Goal: Information Seeking & Learning: Check status

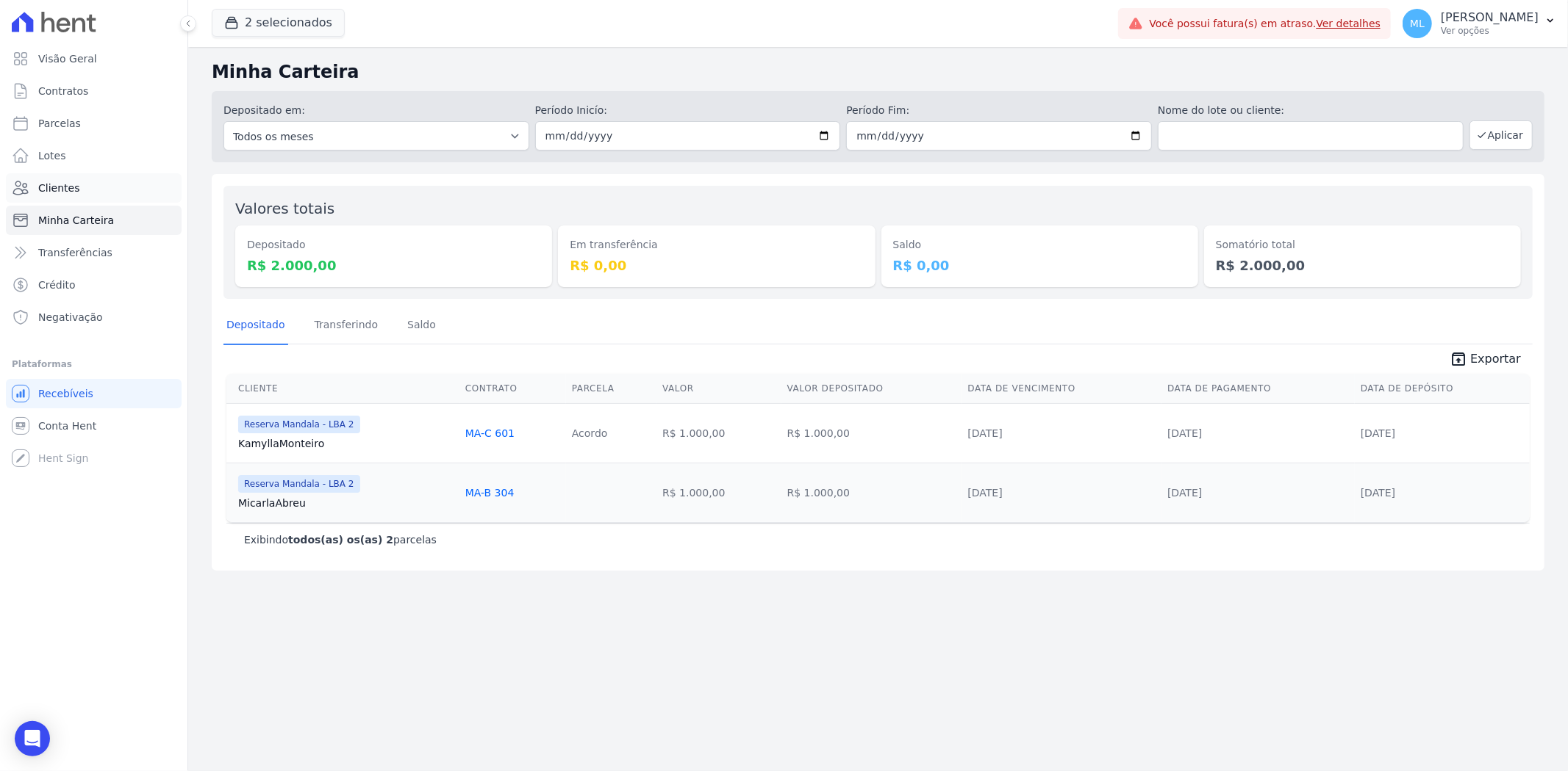
click at [93, 184] on link "Clientes" at bounding box center [94, 188] width 176 height 30
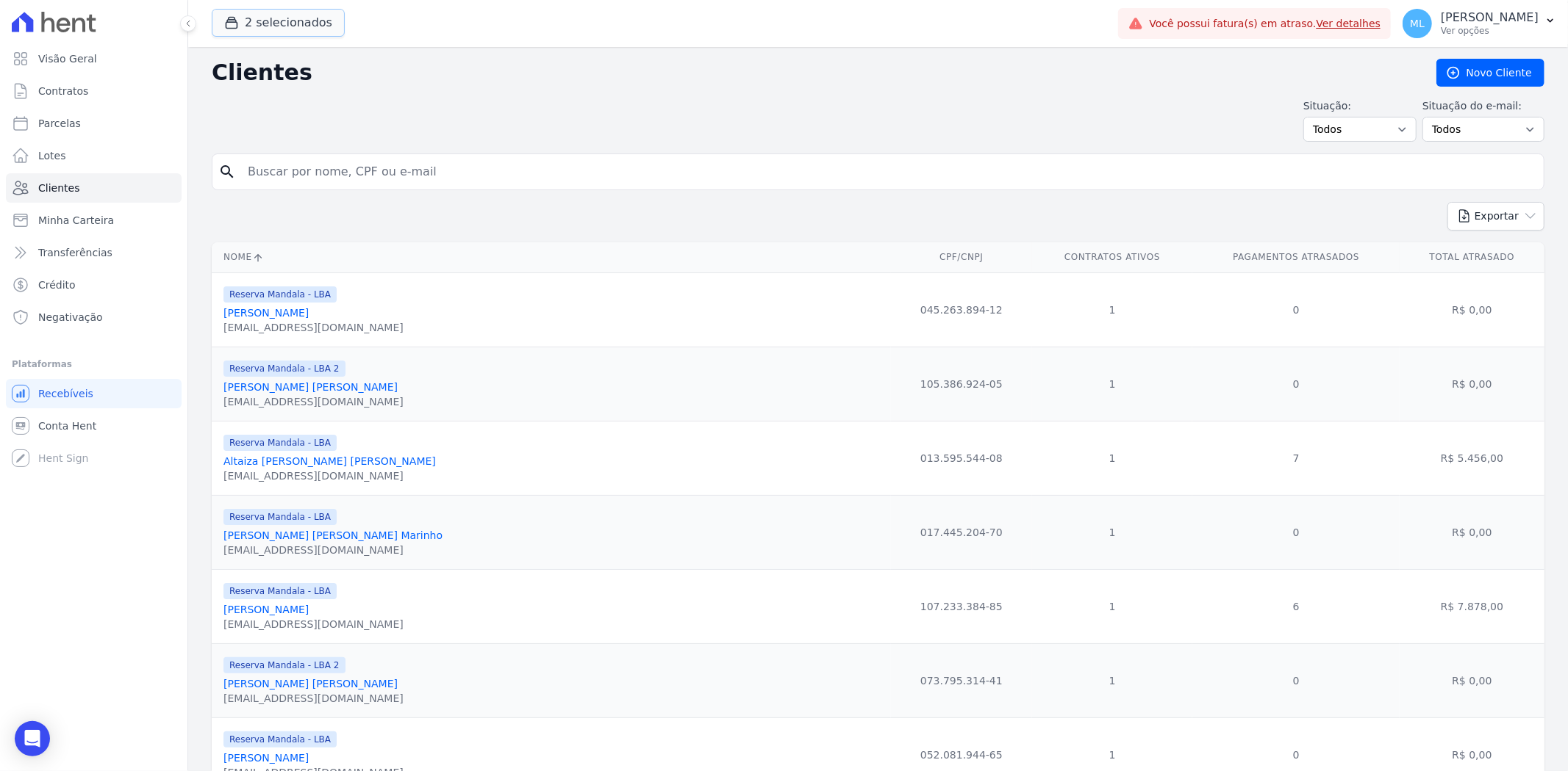
click at [300, 9] on button "2 selecionados" at bounding box center [278, 23] width 133 height 28
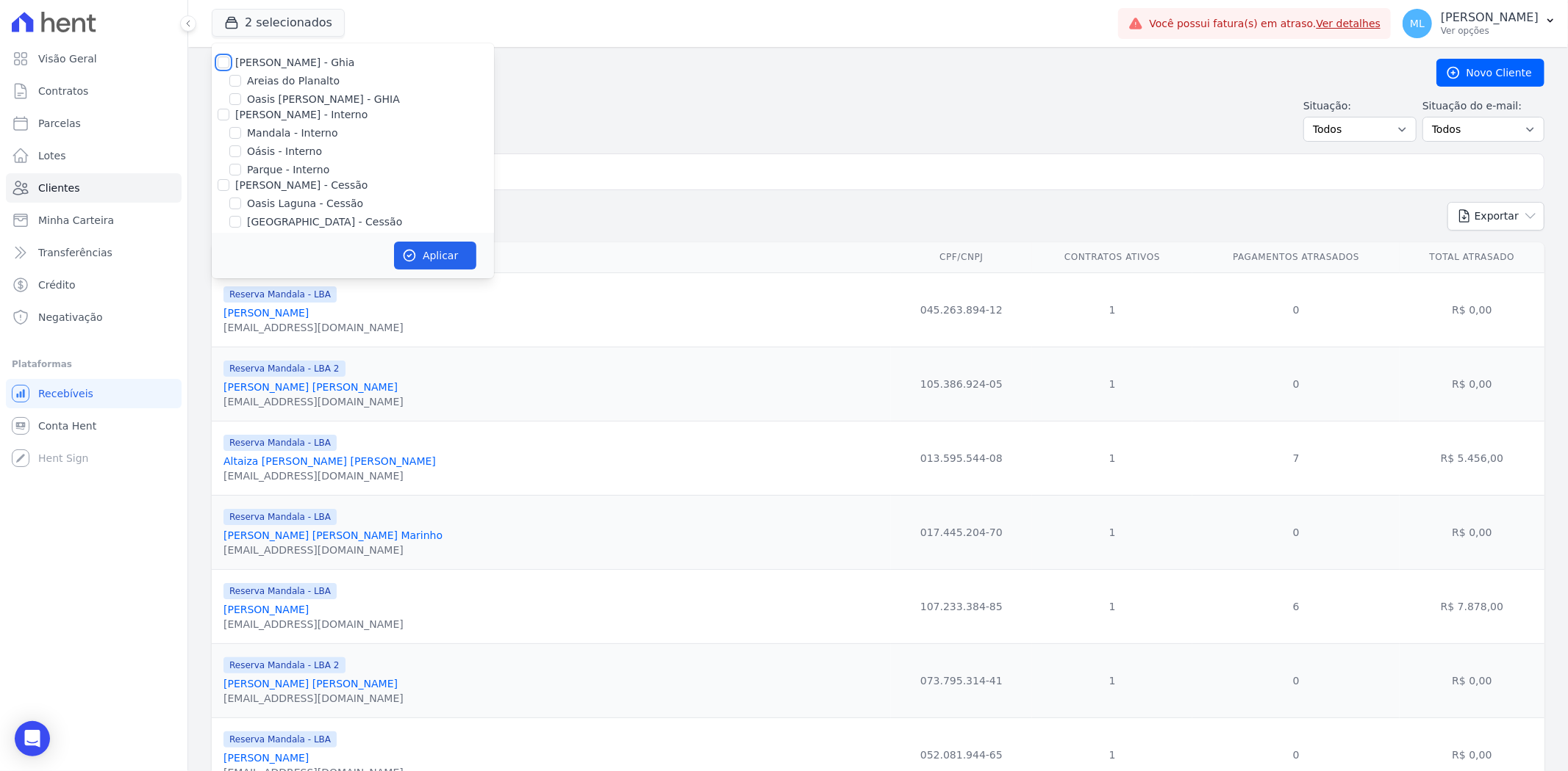
click at [223, 65] on input "[PERSON_NAME] - Ghia" at bounding box center [223, 62] width 11 height 11
checkbox input "true"
click at [225, 115] on input "[PERSON_NAME] - Interno" at bounding box center [223, 114] width 11 height 11
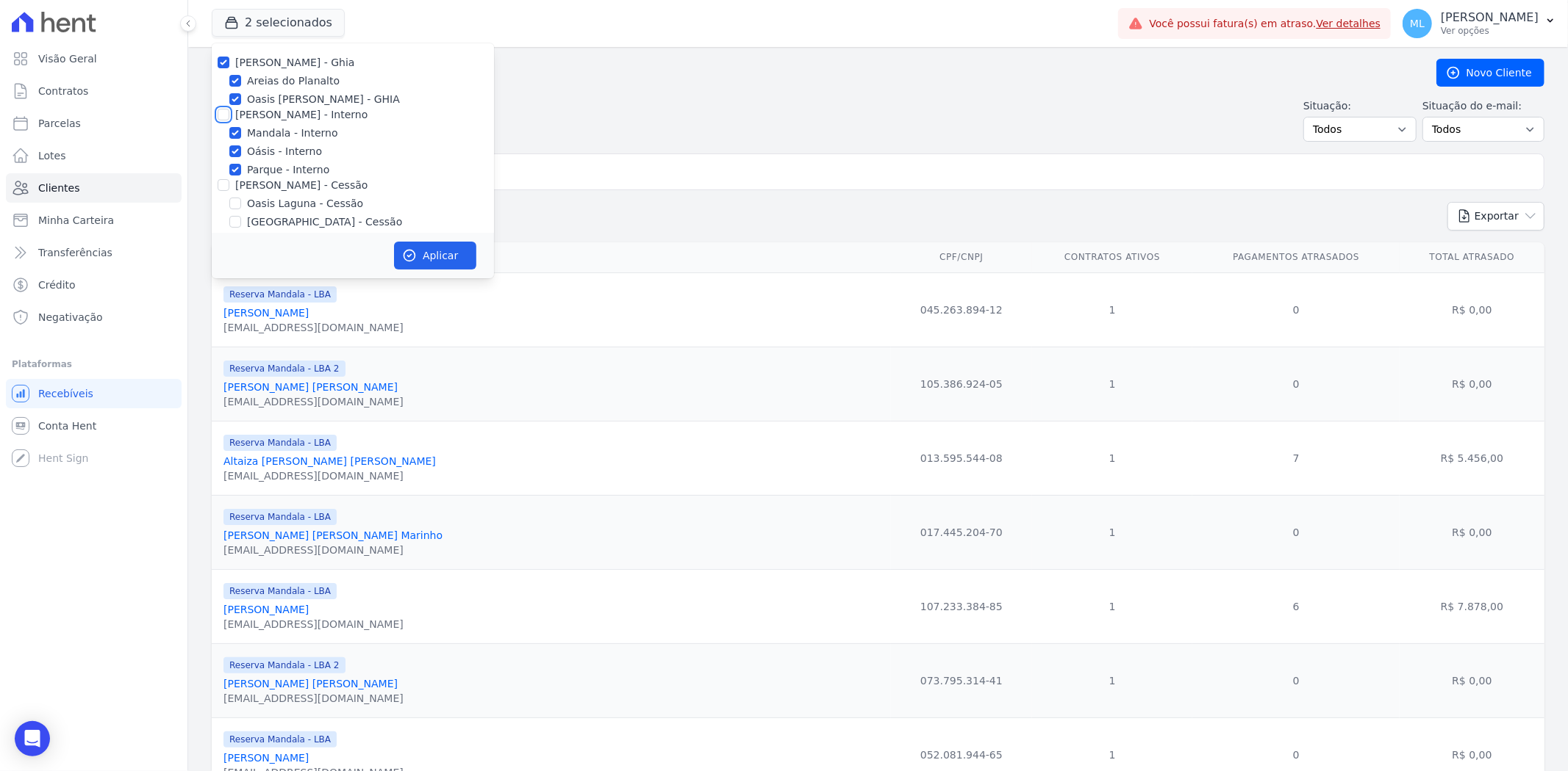
checkbox input "true"
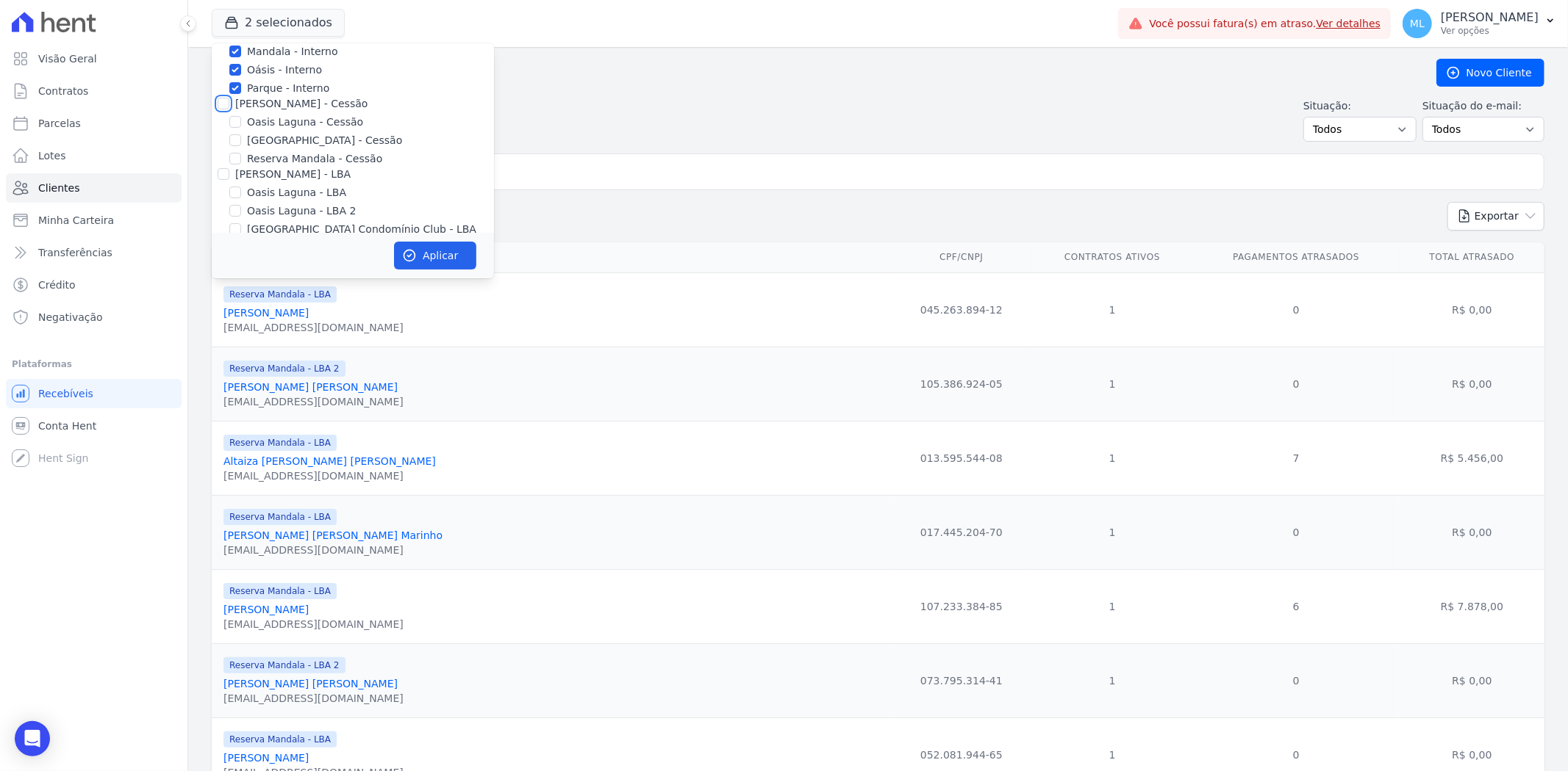
click at [220, 100] on input "[PERSON_NAME] - Cessão" at bounding box center [223, 103] width 11 height 11
checkbox input "true"
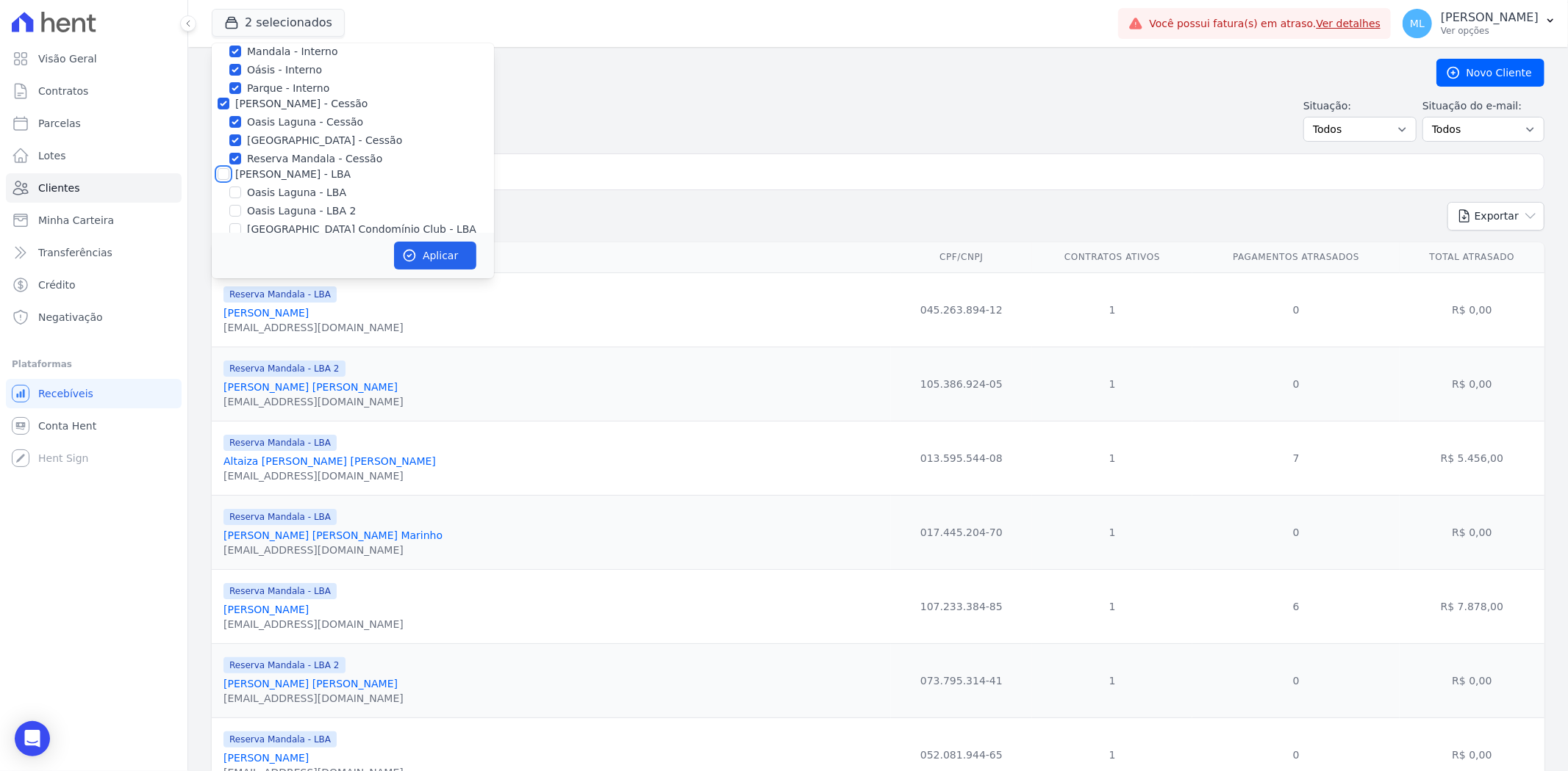
click at [224, 179] on input "[PERSON_NAME] - LBA" at bounding box center [223, 174] width 11 height 11
checkbox input "true"
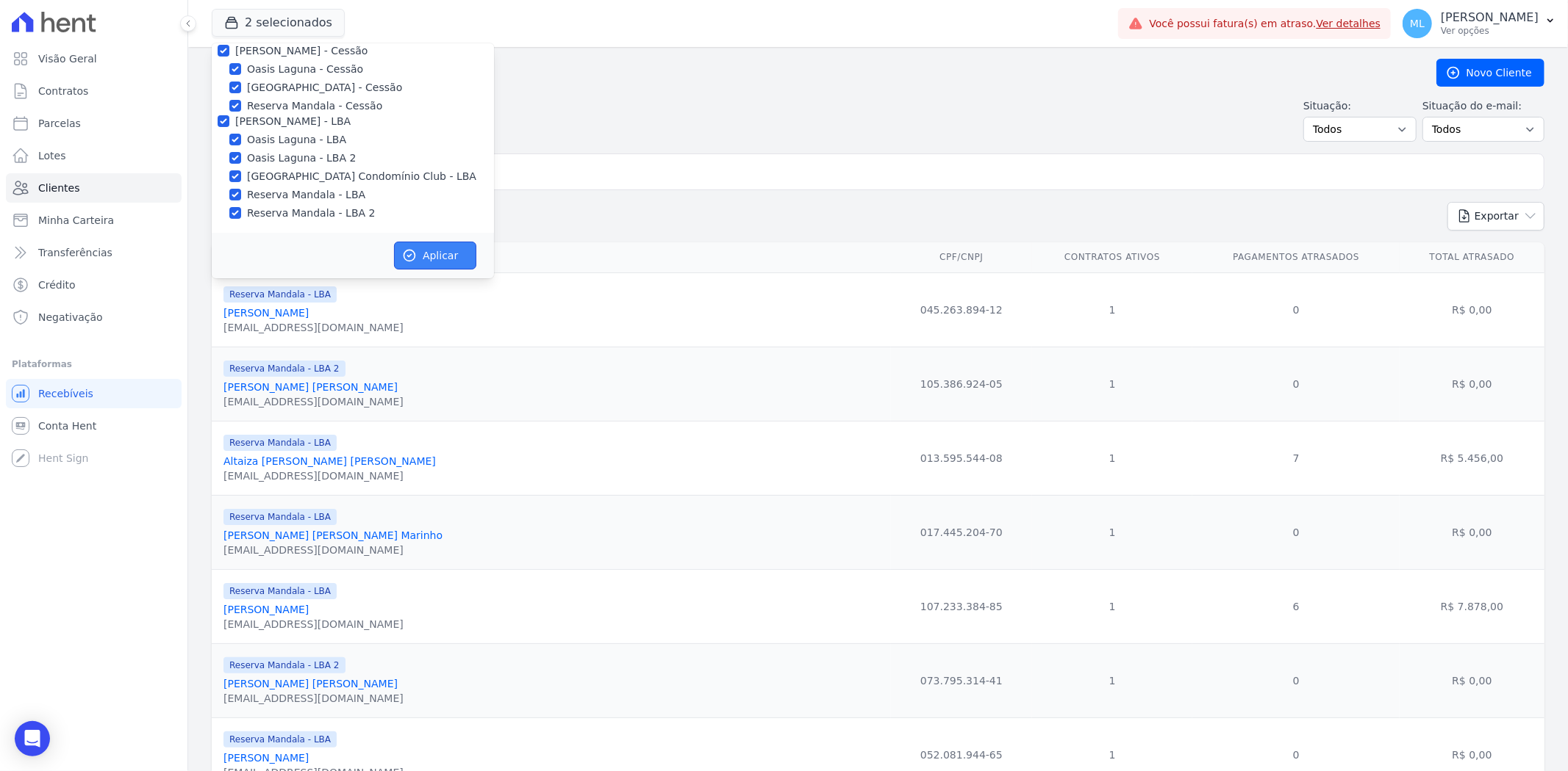
click at [394, 259] on button "Aplicar" at bounding box center [435, 255] width 82 height 28
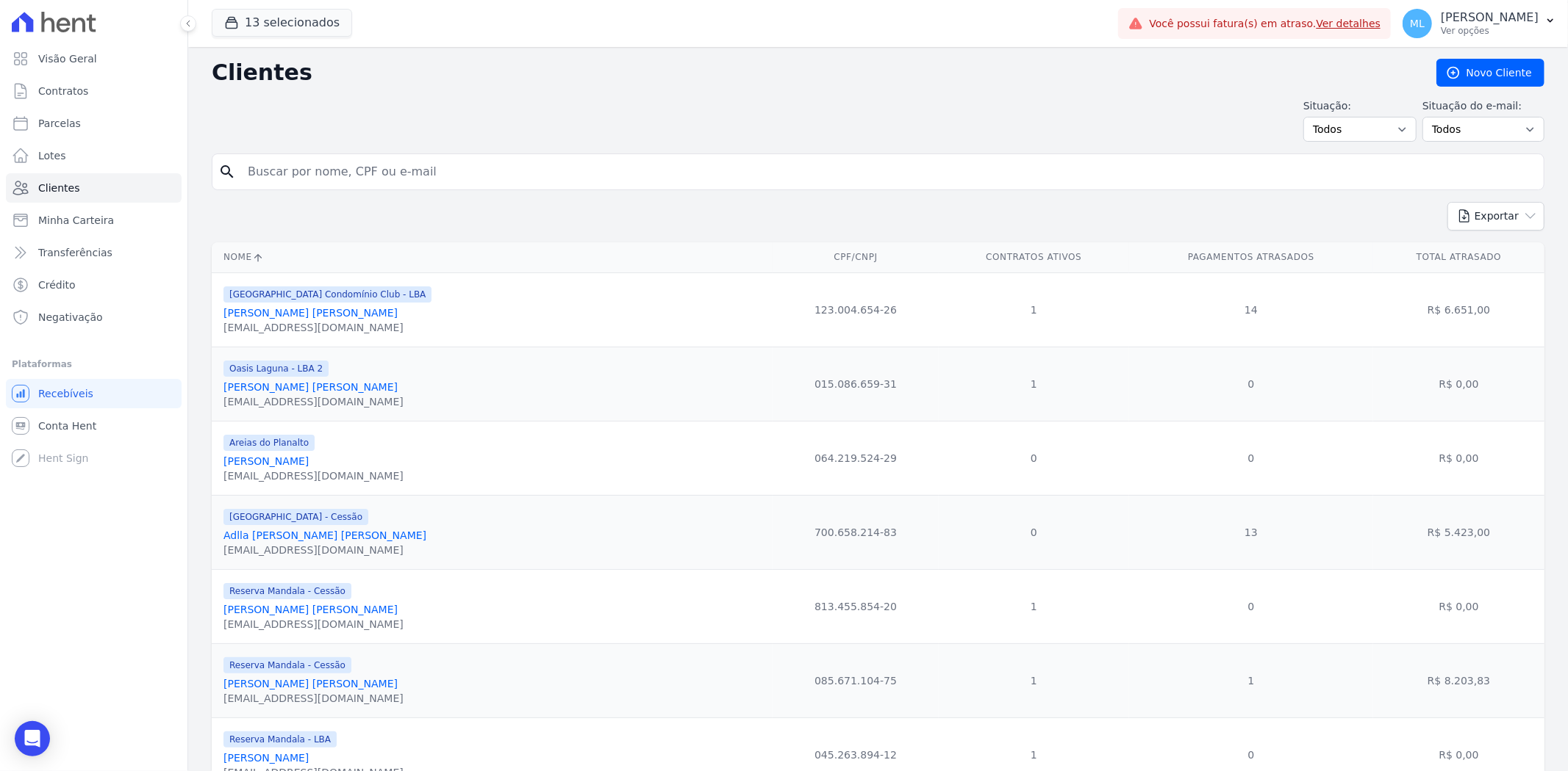
click at [545, 171] on input "search" at bounding box center [888, 172] width 1299 height 30
type input "rauny"
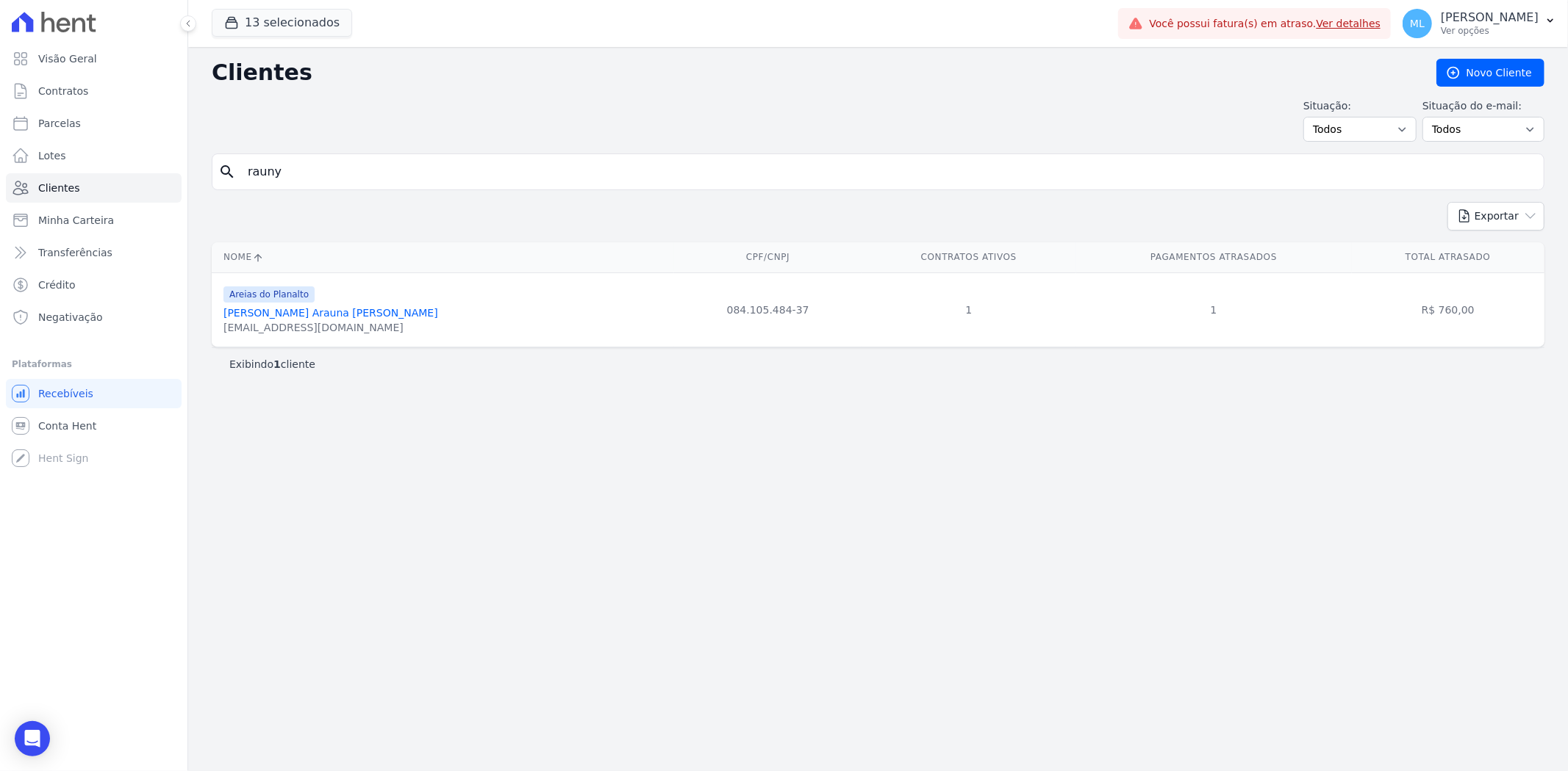
click at [358, 310] on link "[PERSON_NAME] Arauna [PERSON_NAME]" at bounding box center [330, 313] width 214 height 11
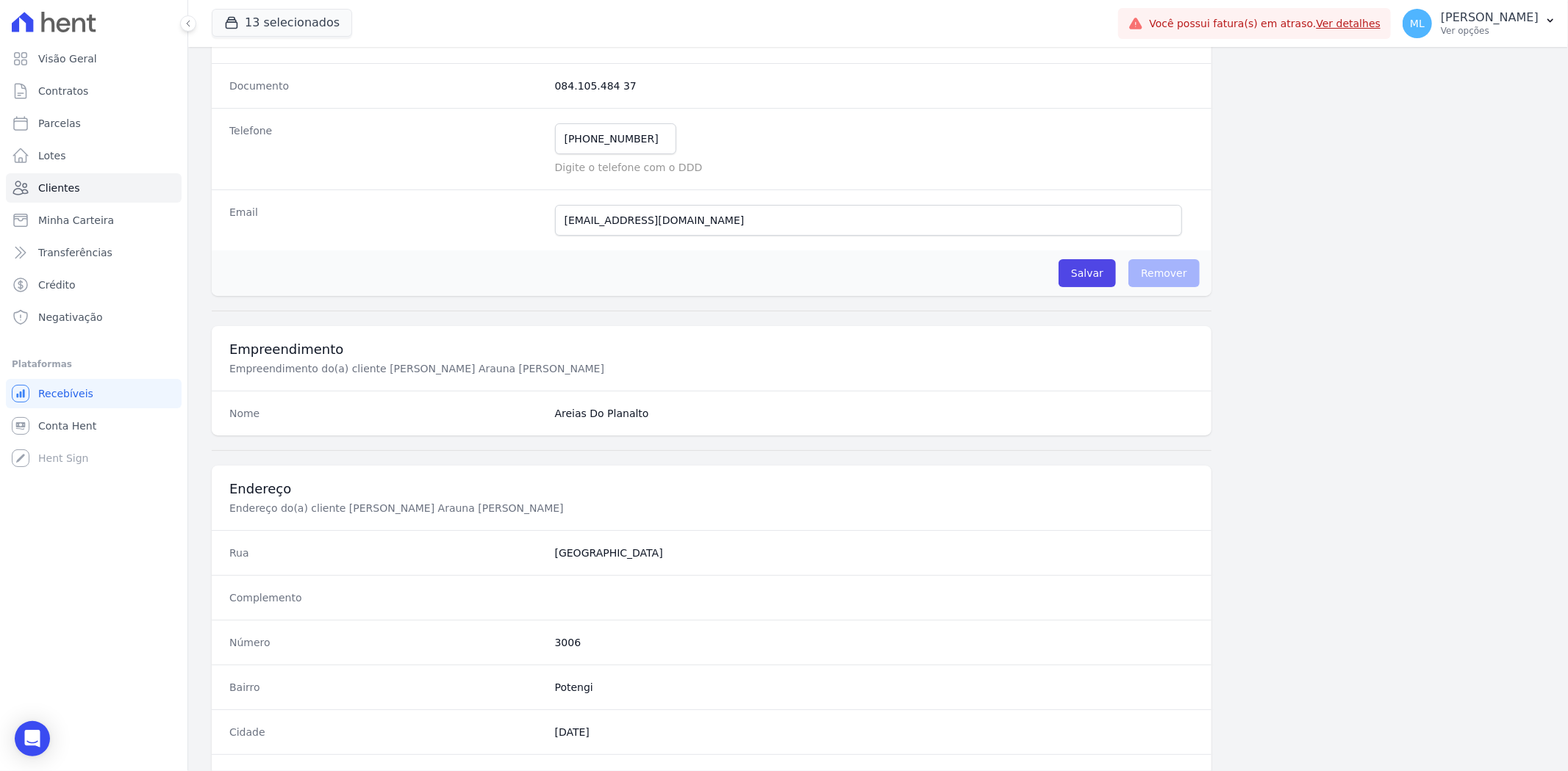
scroll to position [605, 0]
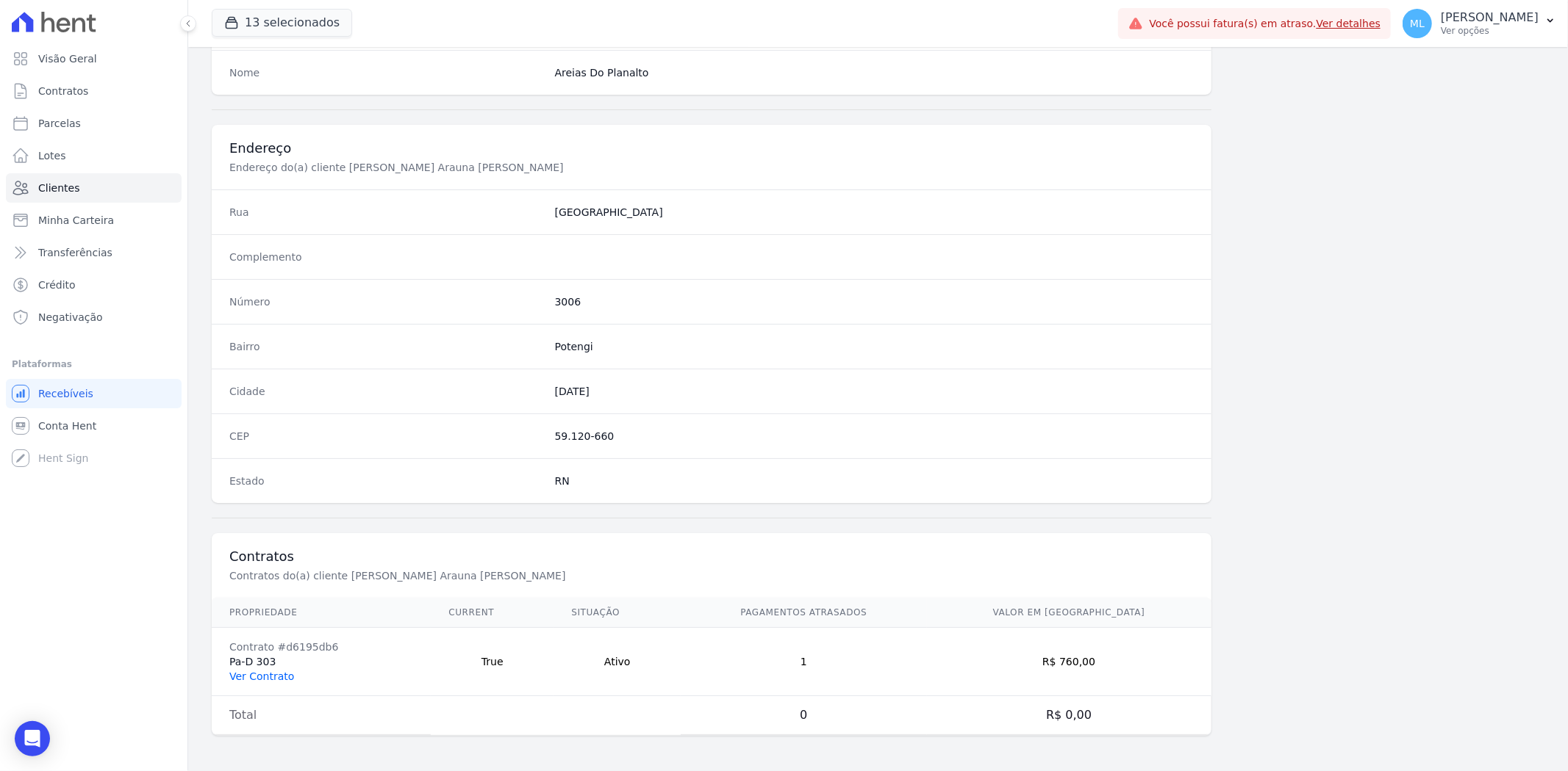
click at [269, 477] on link "Ver Contrato" at bounding box center [261, 677] width 65 height 11
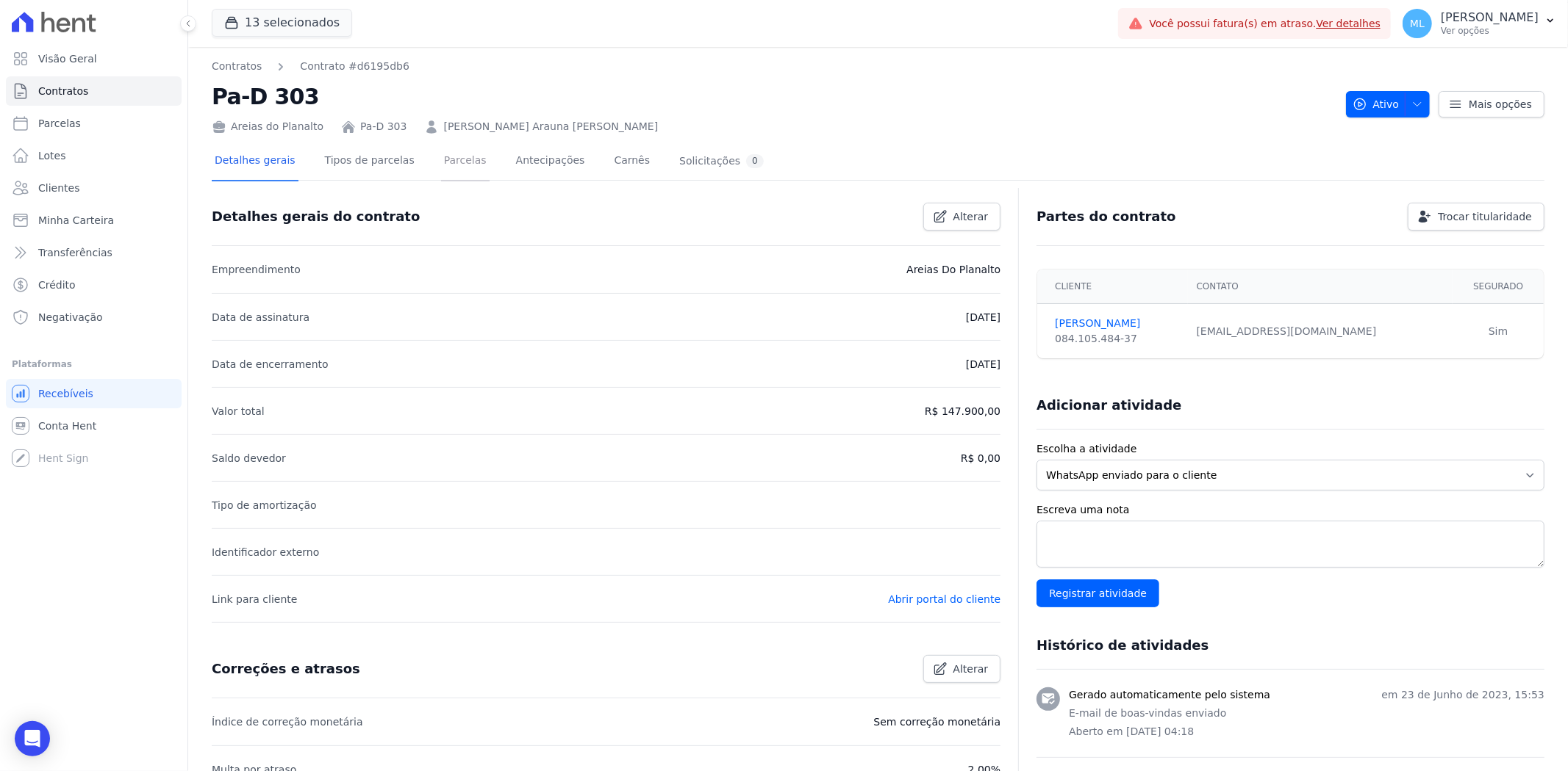
click at [447, 158] on link "Parcelas" at bounding box center [465, 162] width 48 height 39
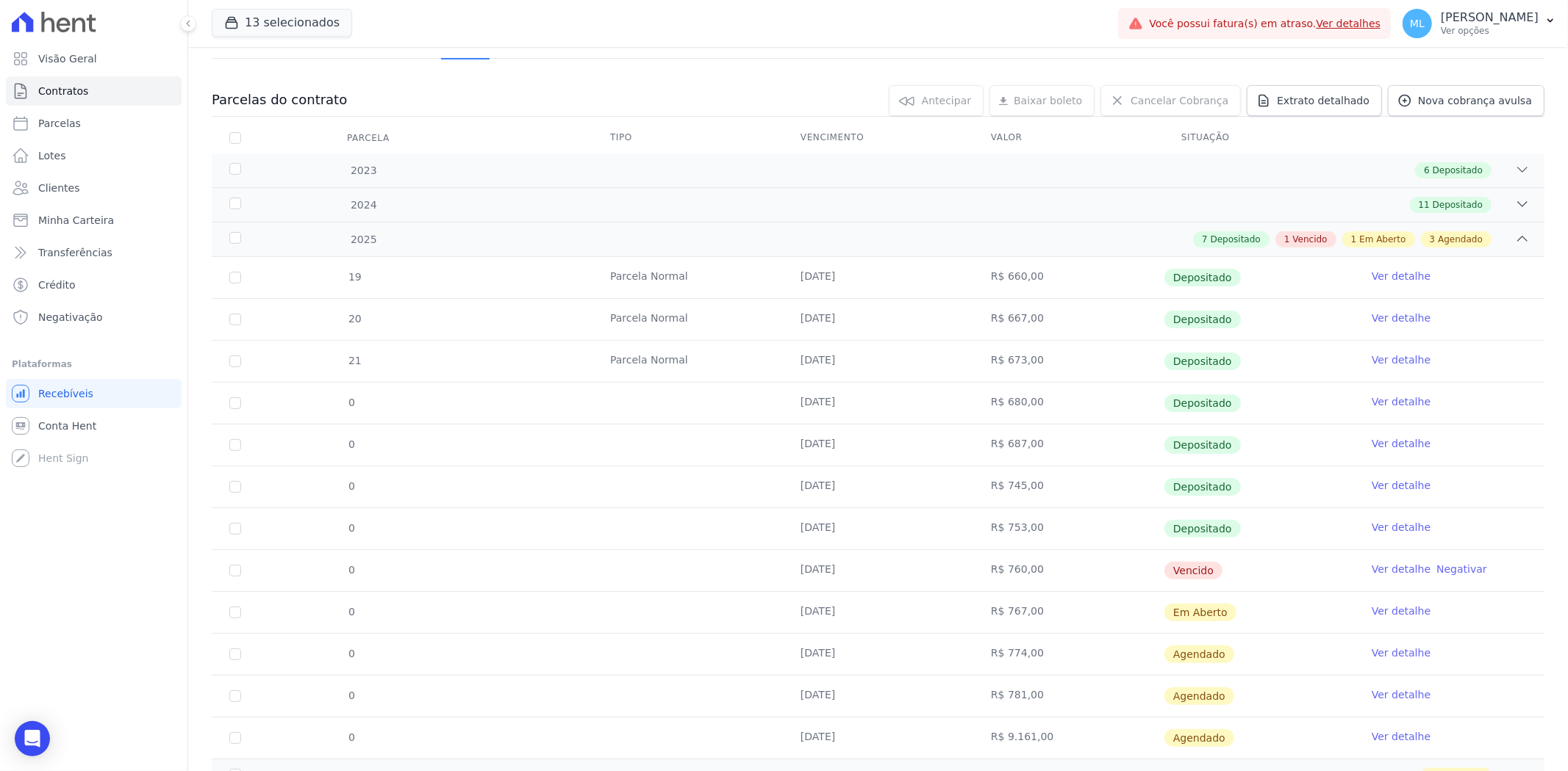
scroll to position [163, 0]
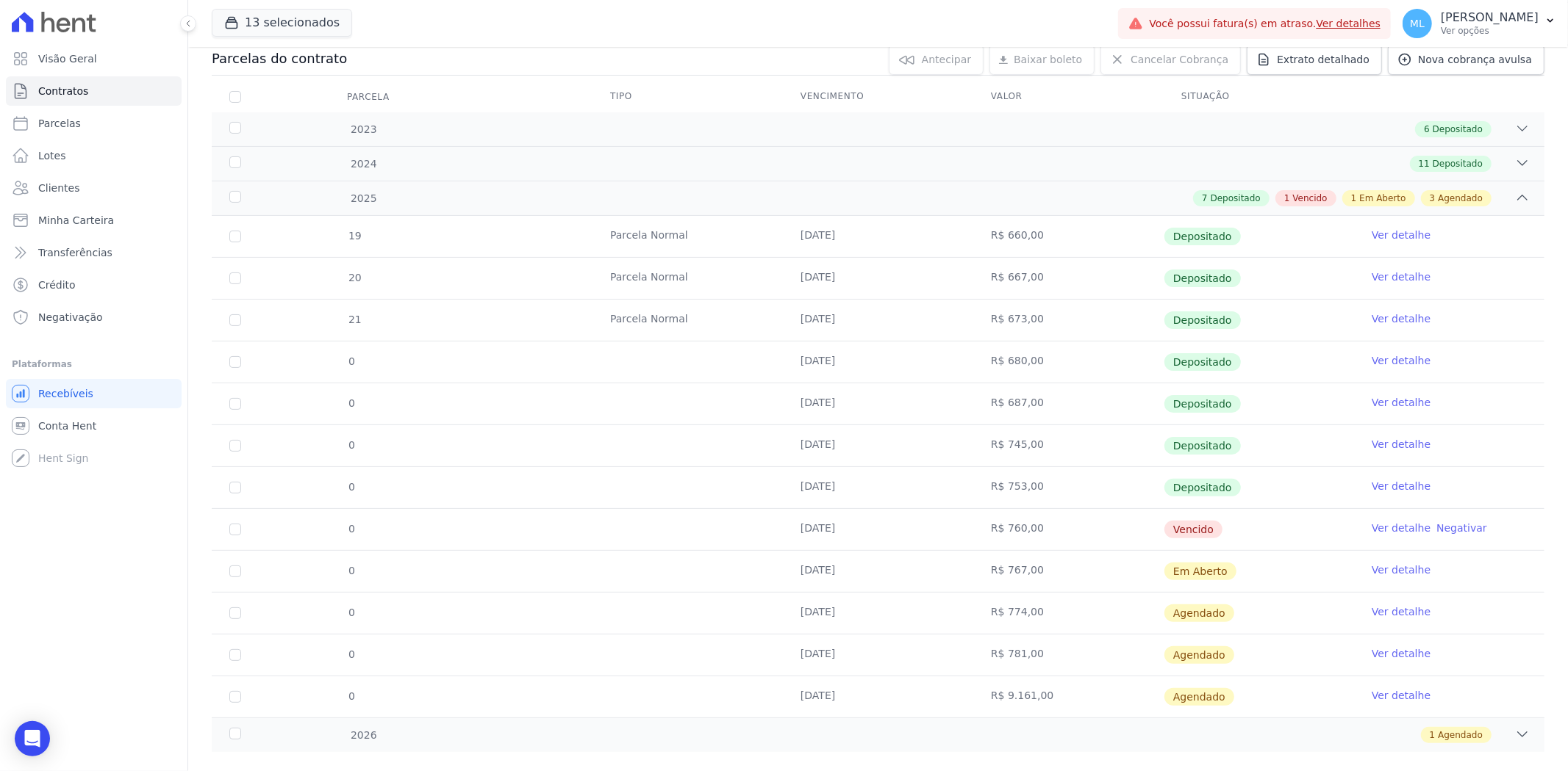
click at [1044, 477] on link "Ver detalhe" at bounding box center [1401, 528] width 59 height 15
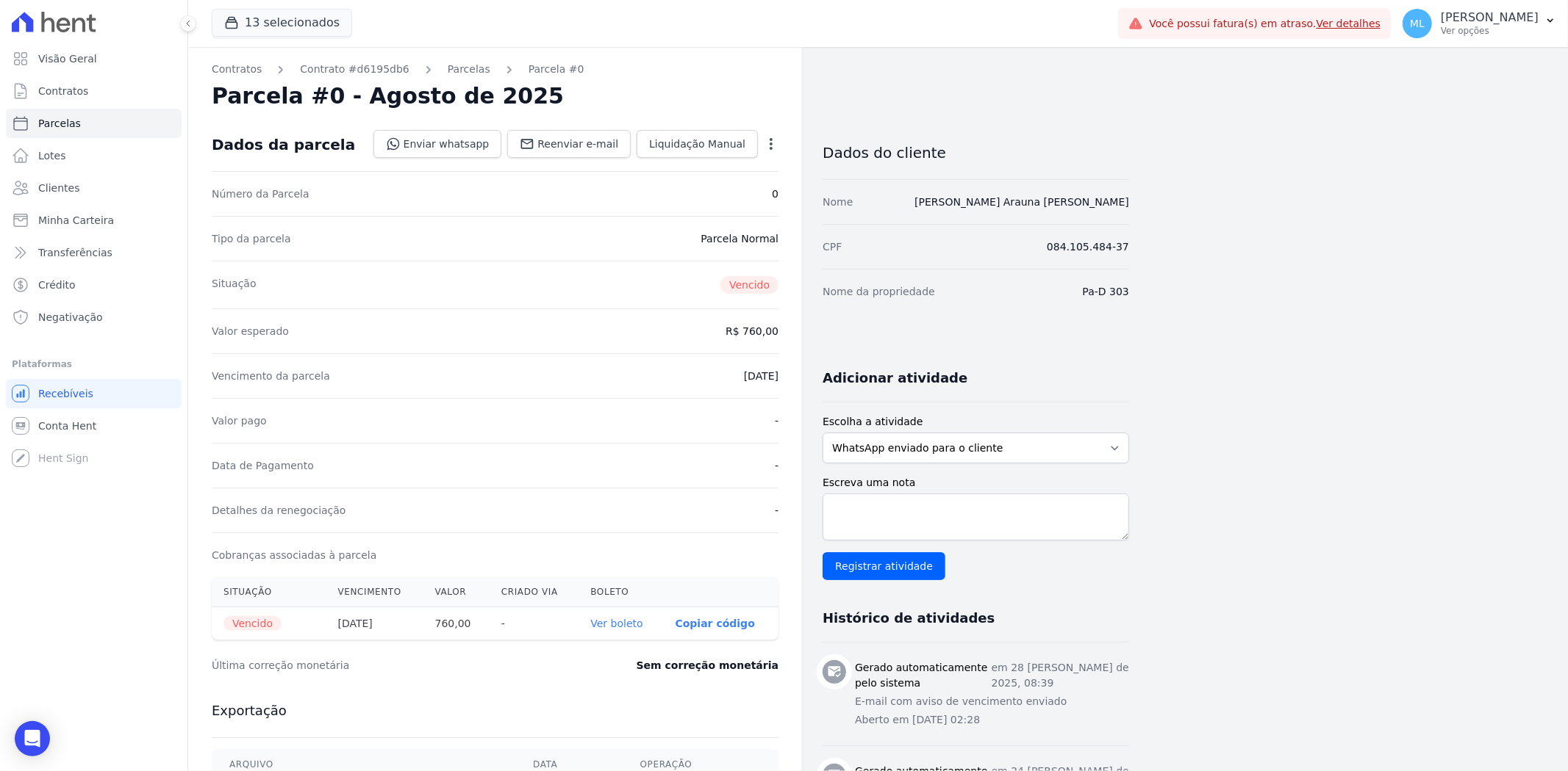
click at [625, 477] on link "Ver boleto" at bounding box center [616, 623] width 53 height 11
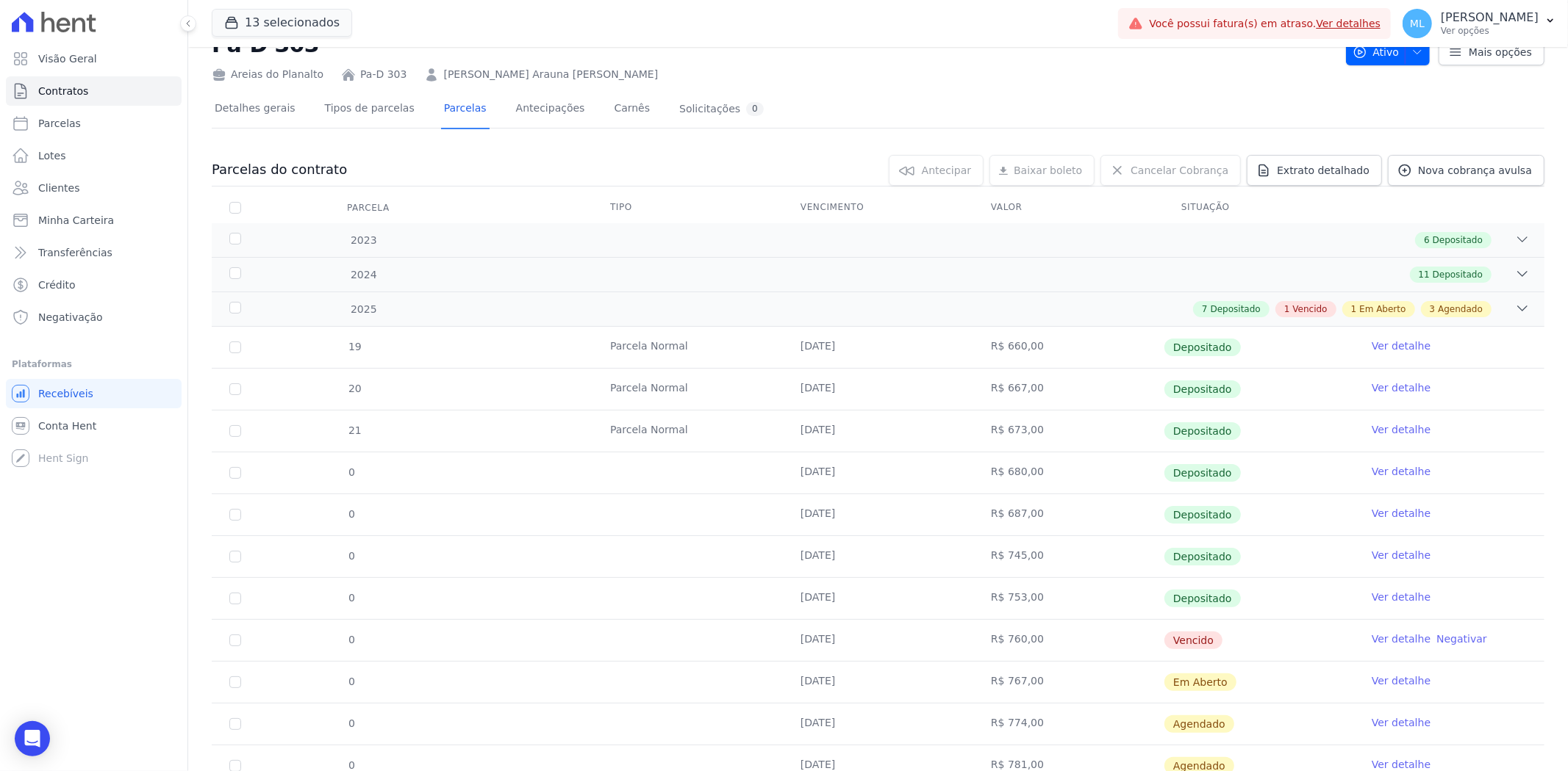
scroll to position [81, 0]
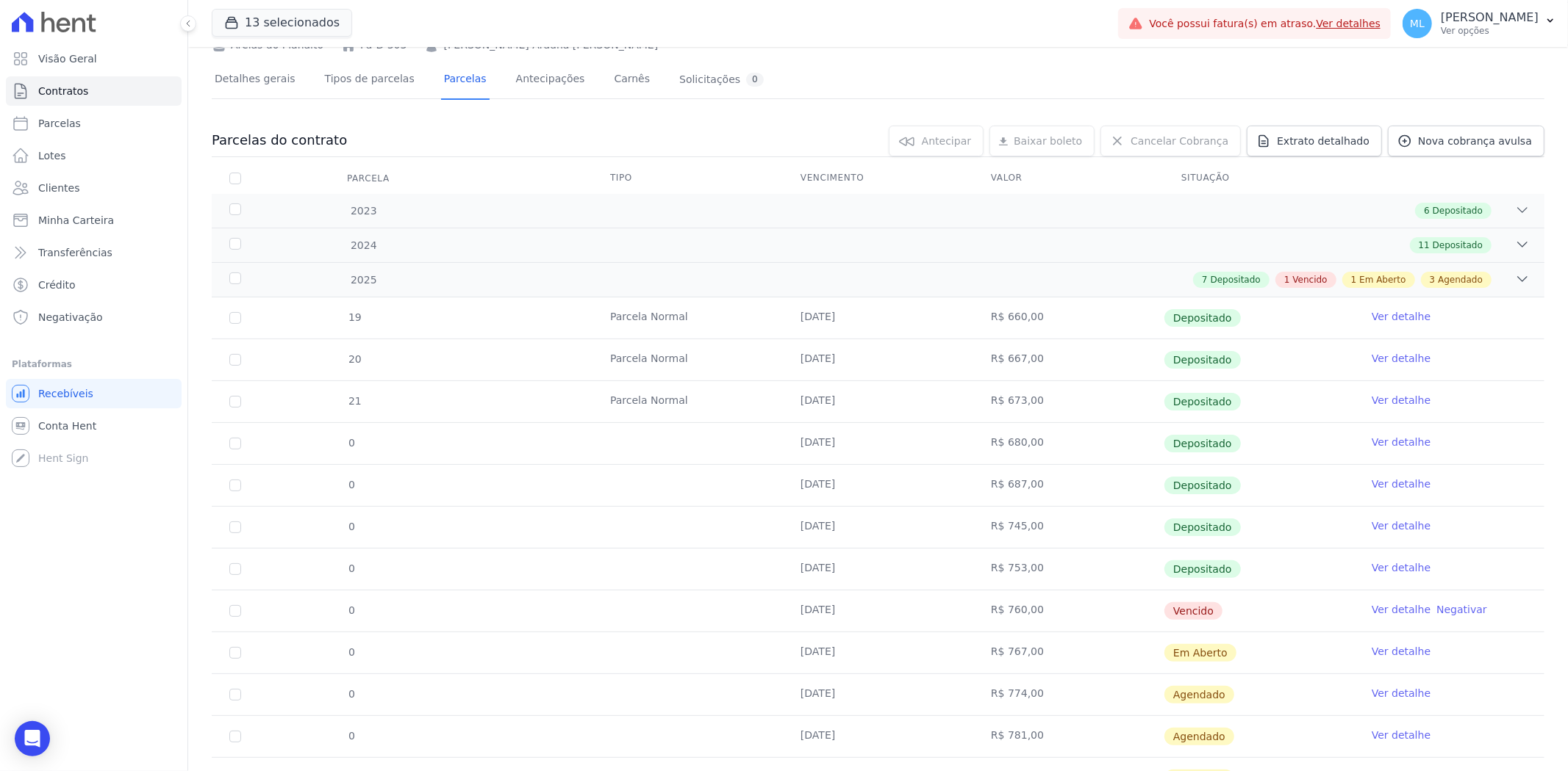
click at [1044, 477] on link "Ver detalhe" at bounding box center [1401, 652] width 59 height 15
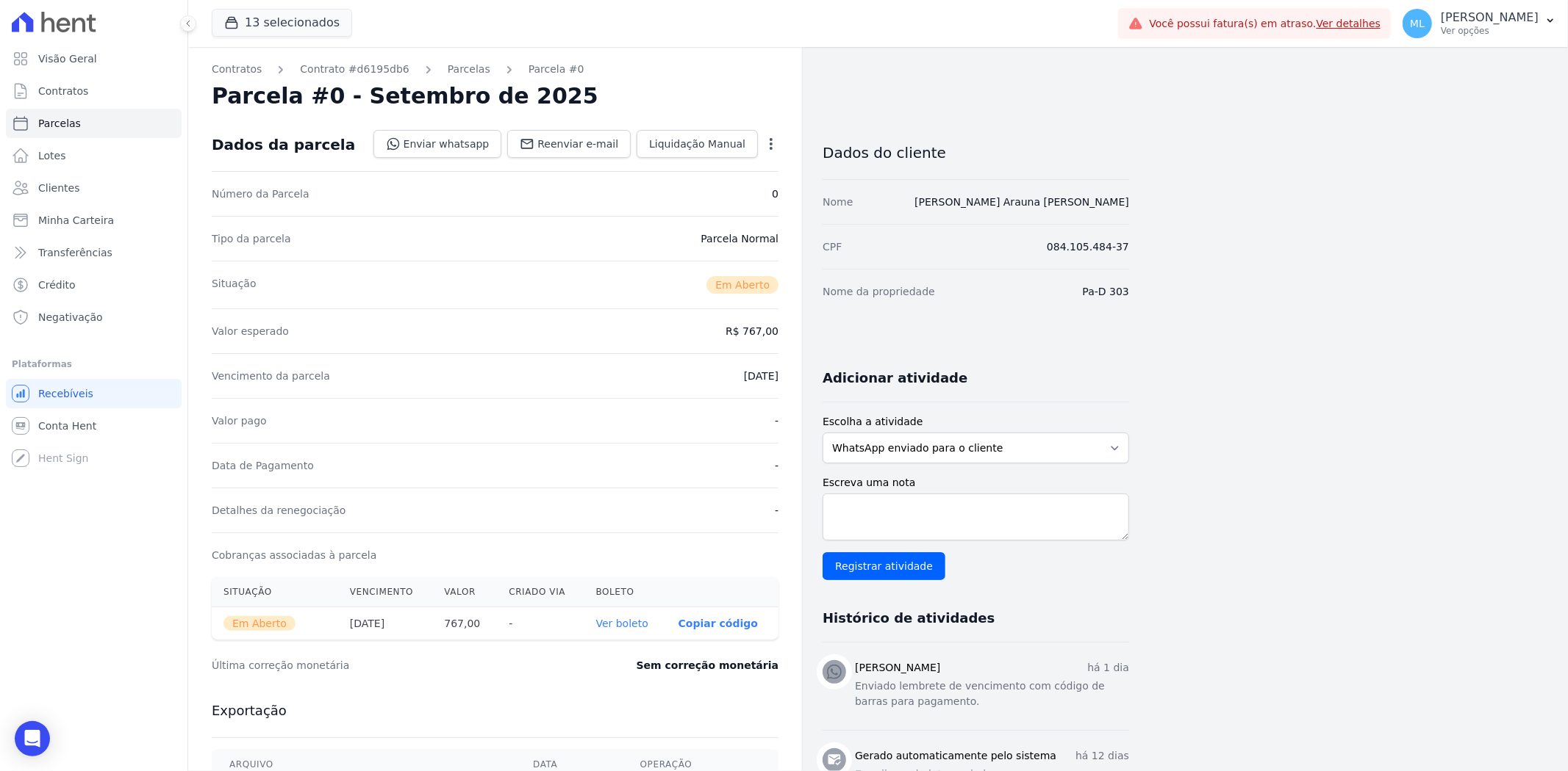
click at [628, 477] on link "Ver boleto" at bounding box center [623, 623] width 53 height 11
click at [115, 178] on link "Clientes" at bounding box center [94, 188] width 176 height 30
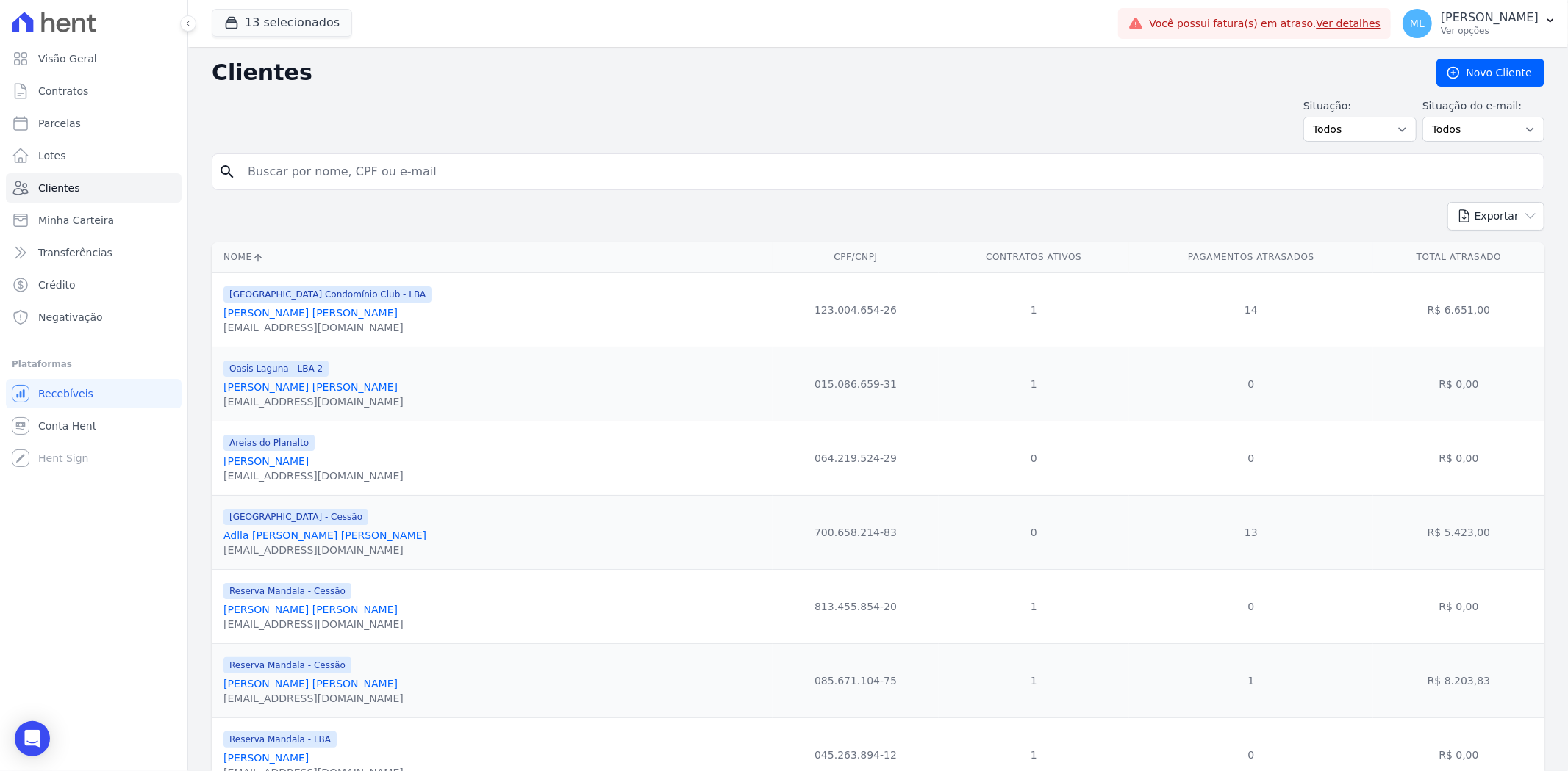
click at [379, 158] on input "search" at bounding box center [888, 172] width 1299 height 30
type input "[PERSON_NAME]"
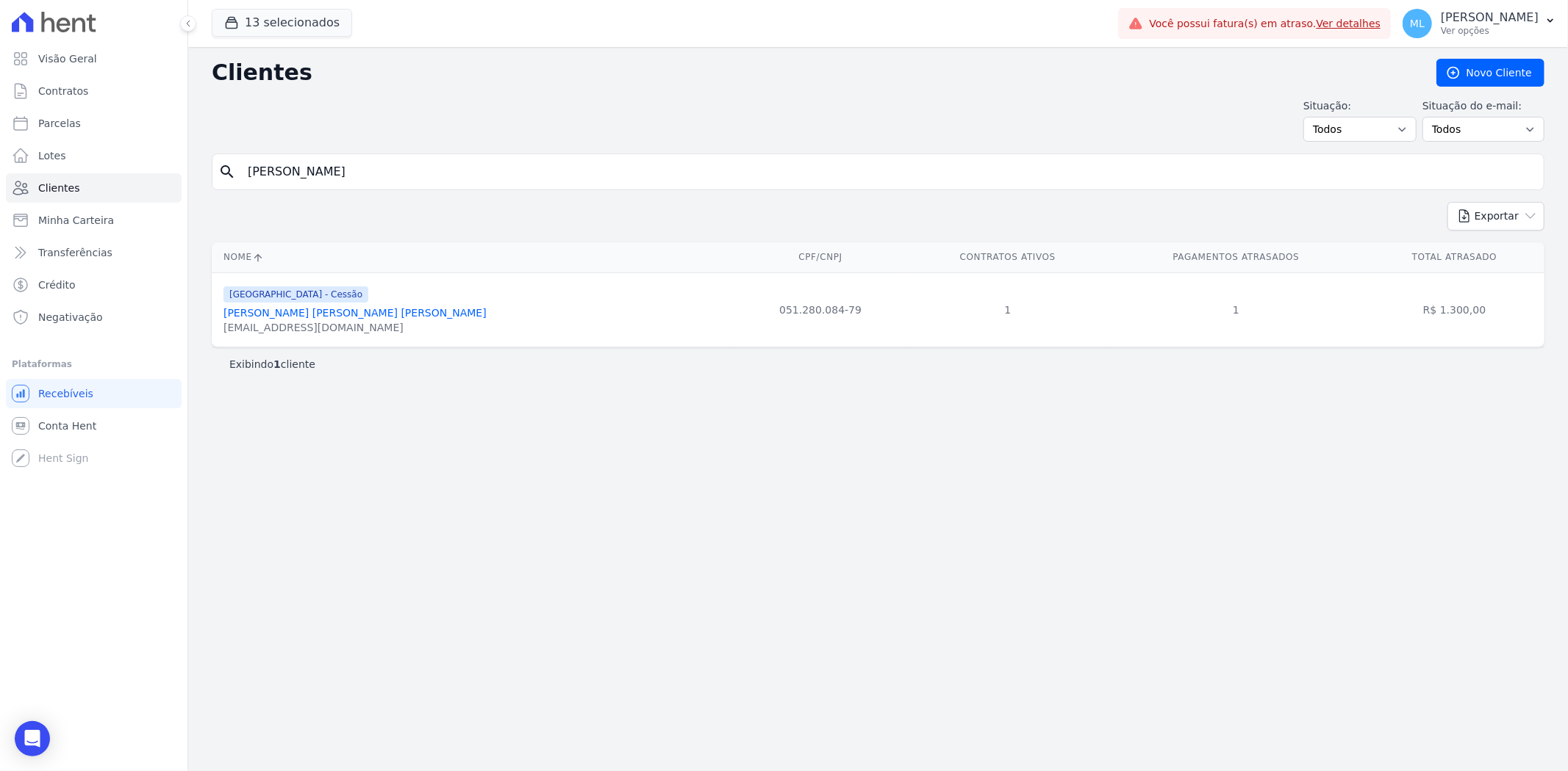
click at [377, 307] on link "[PERSON_NAME] [PERSON_NAME] [PERSON_NAME]" at bounding box center [355, 313] width 263 height 11
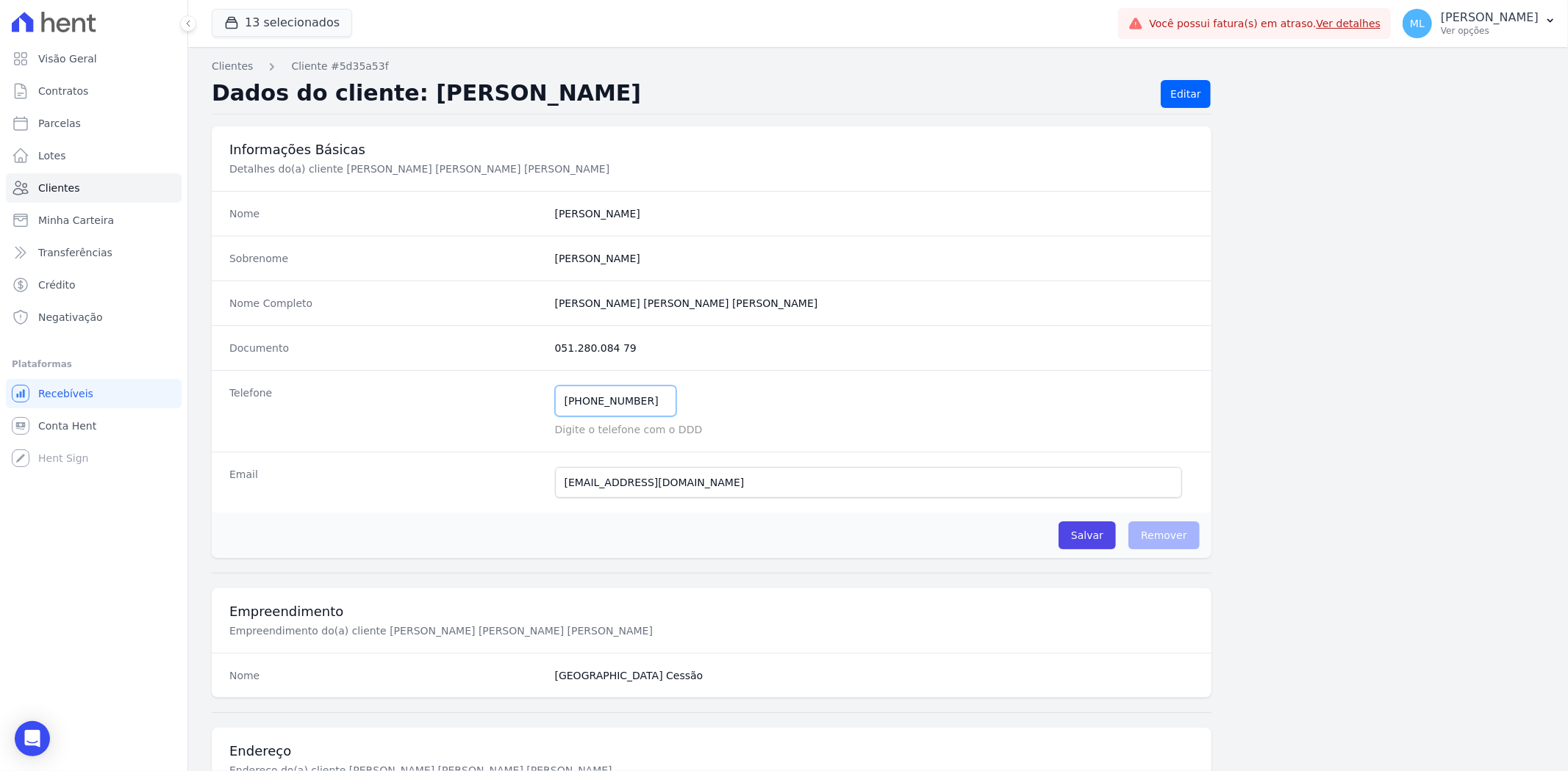
drag, startPoint x: 649, startPoint y: 393, endPoint x: 444, endPoint y: 394, distance: 205.0
click at [439, 397] on div "Telefone [PHONE_NUMBER] Mensagem de SMS ainda não enviada.. Mensagem de [PERSON…" at bounding box center [711, 411] width 1000 height 81
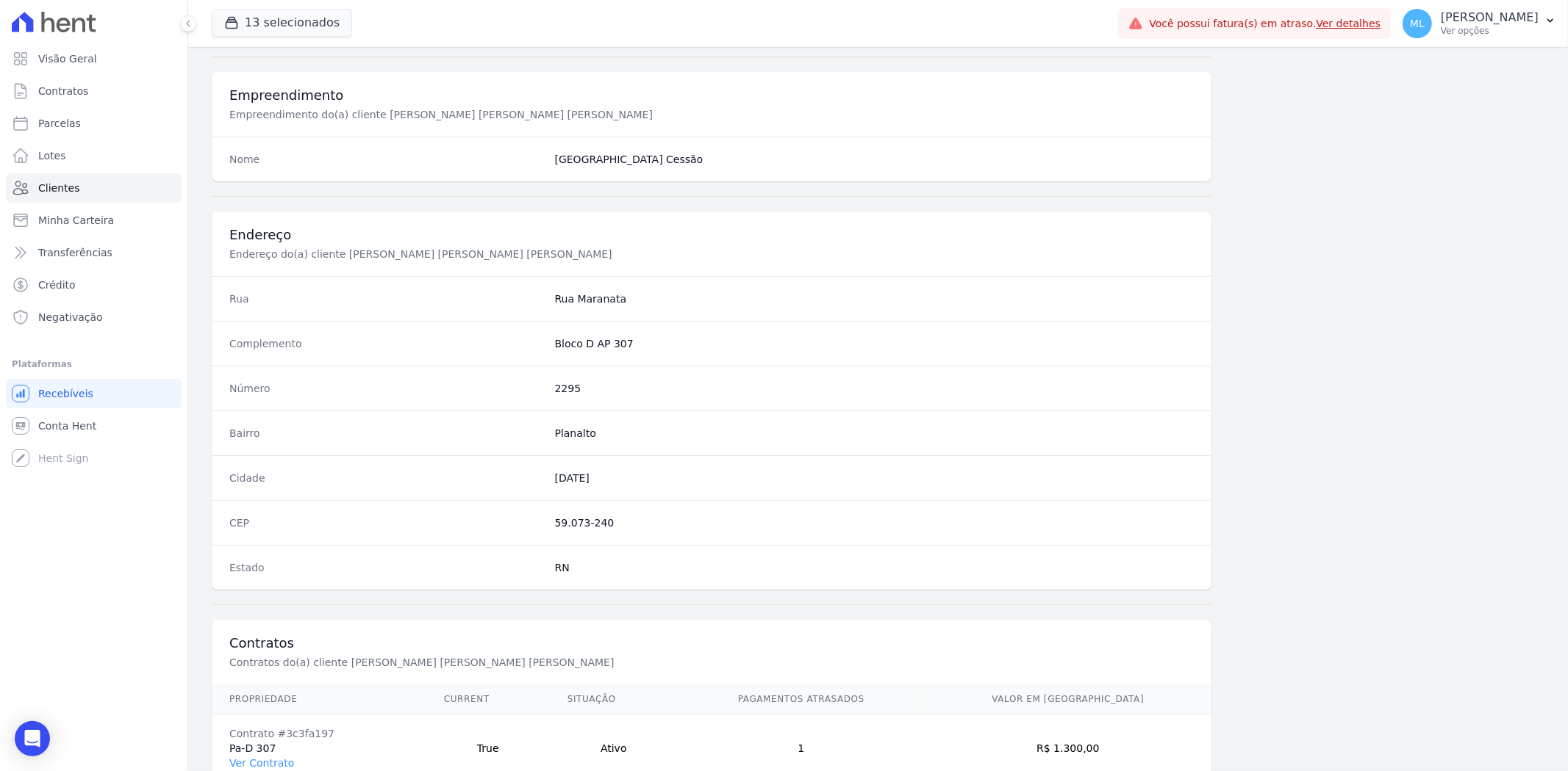
scroll to position [605, 0]
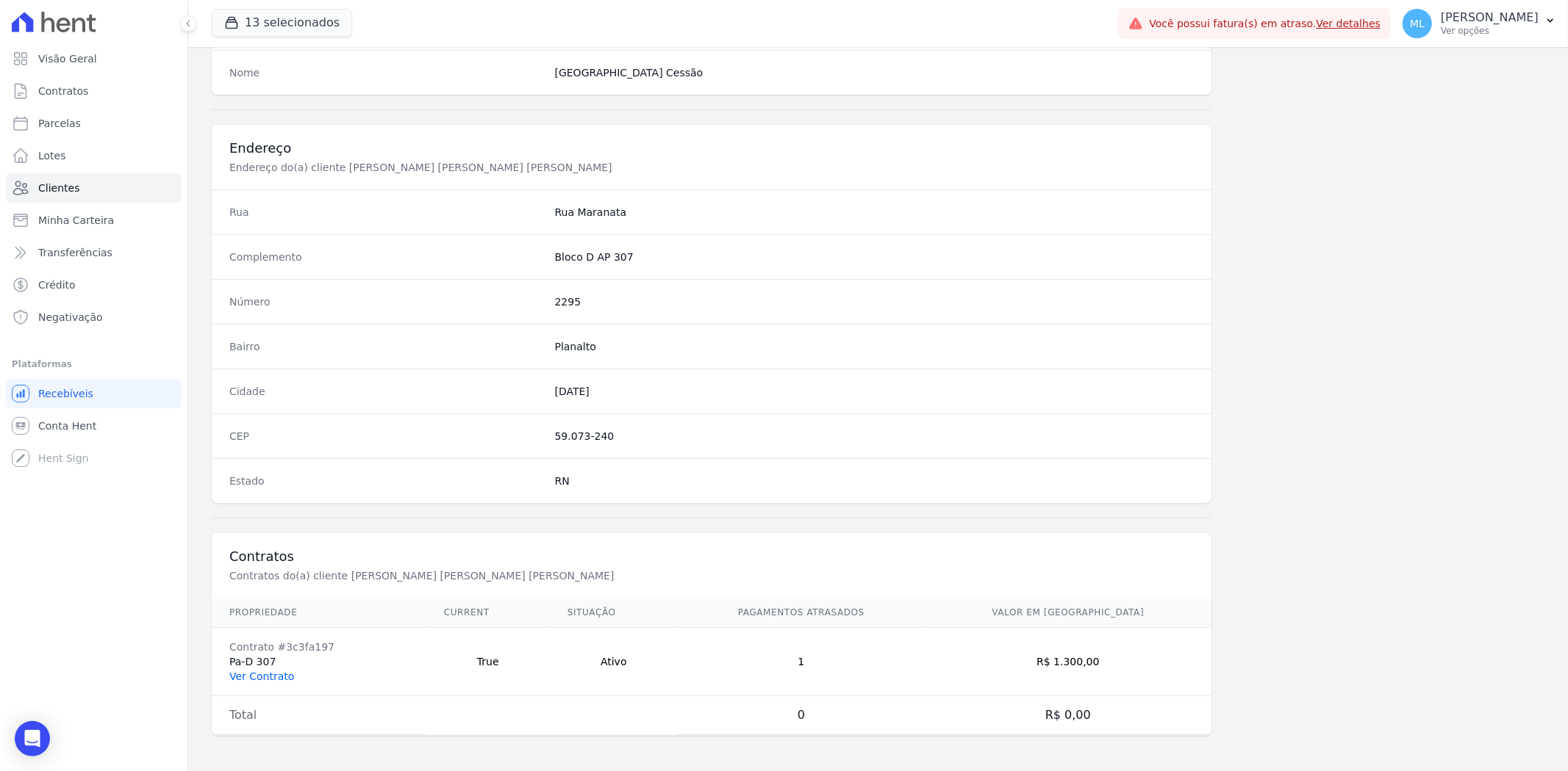
click at [269, 477] on link "Ver Contrato" at bounding box center [261, 677] width 65 height 11
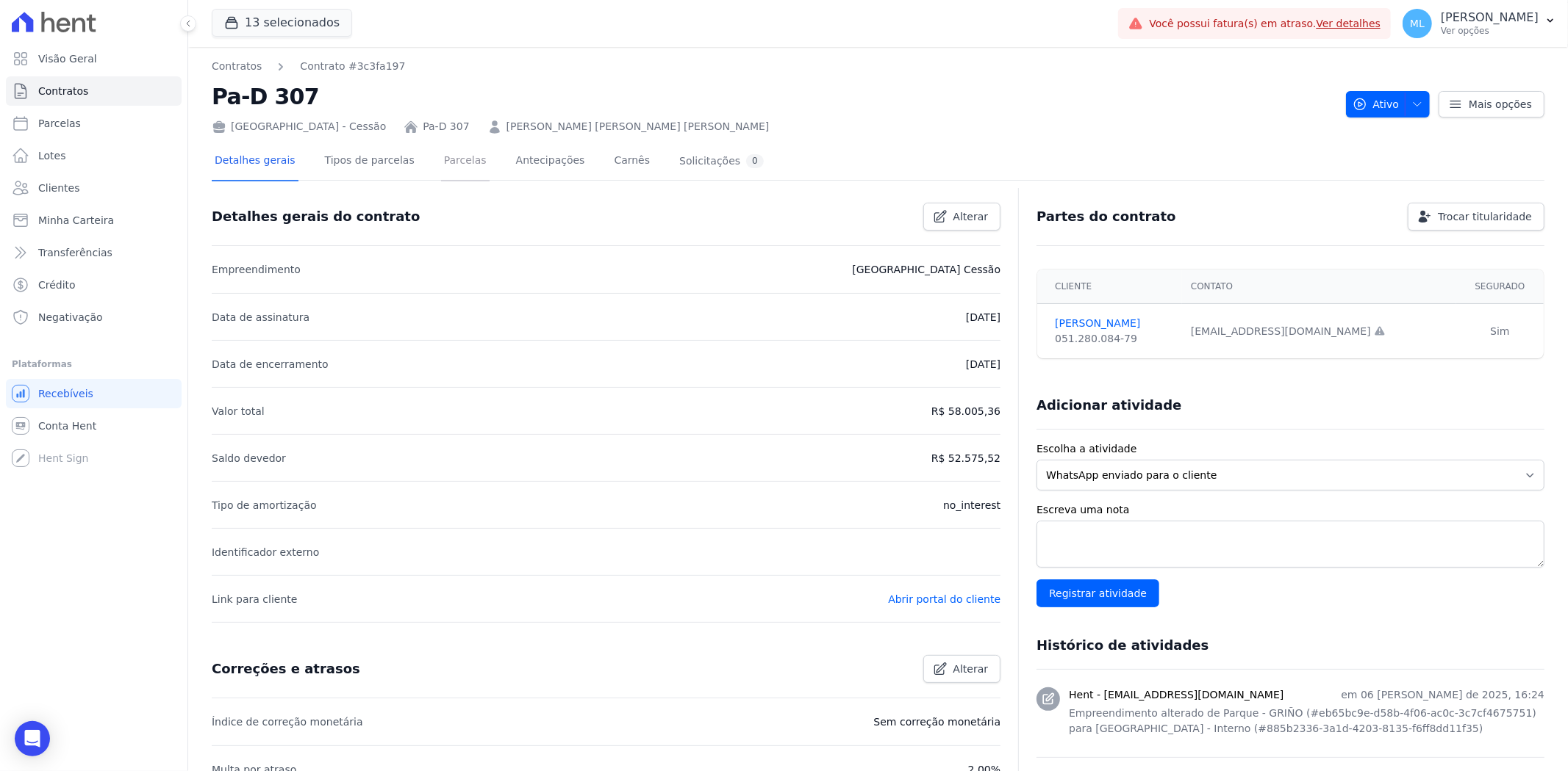
click at [444, 175] on link "Parcelas" at bounding box center [465, 162] width 48 height 39
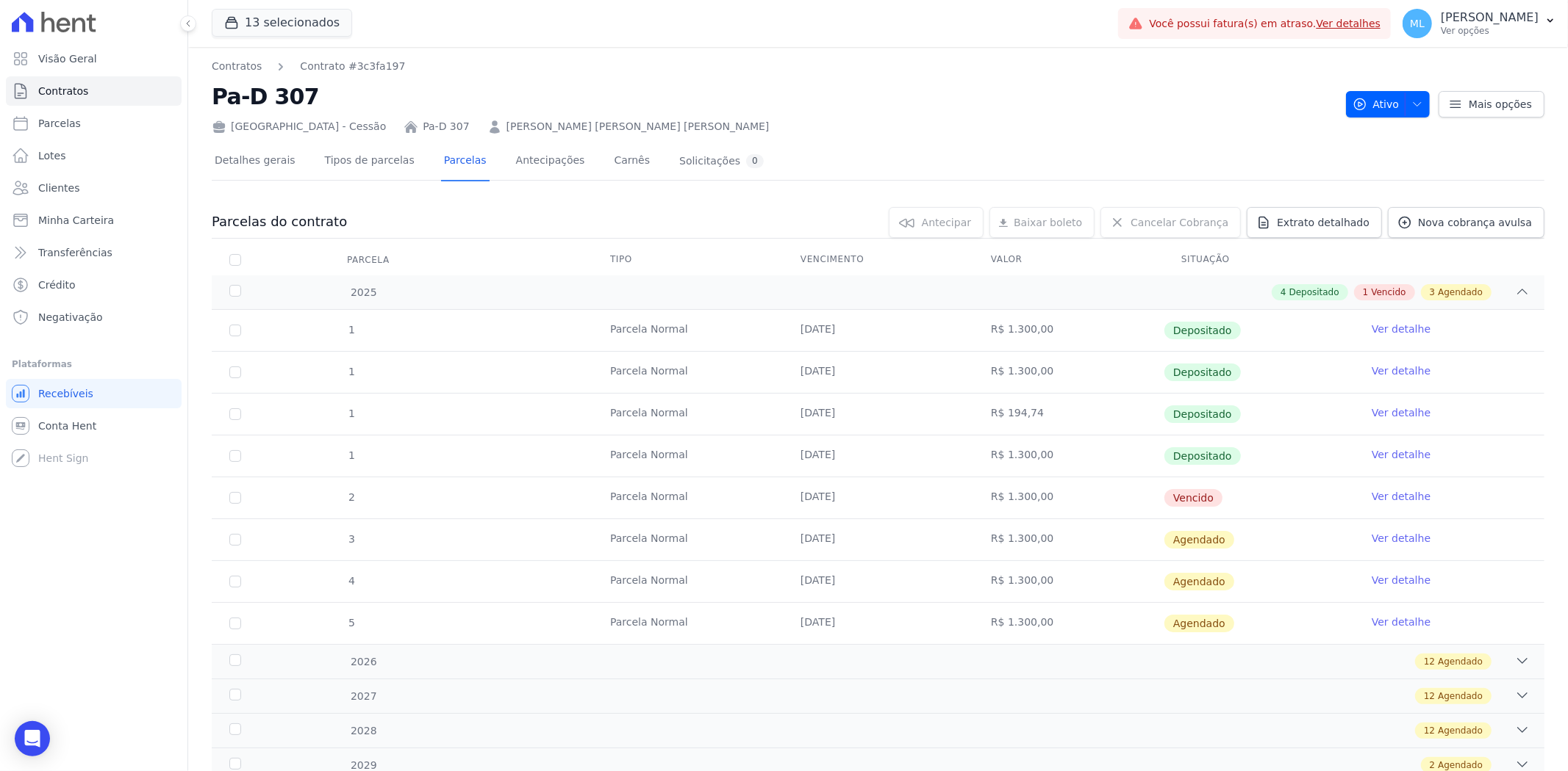
click at [1044, 451] on link "Ver detalhe" at bounding box center [1401, 455] width 59 height 15
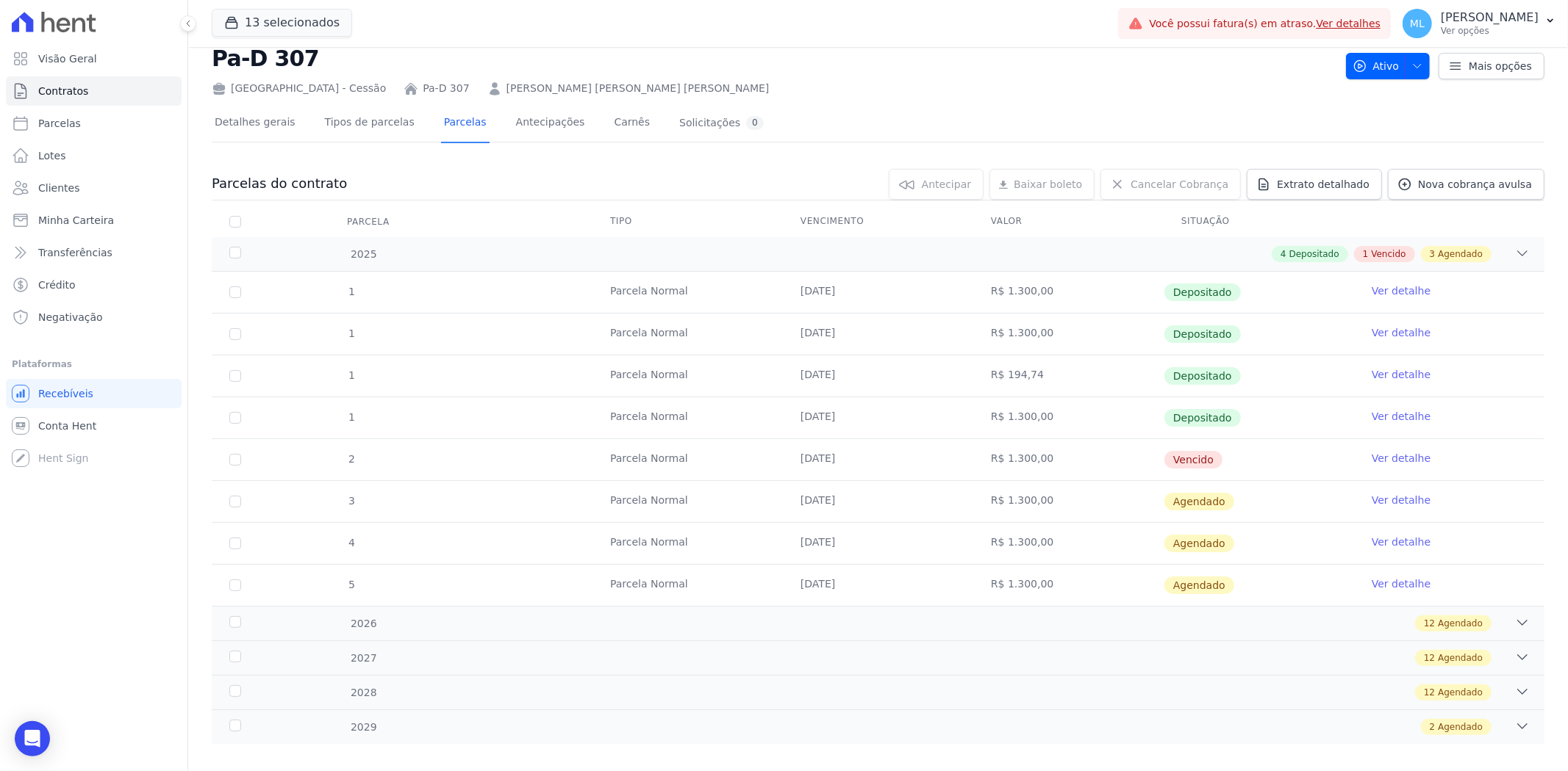
scroll to position [55, 0]
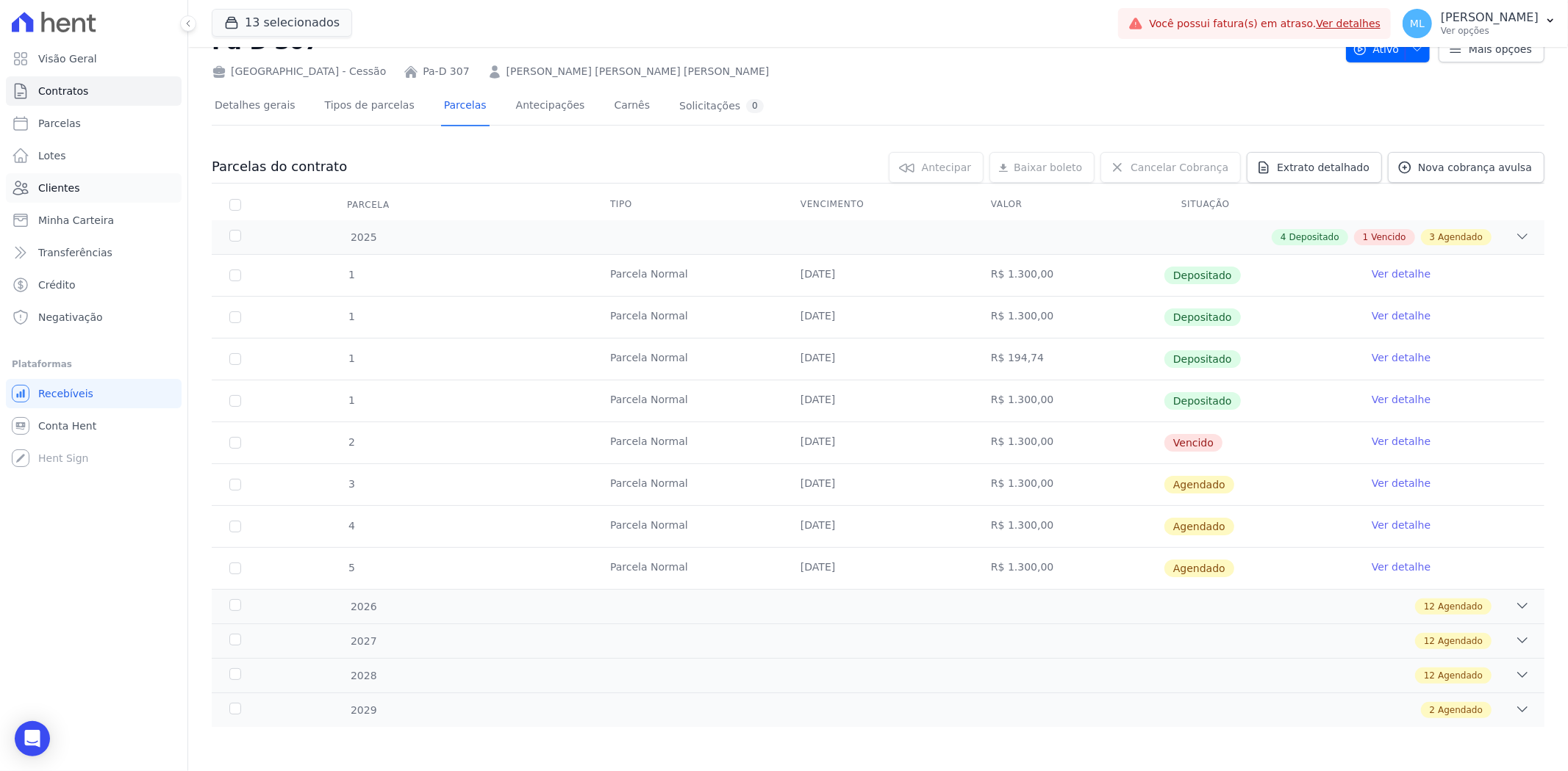
click at [90, 191] on link "Clientes" at bounding box center [94, 188] width 176 height 30
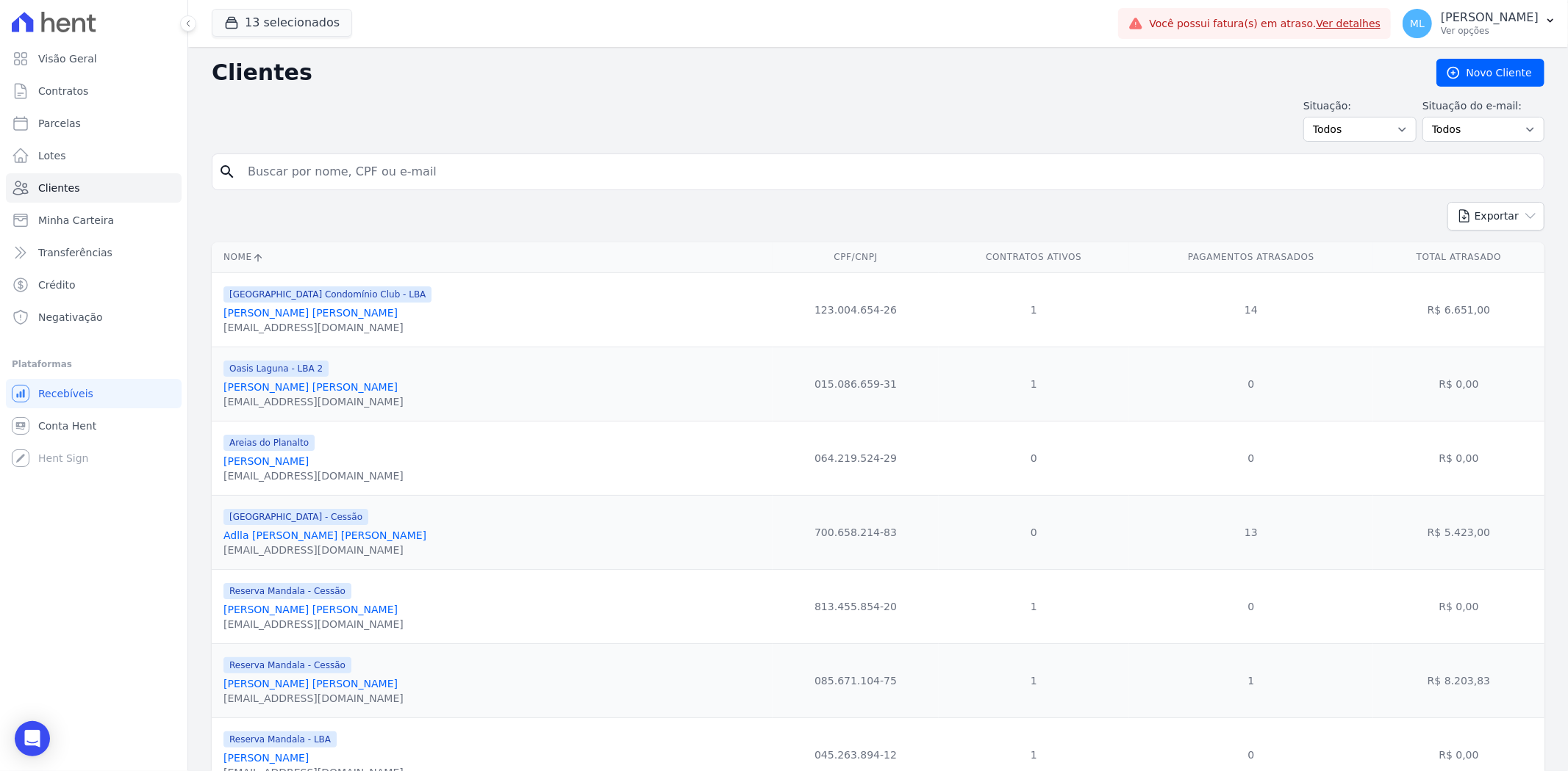
click at [380, 164] on input "search" at bounding box center [888, 172] width 1299 height 30
type input "[PERSON_NAME]"
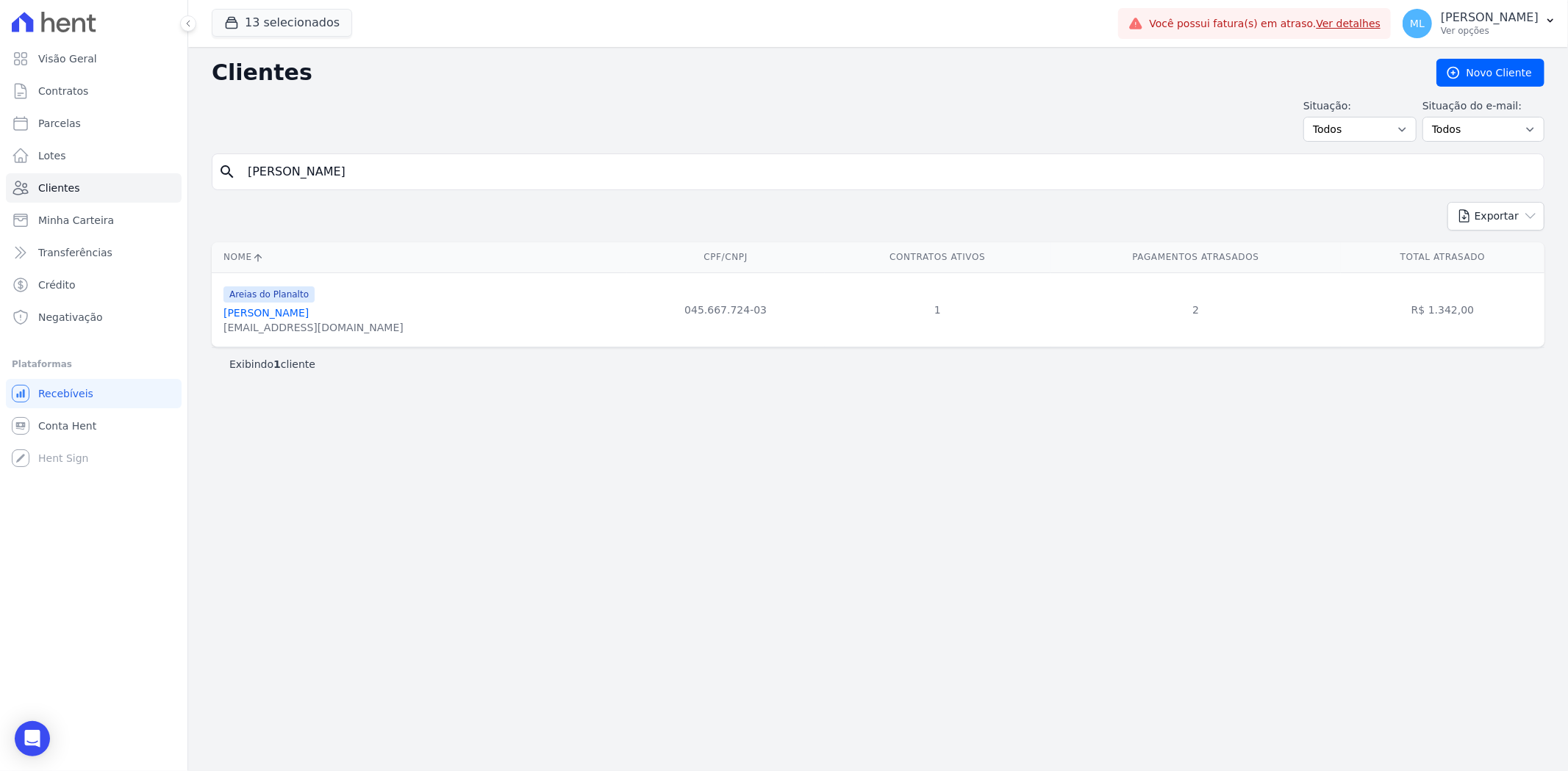
click at [309, 312] on link "[PERSON_NAME]" at bounding box center [266, 313] width 85 height 11
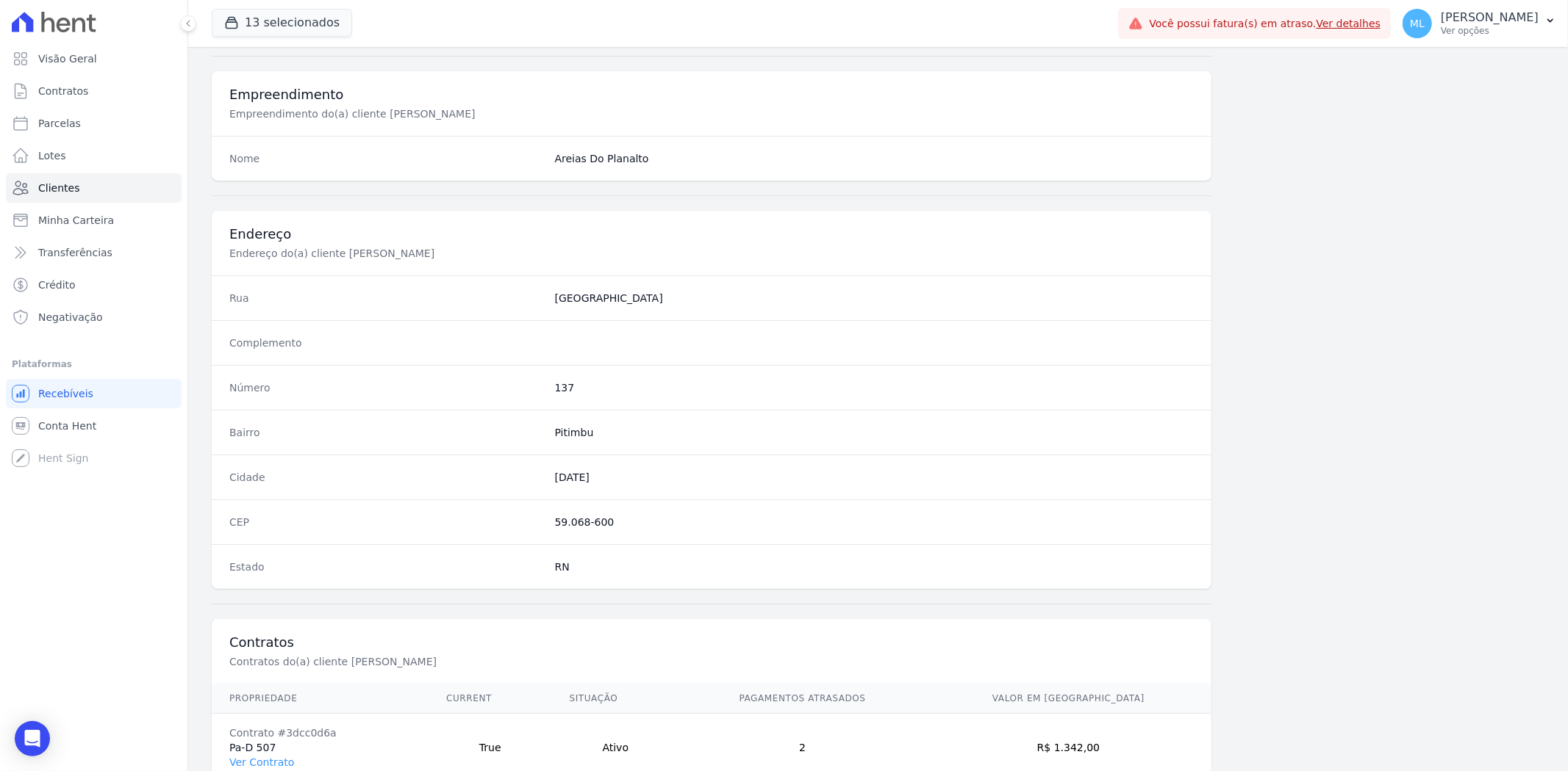
scroll to position [605, 0]
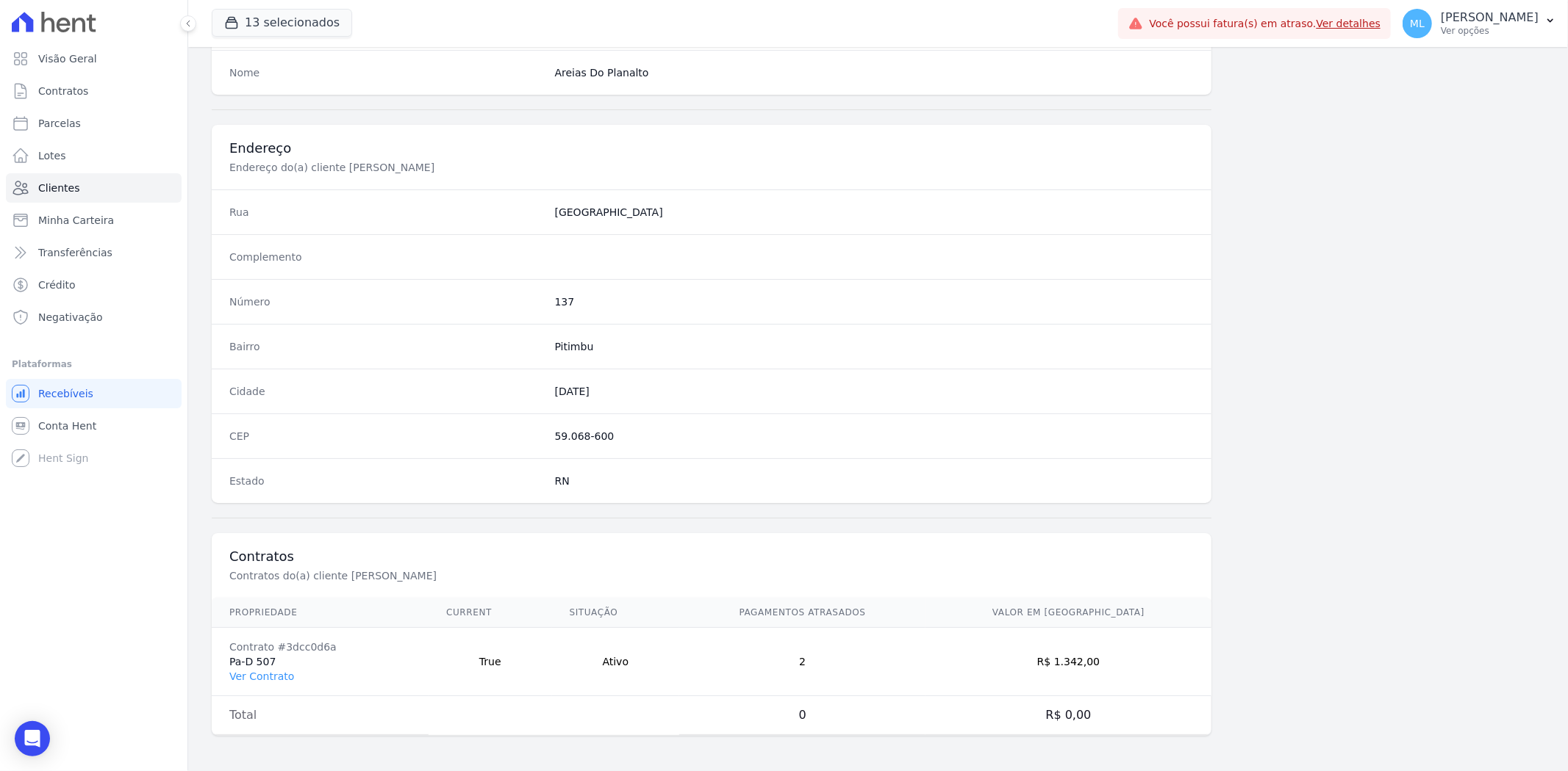
click at [295, 477] on td "Contrato #3dcc0d6a Pa-D 507 Ver Contrato" at bounding box center [320, 662] width 217 height 68
click at [285, 477] on link "Ver Contrato" at bounding box center [261, 677] width 65 height 11
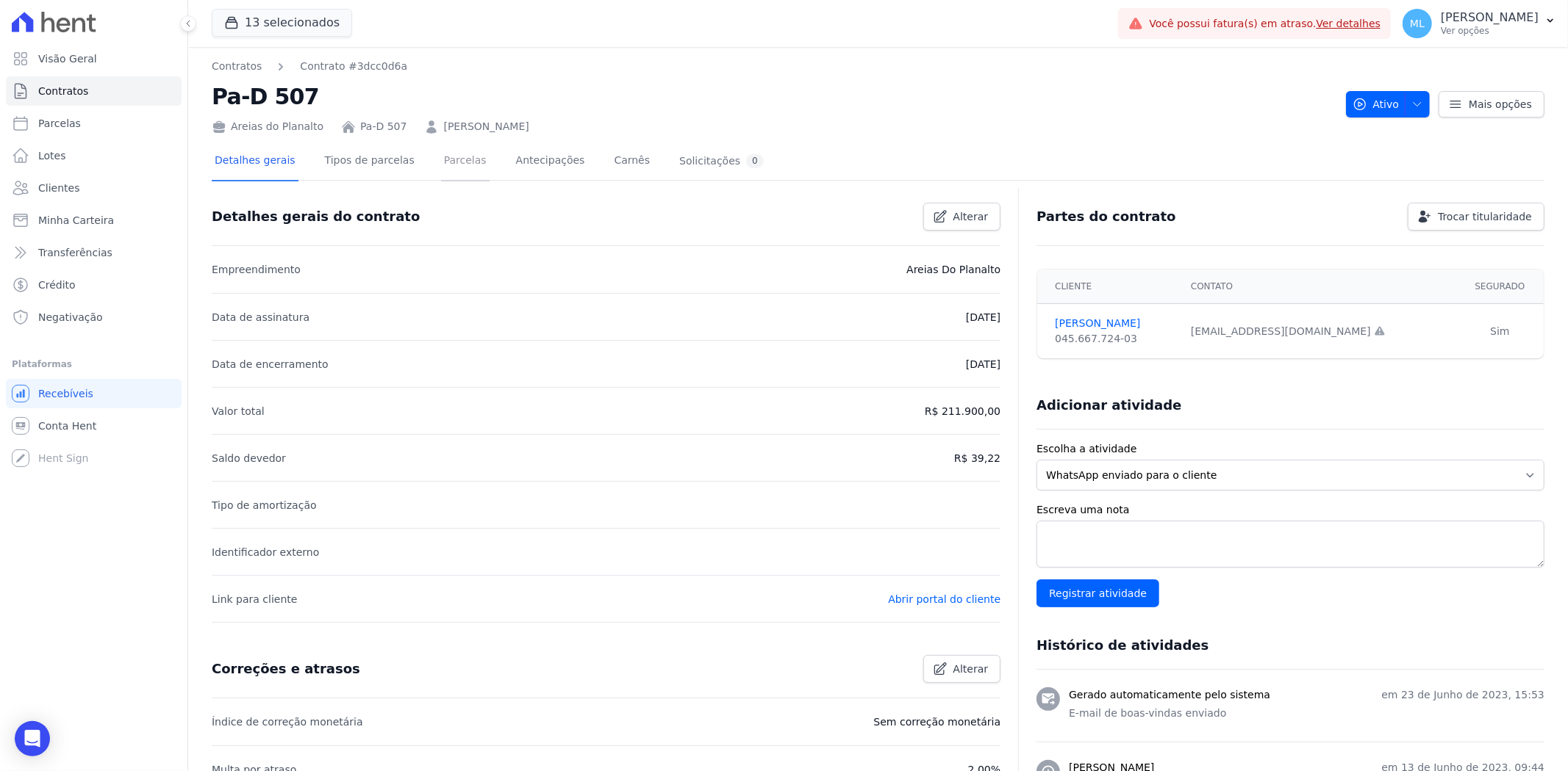
click at [458, 159] on link "Parcelas" at bounding box center [465, 162] width 48 height 39
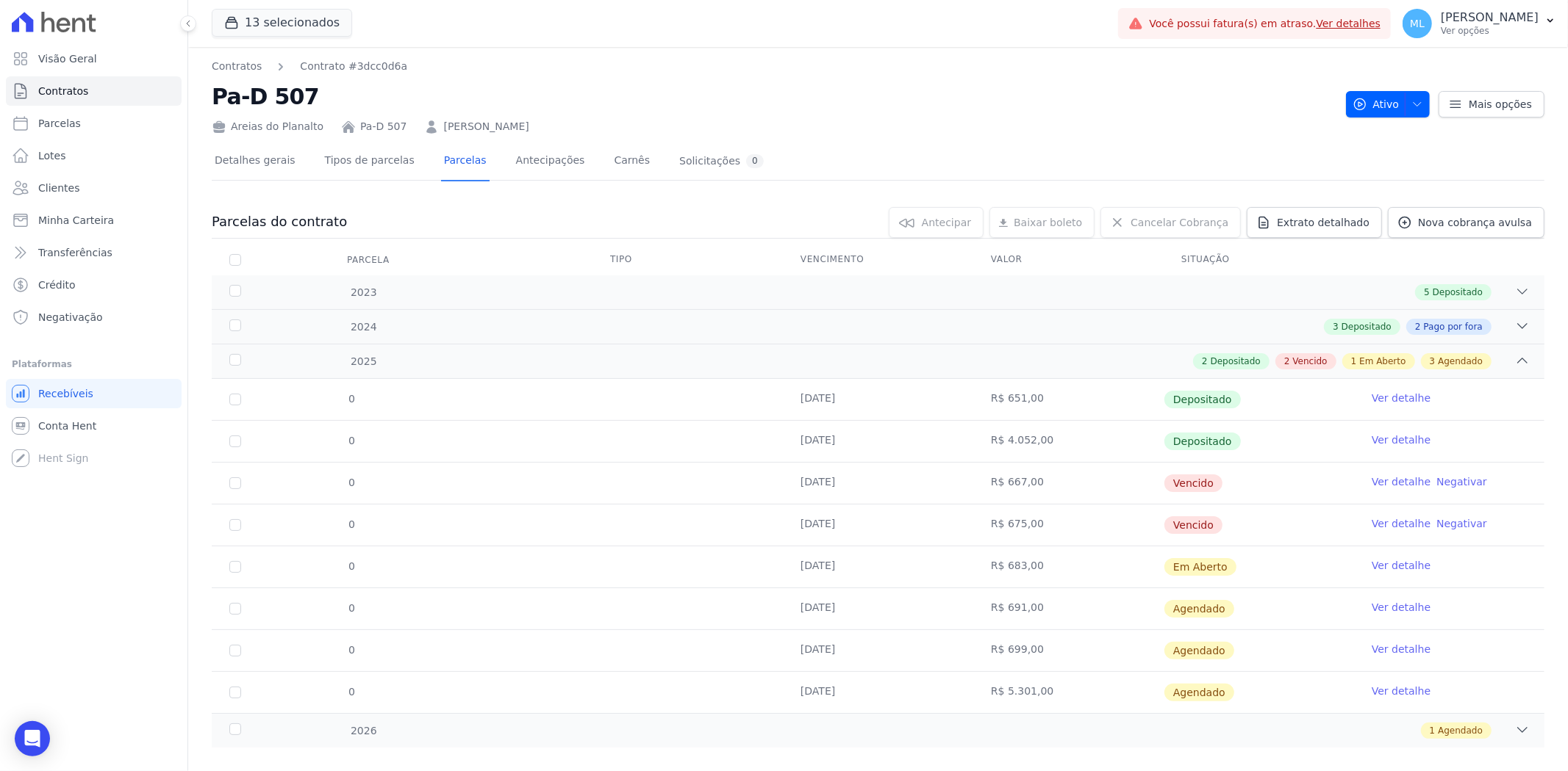
click at [466, 119] on link "[PERSON_NAME]" at bounding box center [486, 126] width 85 height 16
click at [101, 181] on link "Clientes" at bounding box center [94, 188] width 176 height 30
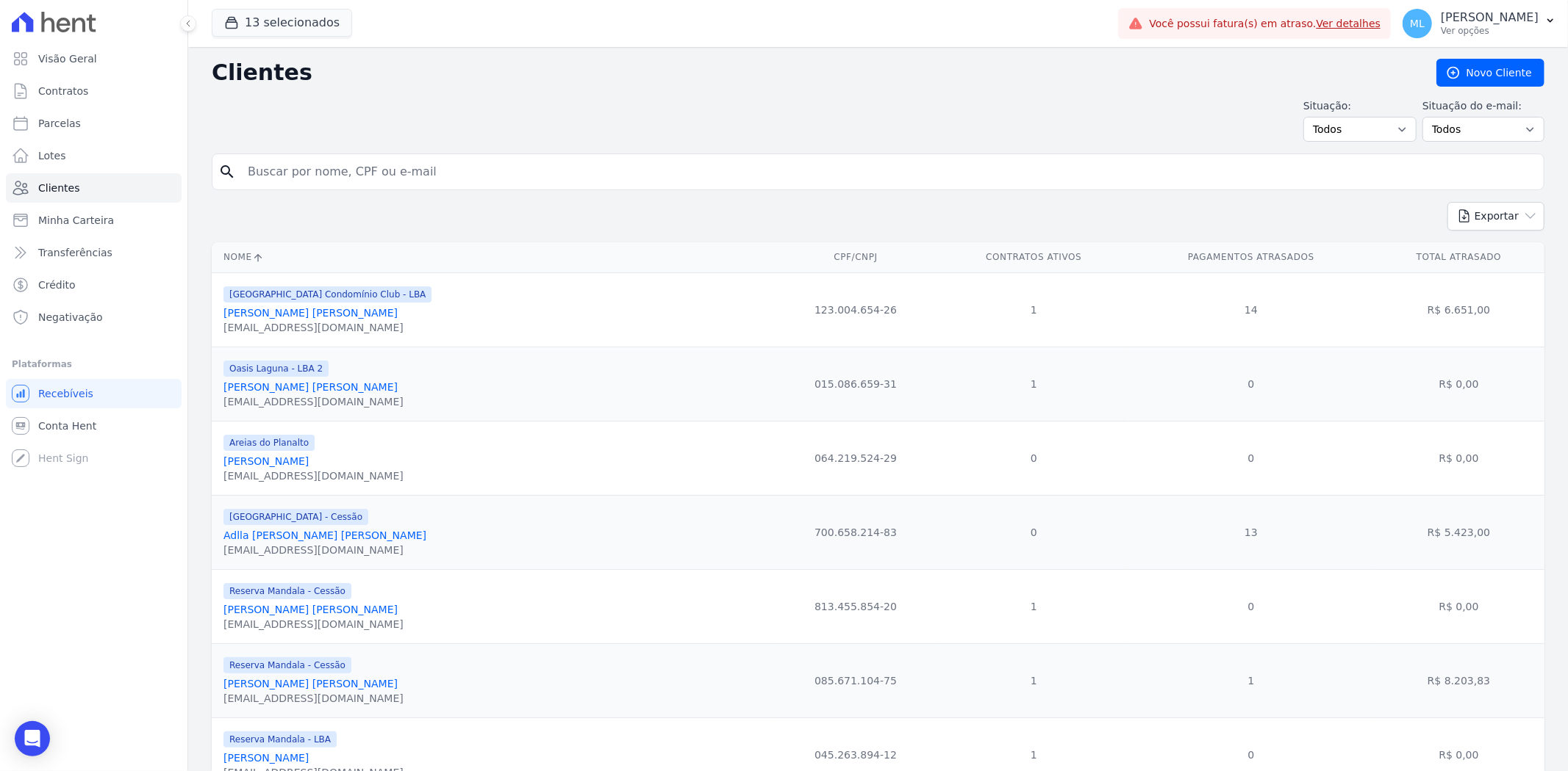
click at [370, 168] on input "search" at bounding box center [888, 172] width 1299 height 30
type input "[PERSON_NAME]"
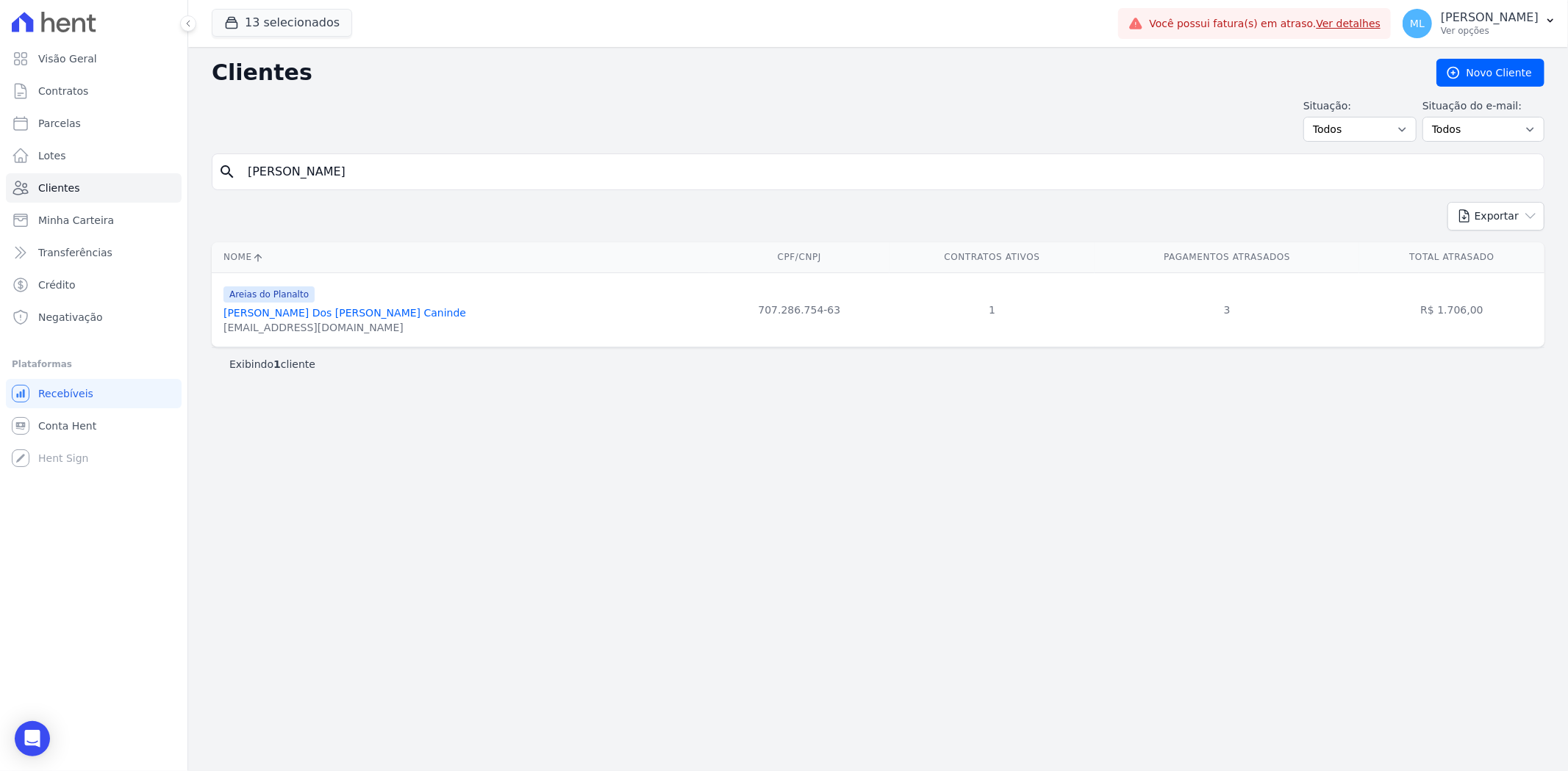
click at [310, 316] on link "[PERSON_NAME] Dos [PERSON_NAME] Caninde" at bounding box center [344, 313] width 242 height 11
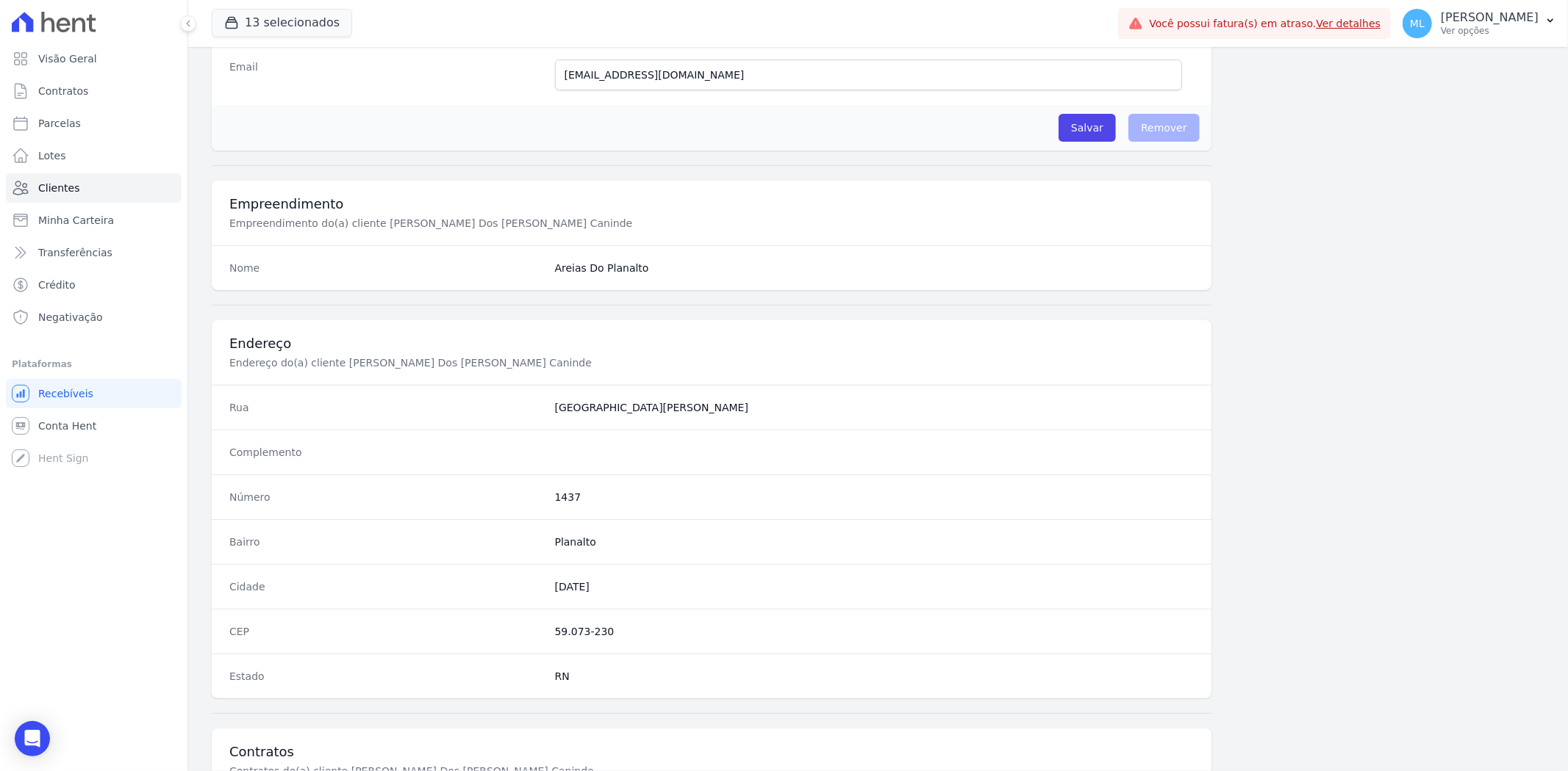
scroll to position [605, 0]
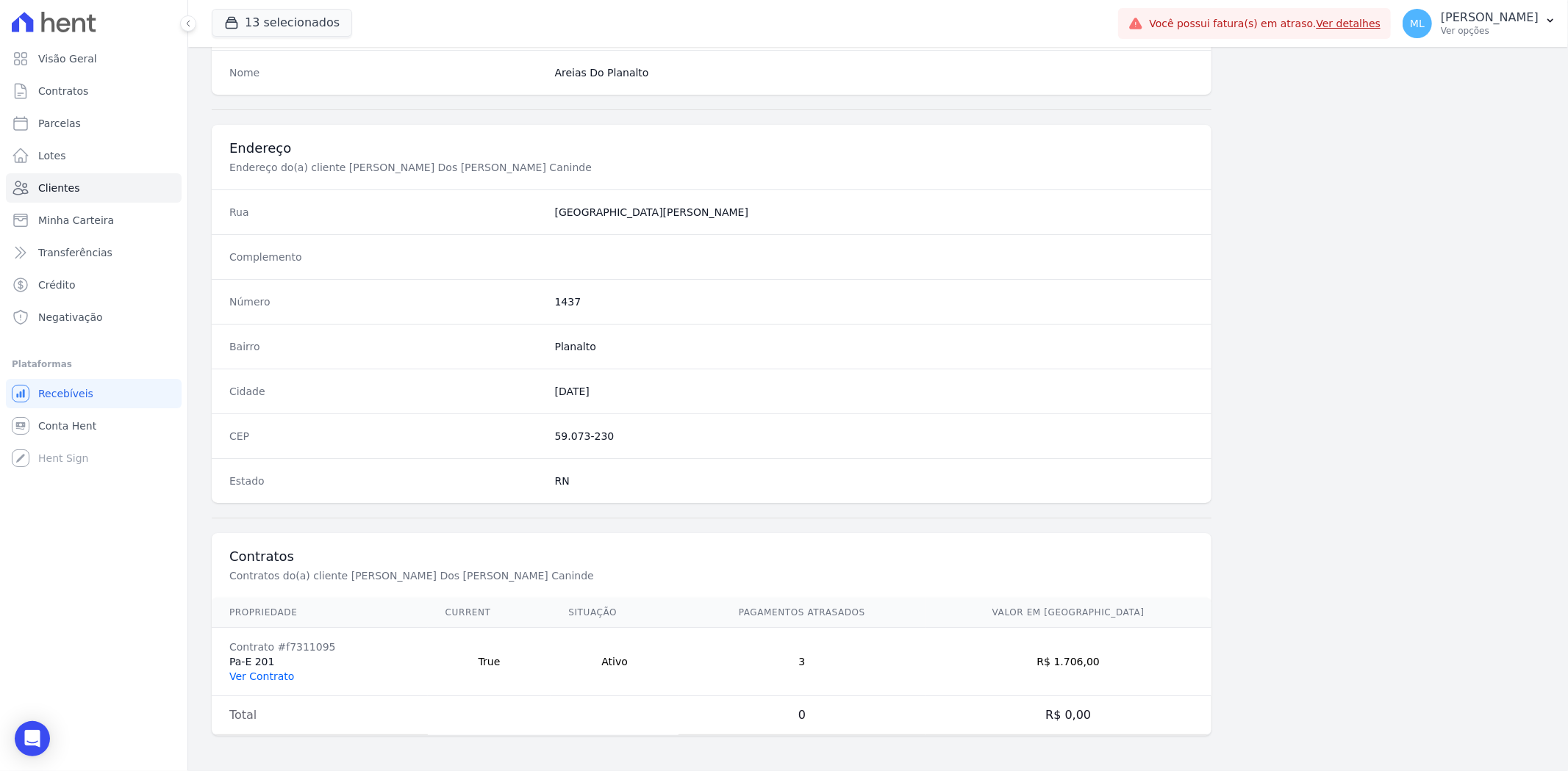
click at [262, 477] on link "Ver Contrato" at bounding box center [261, 677] width 65 height 11
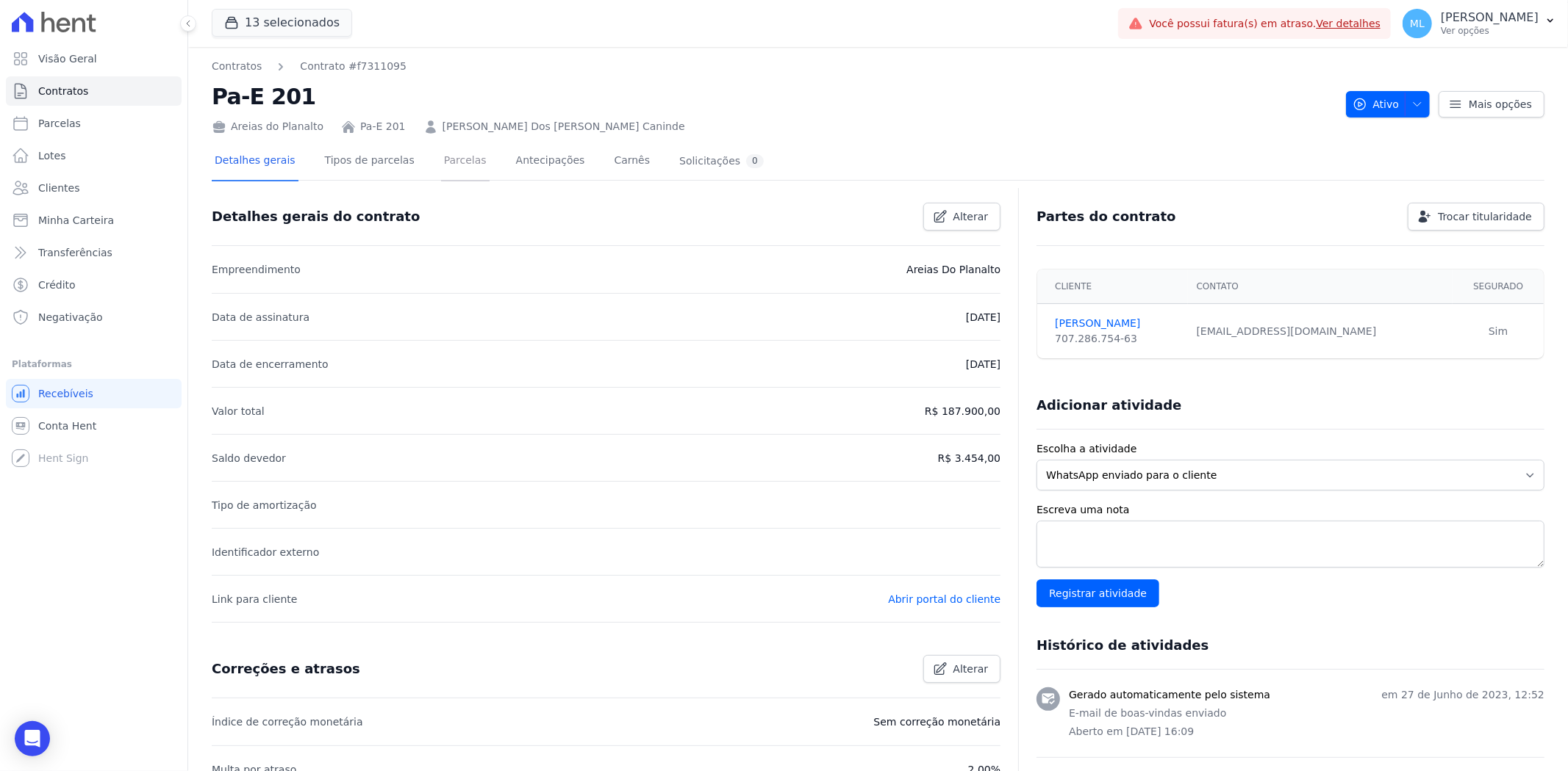
click at [456, 168] on link "Parcelas" at bounding box center [465, 162] width 48 height 39
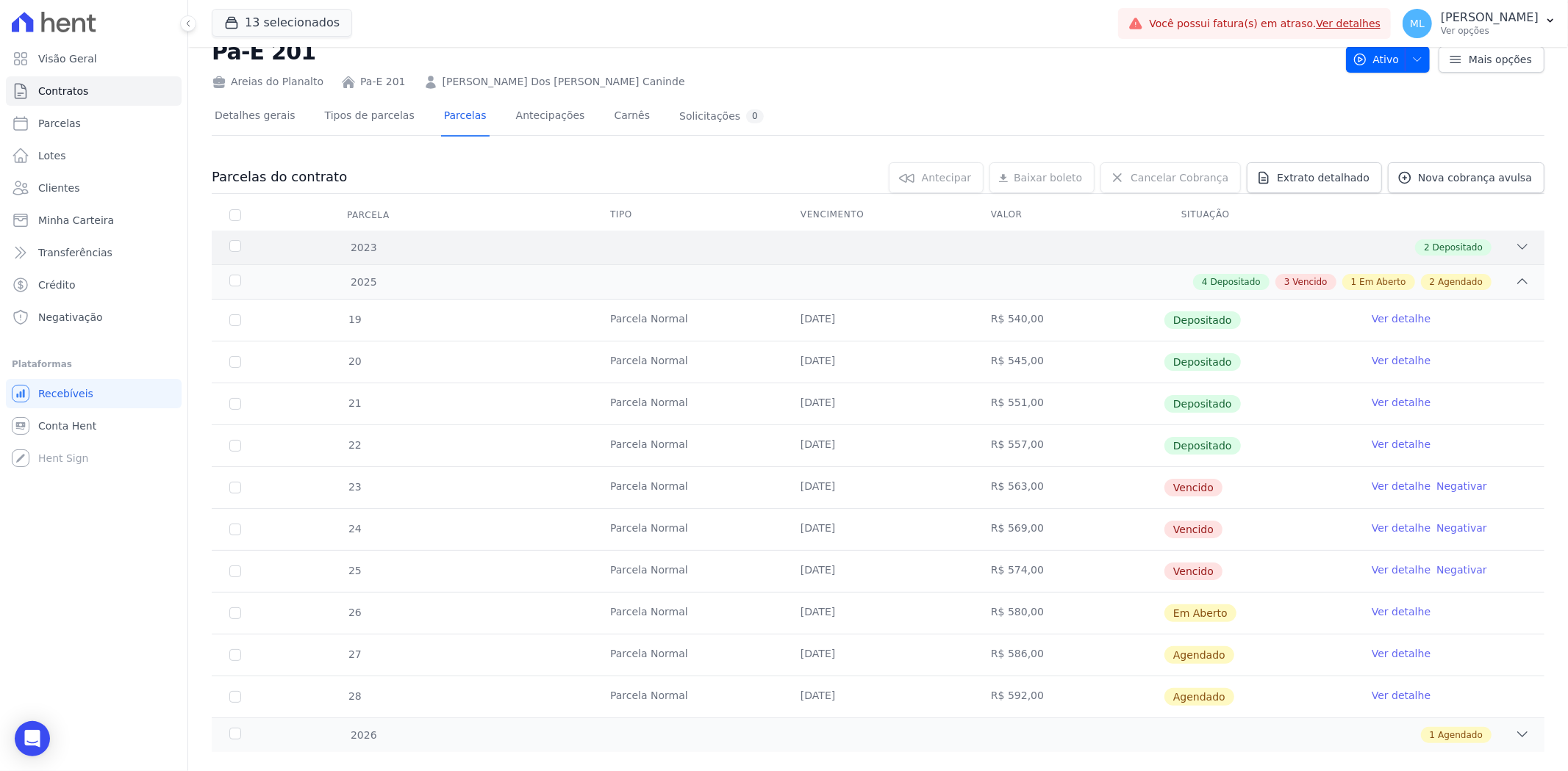
scroll to position [70, 0]
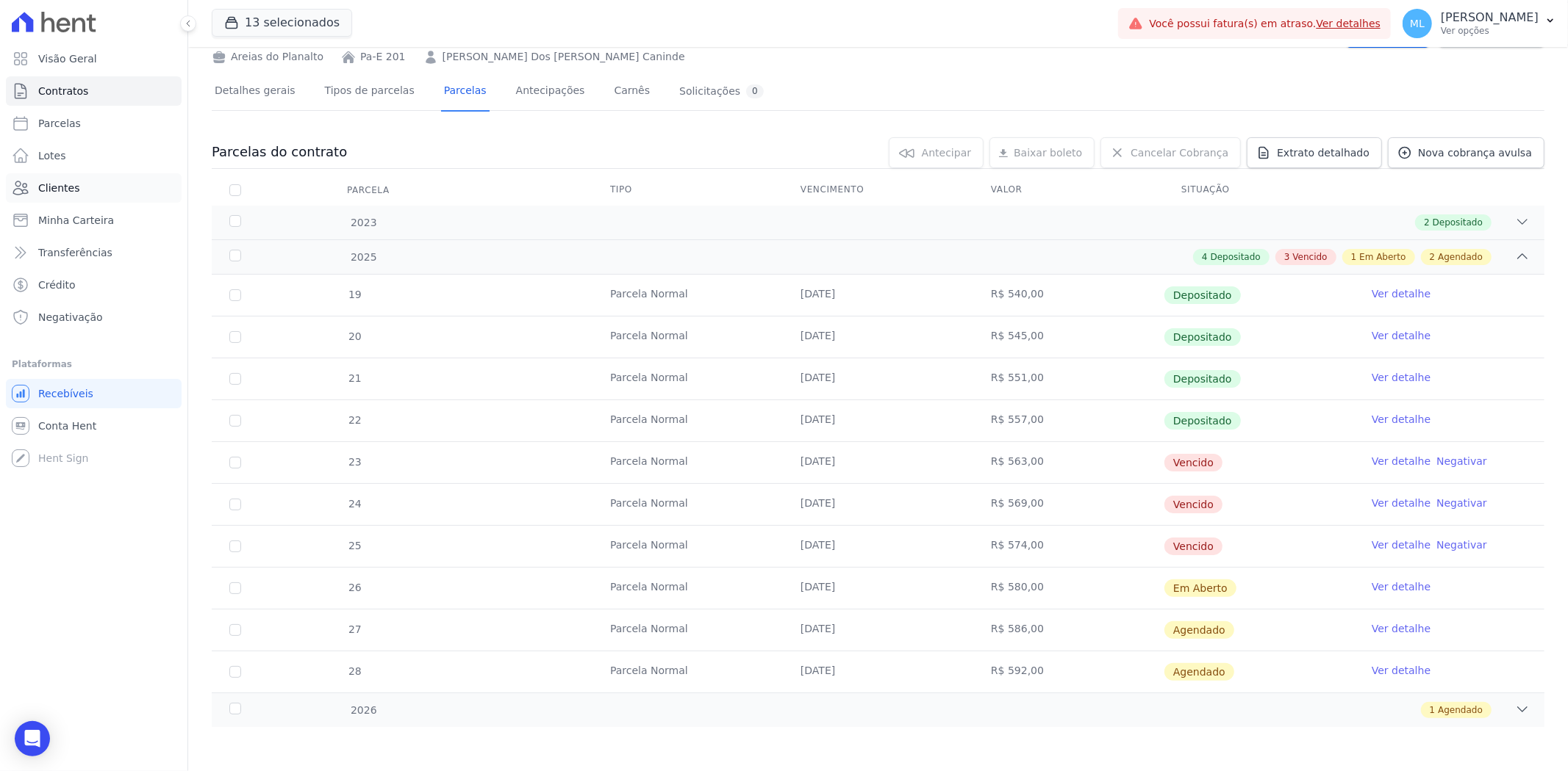
click at [82, 191] on link "Clientes" at bounding box center [94, 188] width 176 height 30
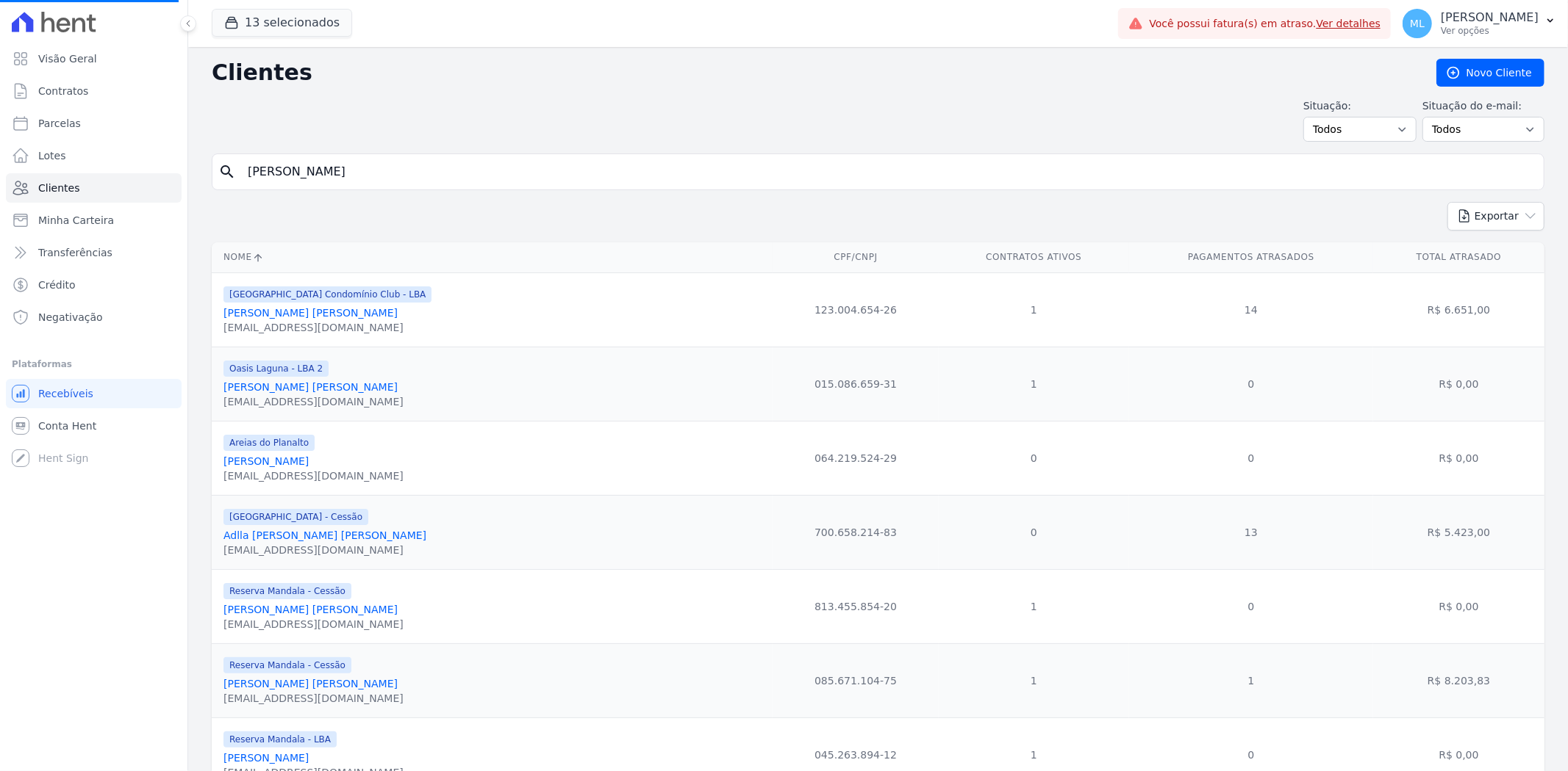
click at [388, 173] on input "[PERSON_NAME]" at bounding box center [888, 172] width 1299 height 30
click at [388, 173] on input "search" at bounding box center [888, 172] width 1299 height 30
type input "[PERSON_NAME]"
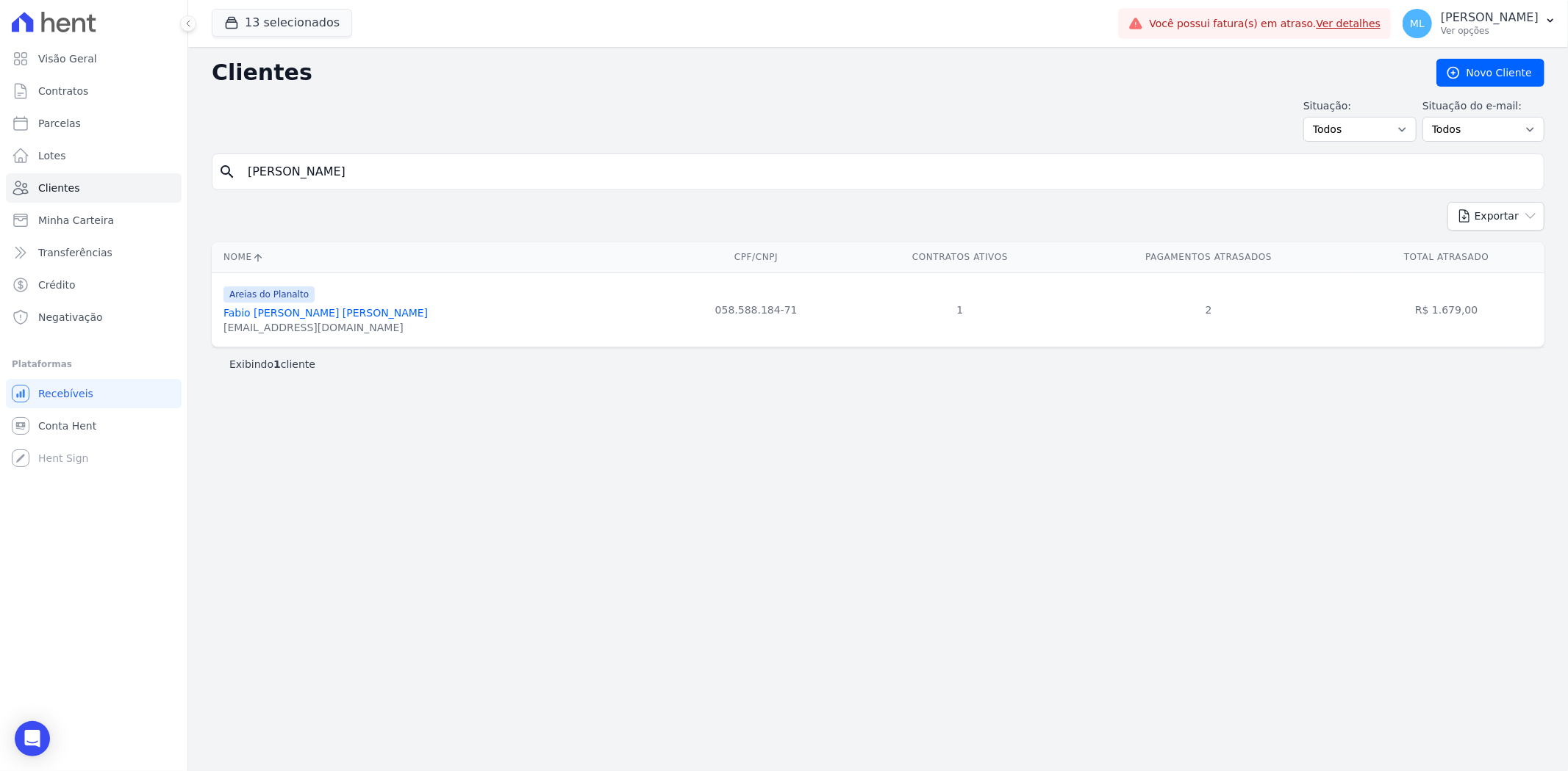
click at [361, 314] on link "Fabio [PERSON_NAME] [PERSON_NAME]" at bounding box center [325, 313] width 205 height 11
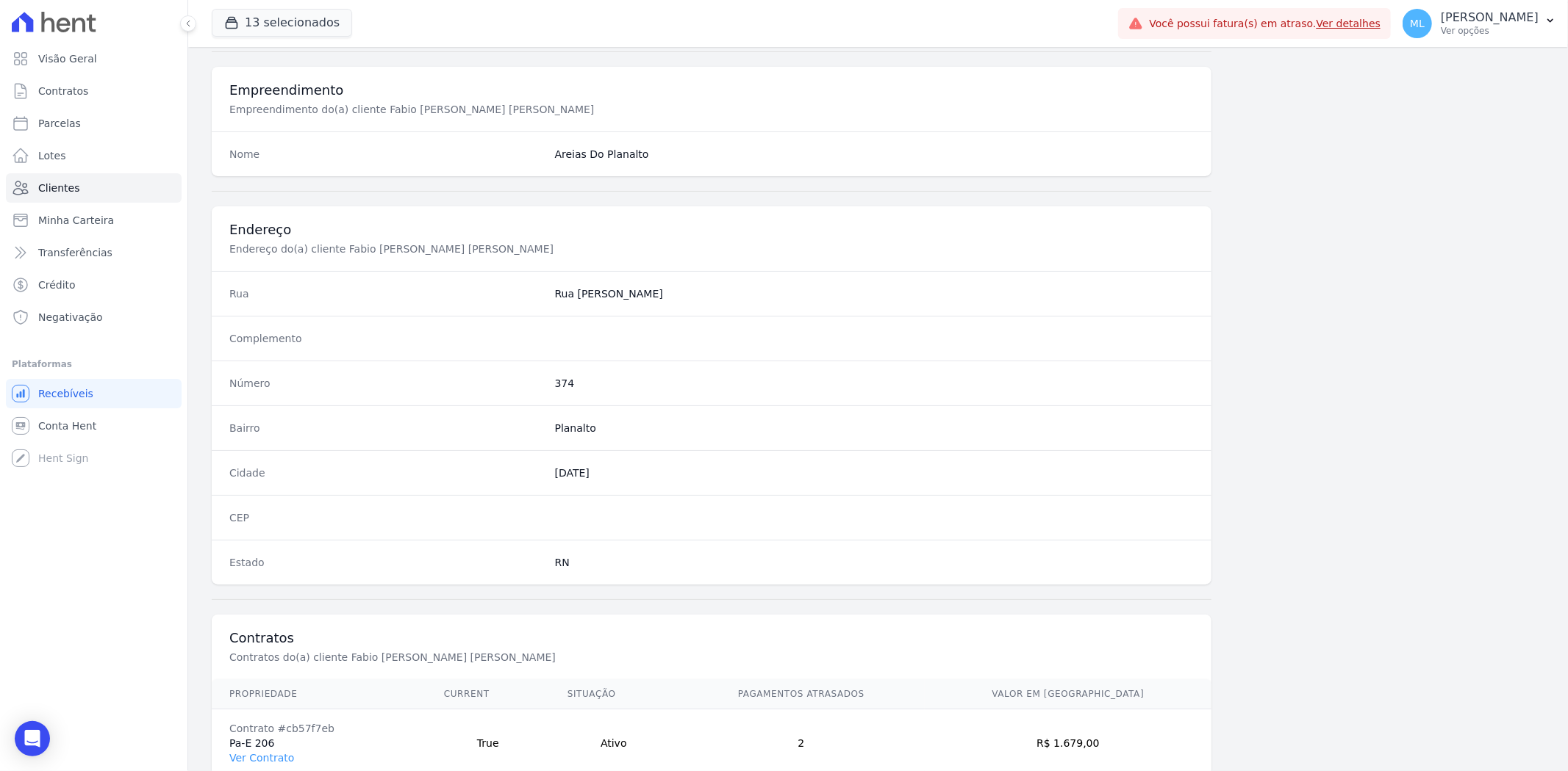
scroll to position [605, 0]
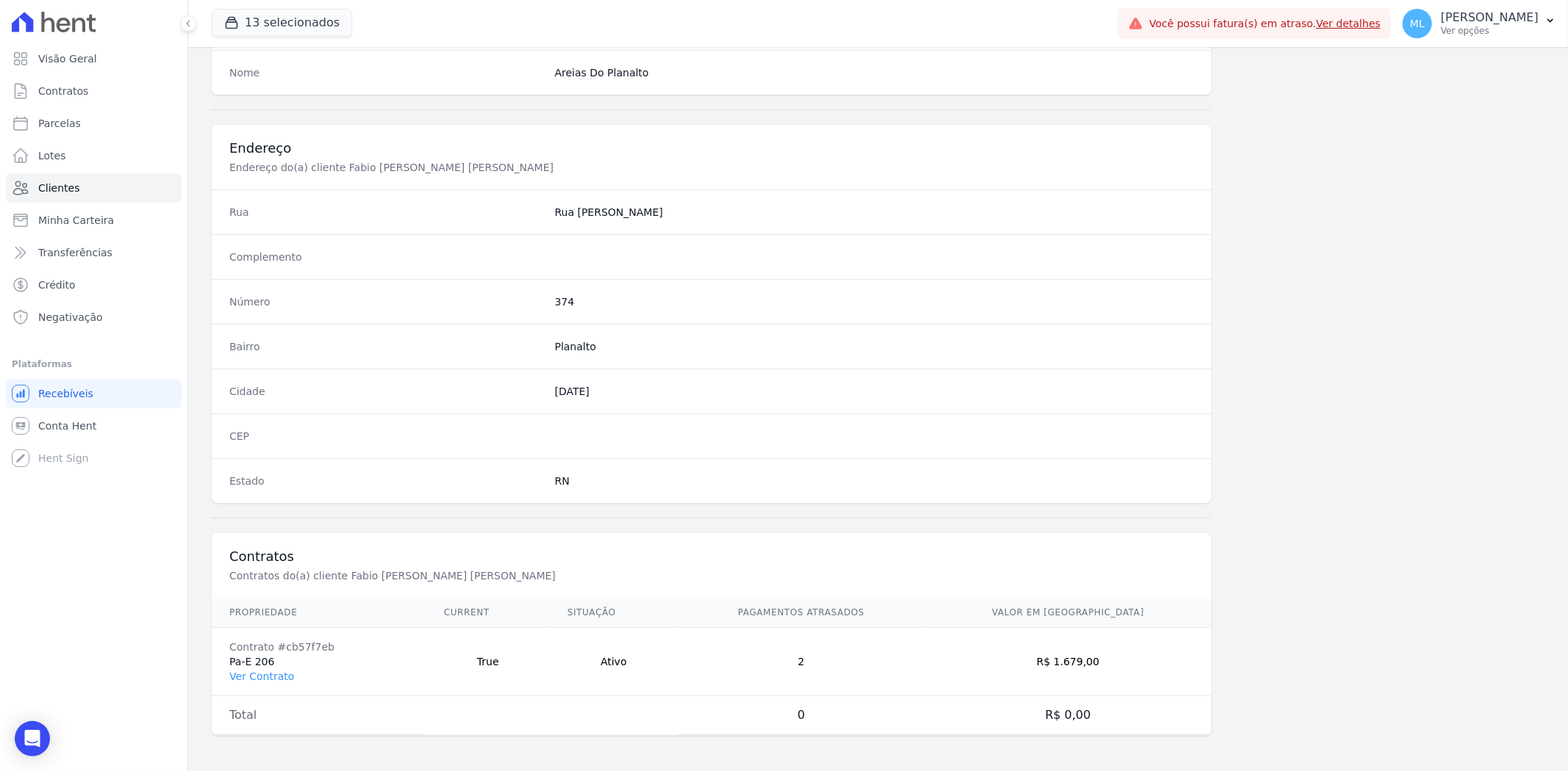
click at [289, 477] on td "Contrato #cb57f7eb Pa-E 206 Ver Contrato" at bounding box center [319, 662] width 214 height 68
click at [269, 477] on link "Ver Contrato" at bounding box center [261, 677] width 65 height 11
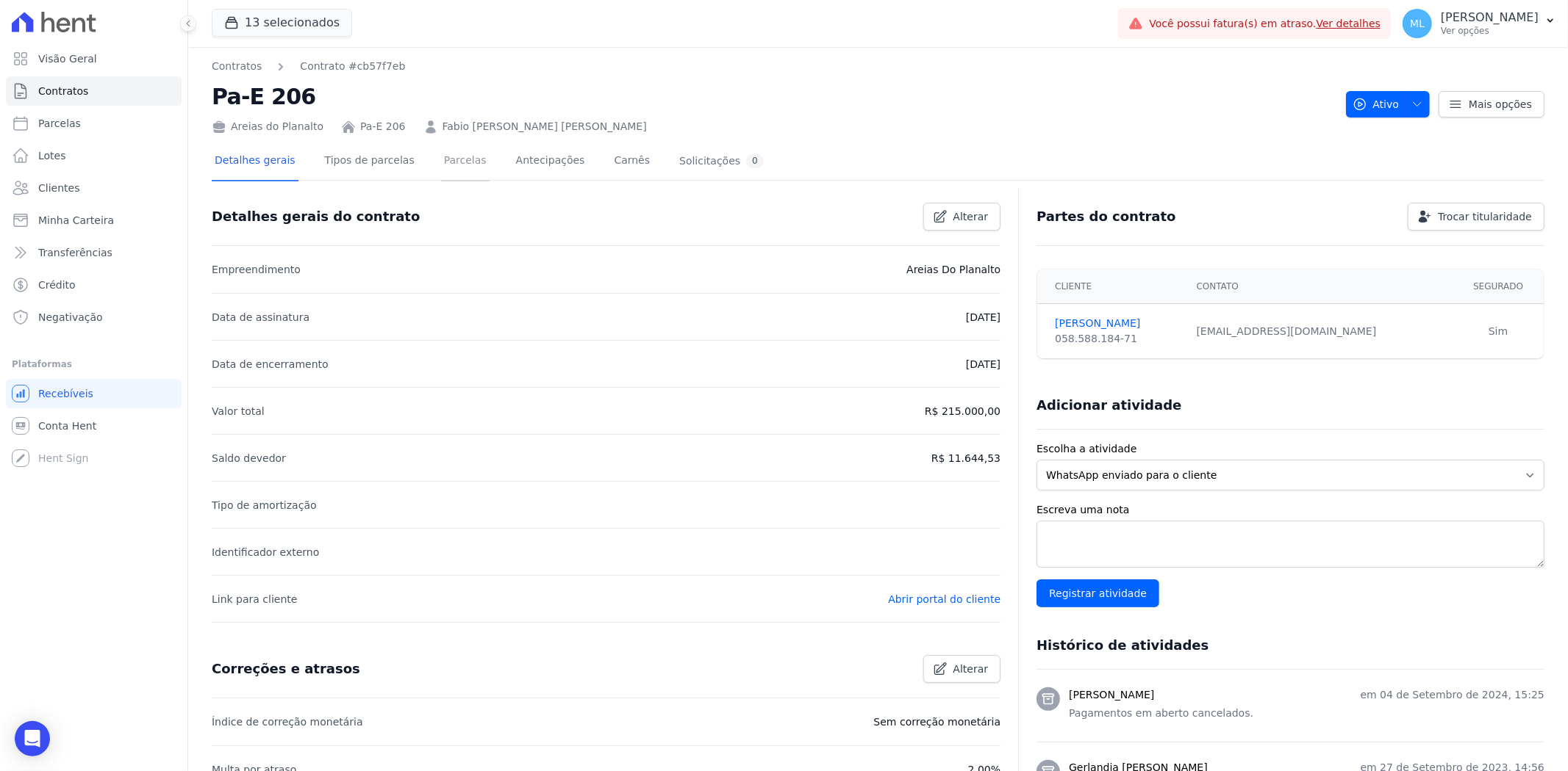
click at [441, 155] on link "Parcelas" at bounding box center [465, 162] width 48 height 39
click at [476, 125] on link "Fabio [PERSON_NAME] [PERSON_NAME]" at bounding box center [545, 126] width 205 height 16
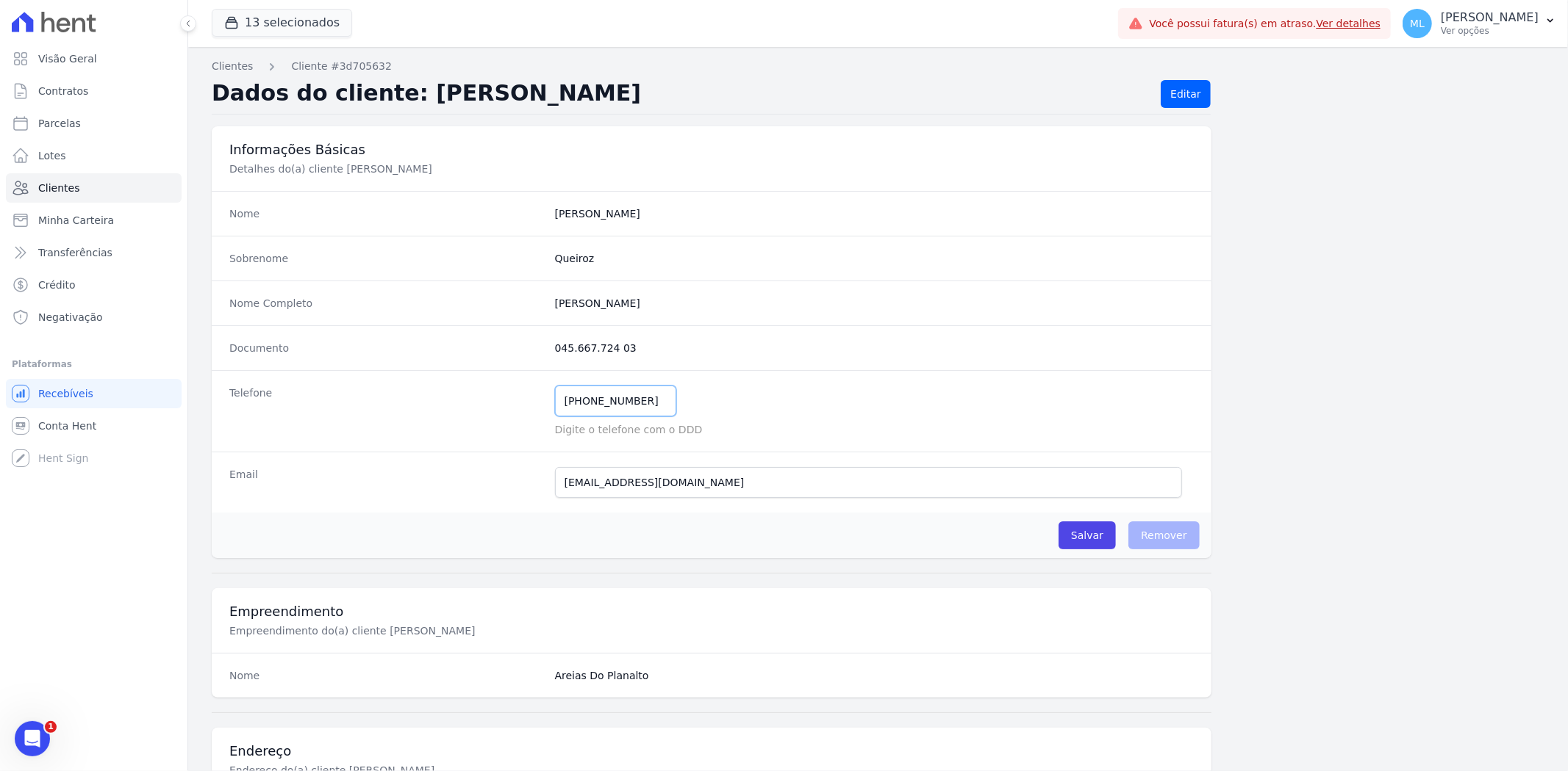
drag, startPoint x: 639, startPoint y: 401, endPoint x: 444, endPoint y: 397, distance: 195.0
click at [444, 397] on div "Telefone (84) 98828-9686 Mensagem de SMS ainda não enviada.. Mensagem de Whatsa…" at bounding box center [711, 411] width 1000 height 81
drag, startPoint x: 588, startPoint y: 401, endPoint x: 495, endPoint y: 377, distance: 96.0
click at [464, 394] on div "Telefone (84) 99677-5740 Mensagem de SMS ainda não enviada.. Mensagem de Whatsa…" at bounding box center [711, 411] width 1000 height 81
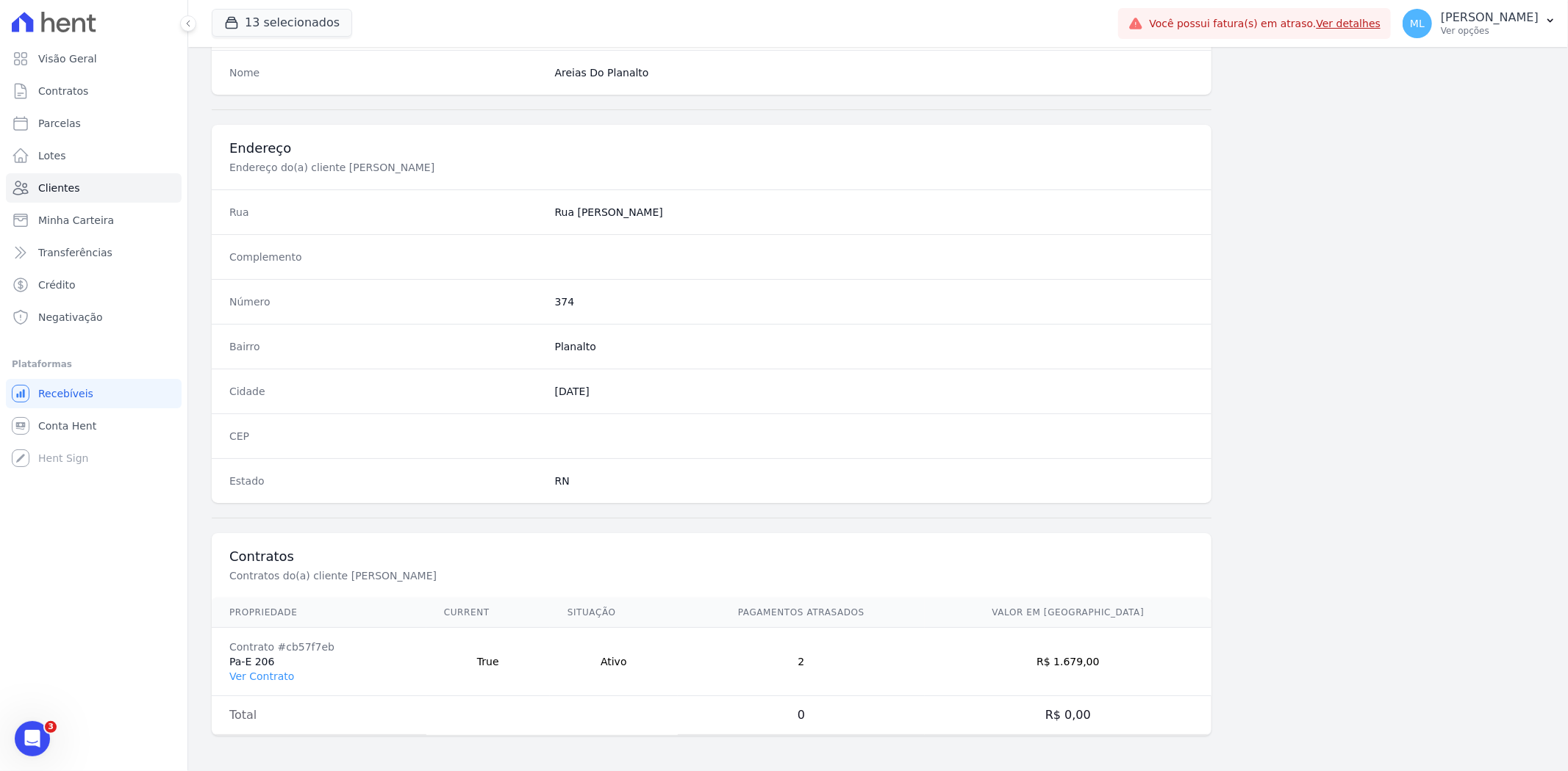
scroll to position [524, 0]
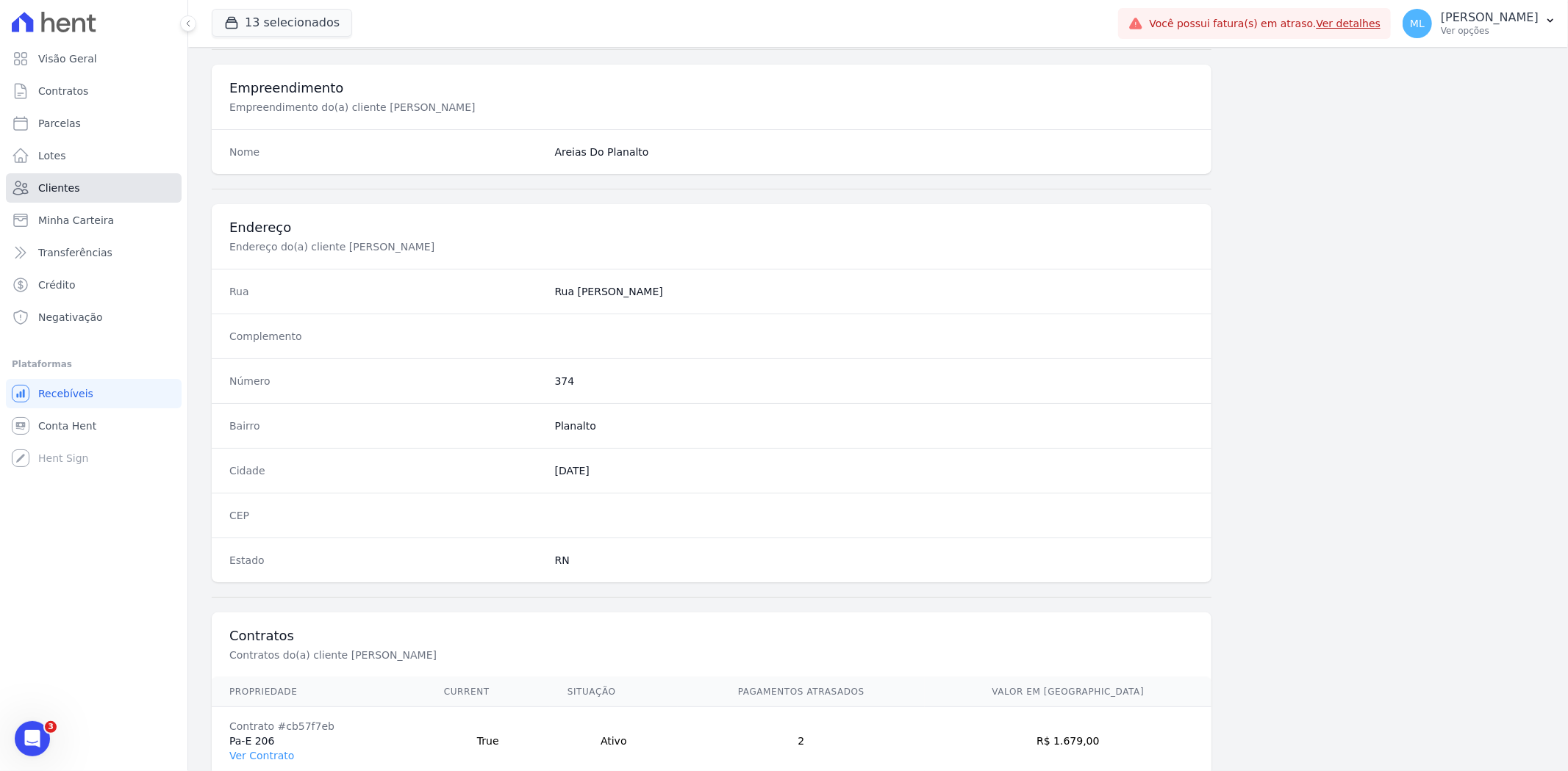
click at [85, 180] on link "Clientes" at bounding box center [94, 188] width 176 height 30
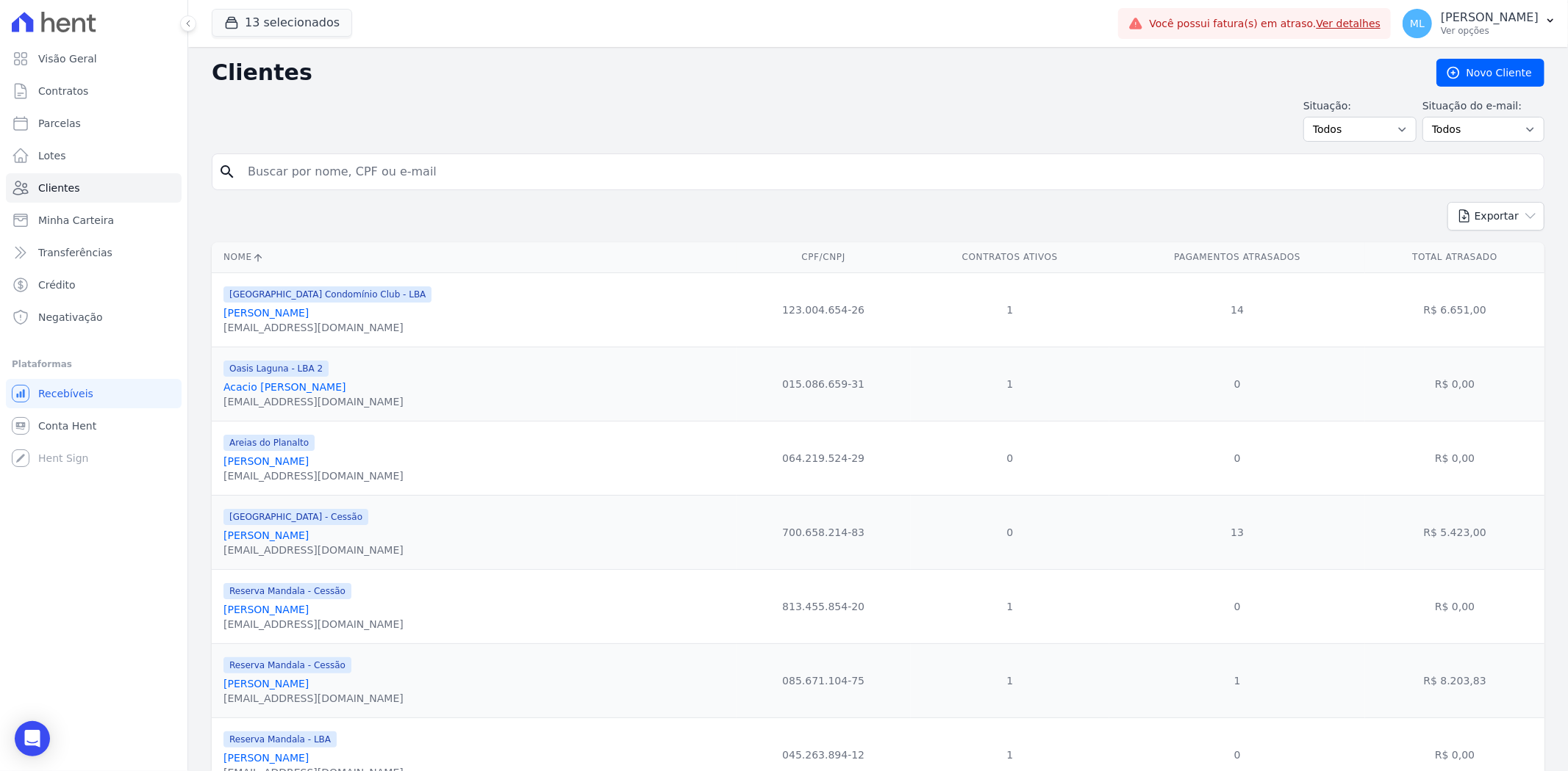
click at [426, 171] on input "search" at bounding box center [888, 172] width 1299 height 30
click at [311, 171] on input "search" at bounding box center [888, 172] width 1299 height 30
type input "igor de souza"
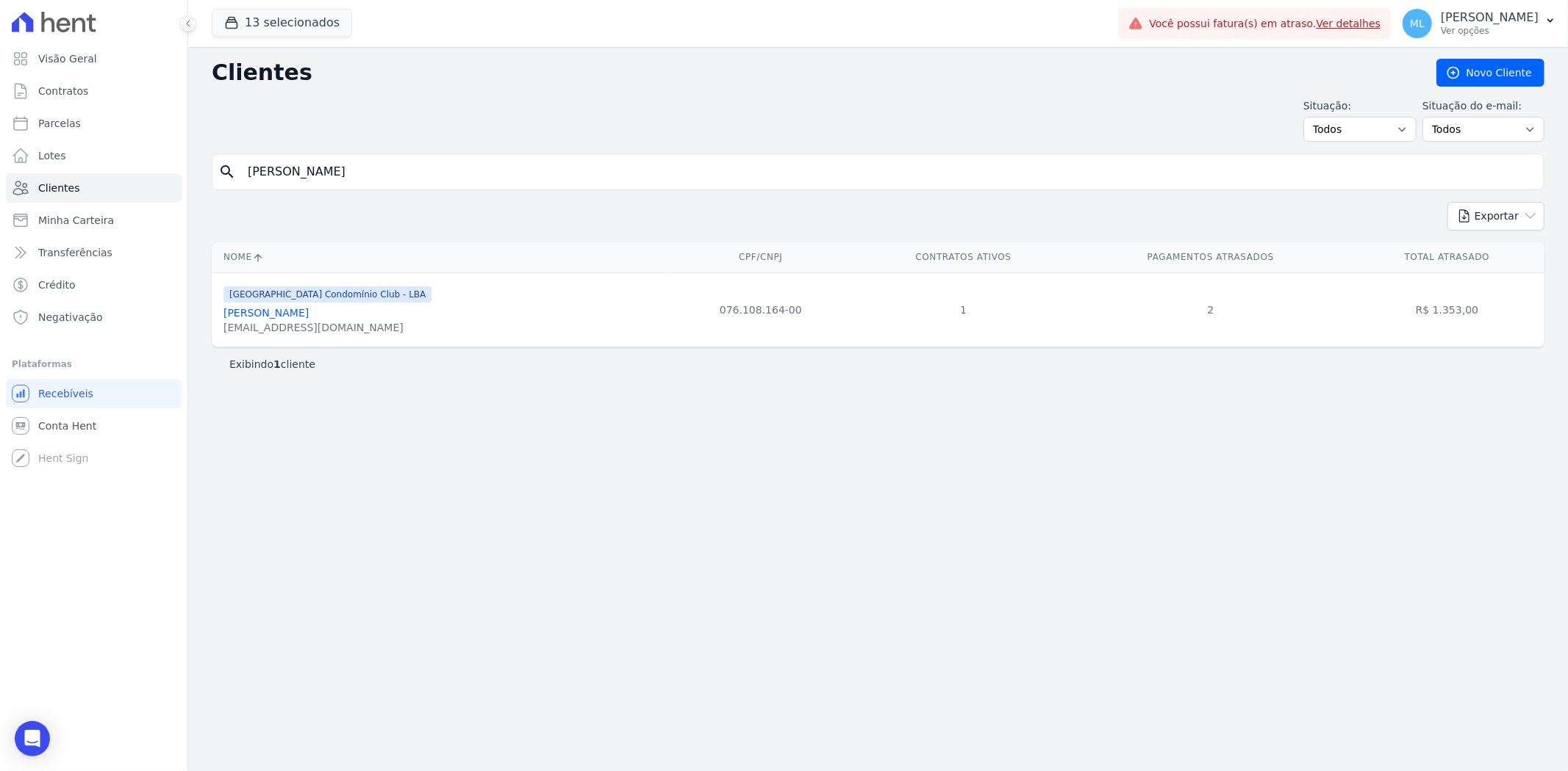
click at [309, 318] on link "[PERSON_NAME]" at bounding box center [266, 313] width 85 height 11
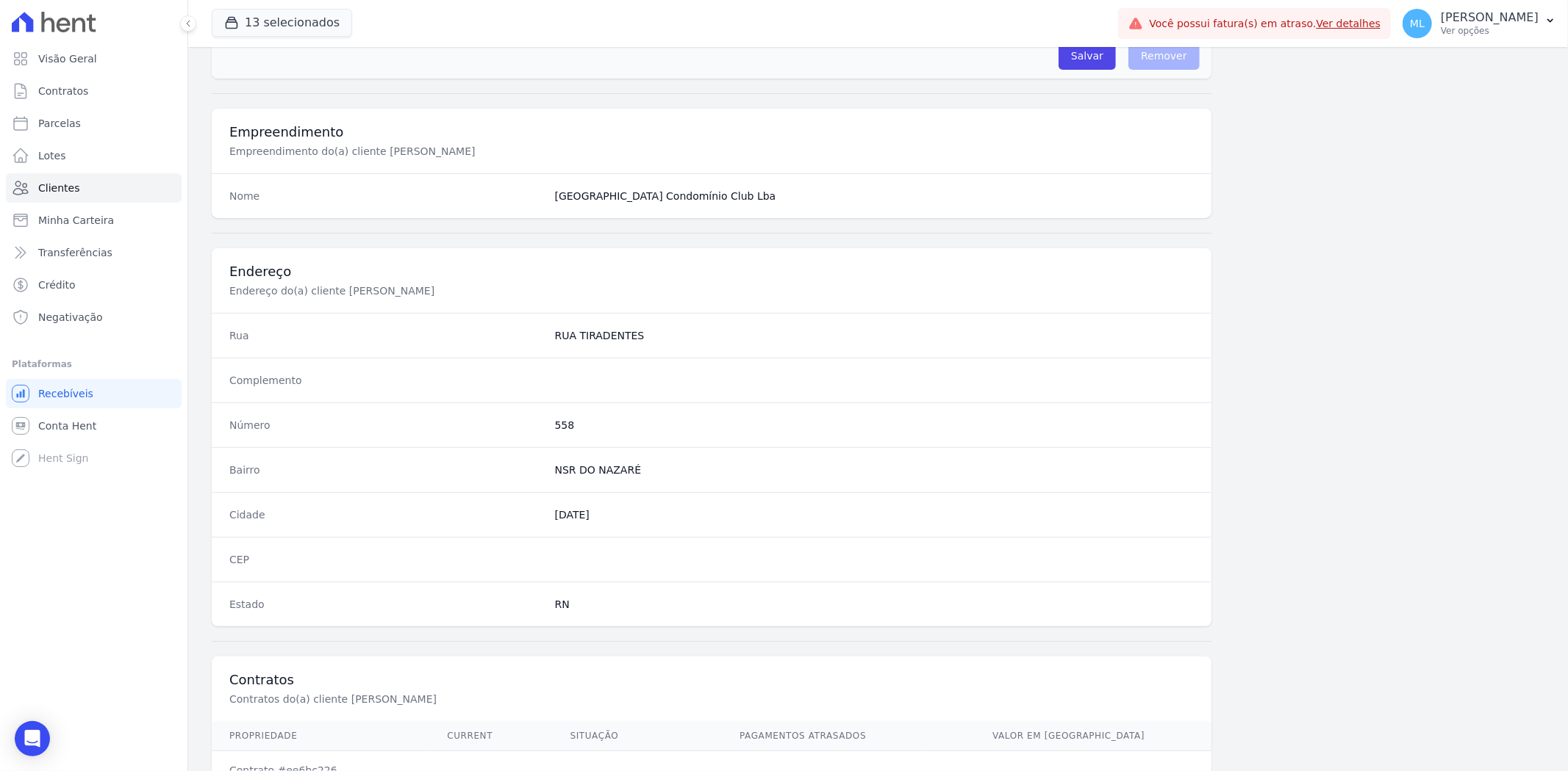
scroll to position [605, 0]
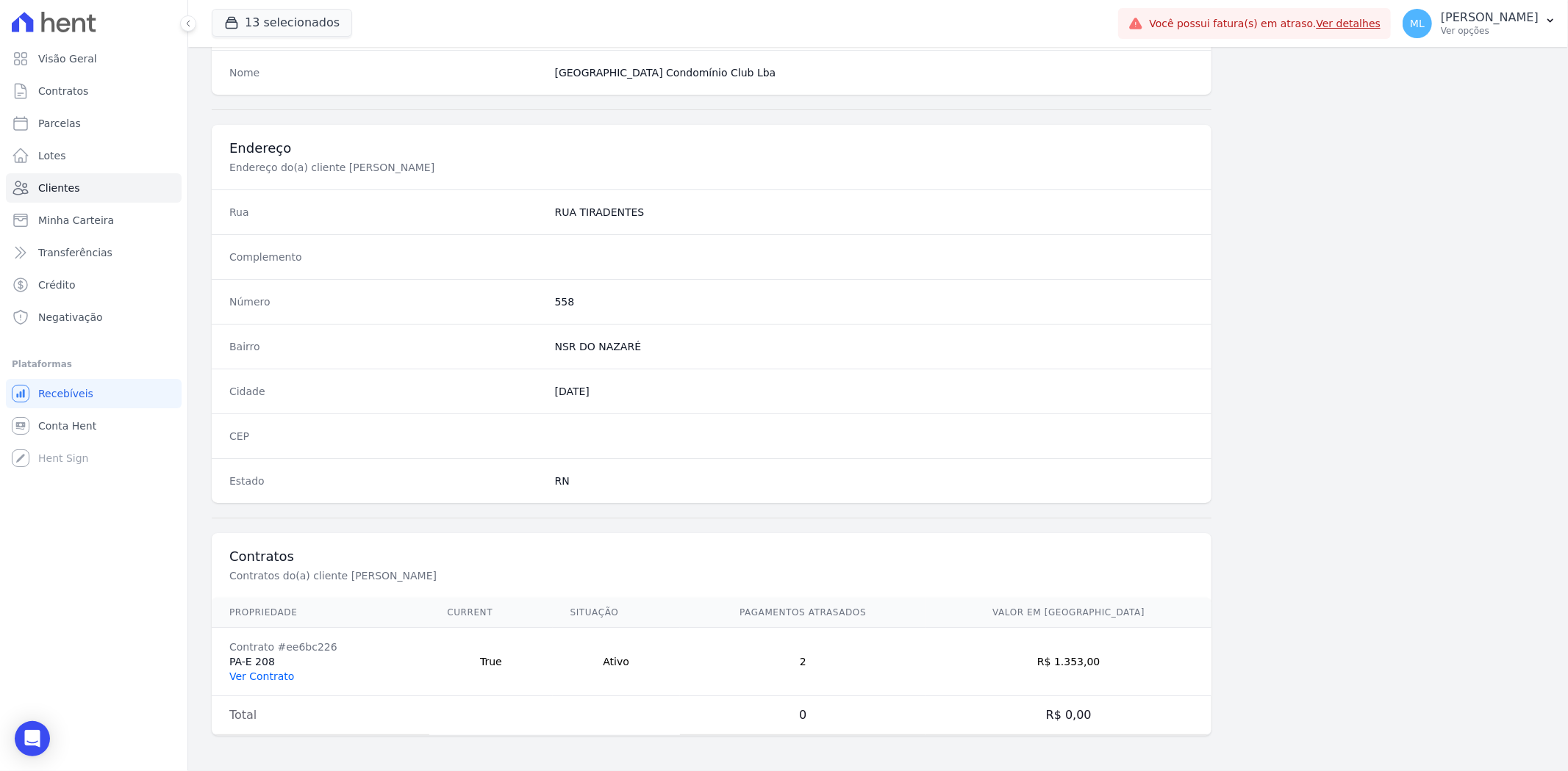
click at [260, 674] on link "Ver Contrato" at bounding box center [261, 677] width 65 height 11
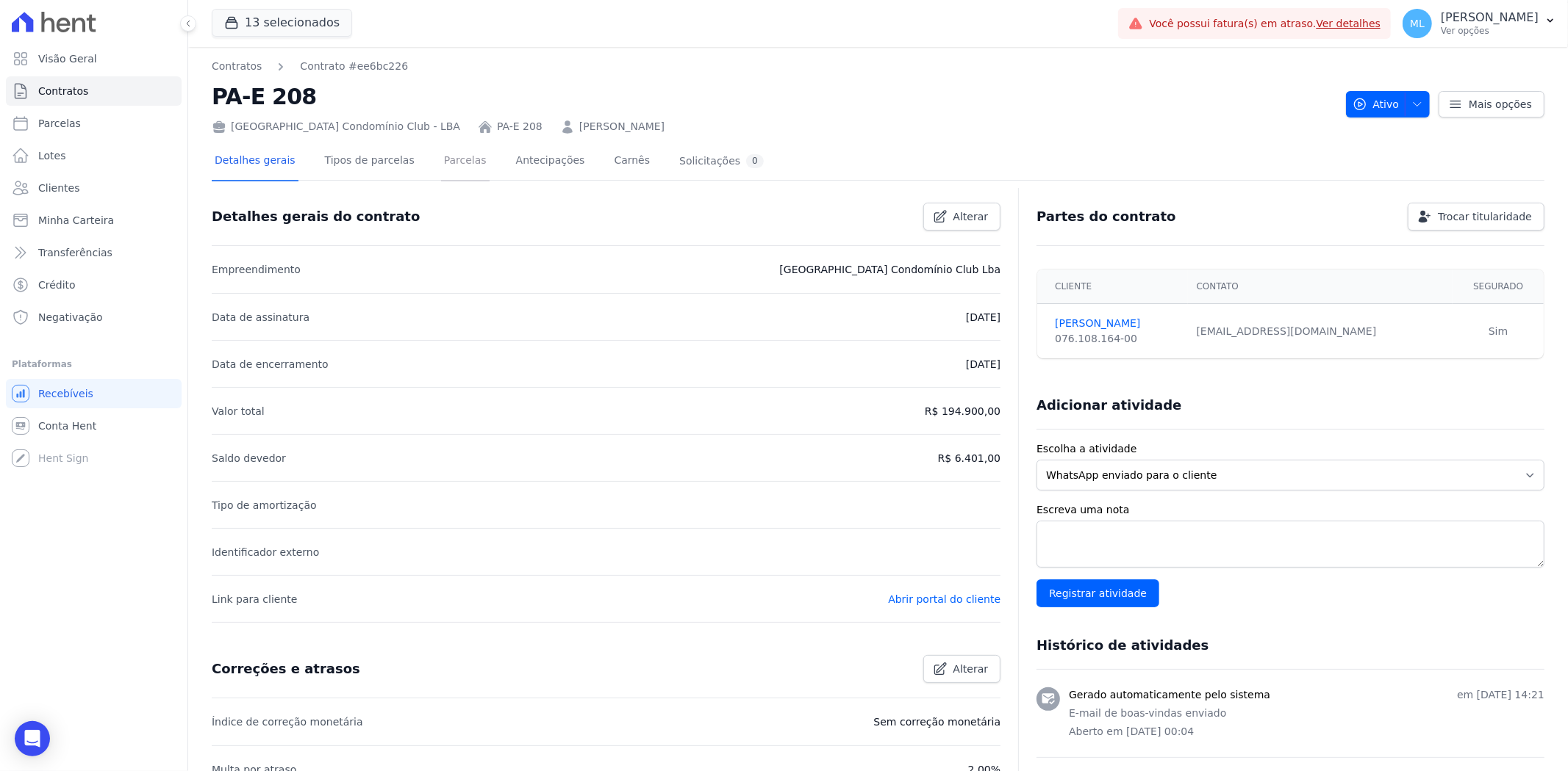
click at [462, 163] on link "Parcelas" at bounding box center [465, 162] width 48 height 39
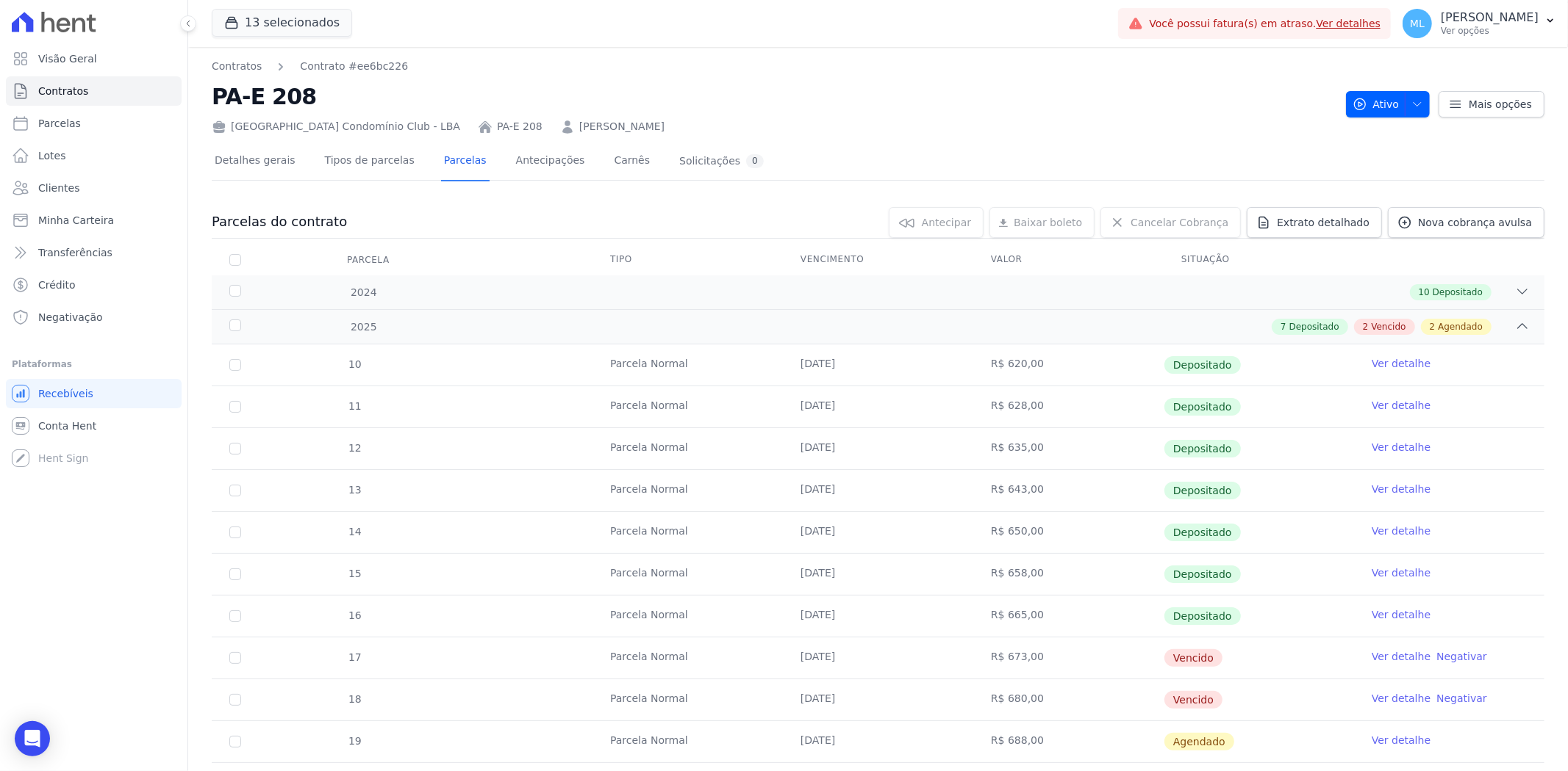
click at [595, 126] on link "IGOR DE SOUZA BERNARDINO" at bounding box center [622, 126] width 85 height 16
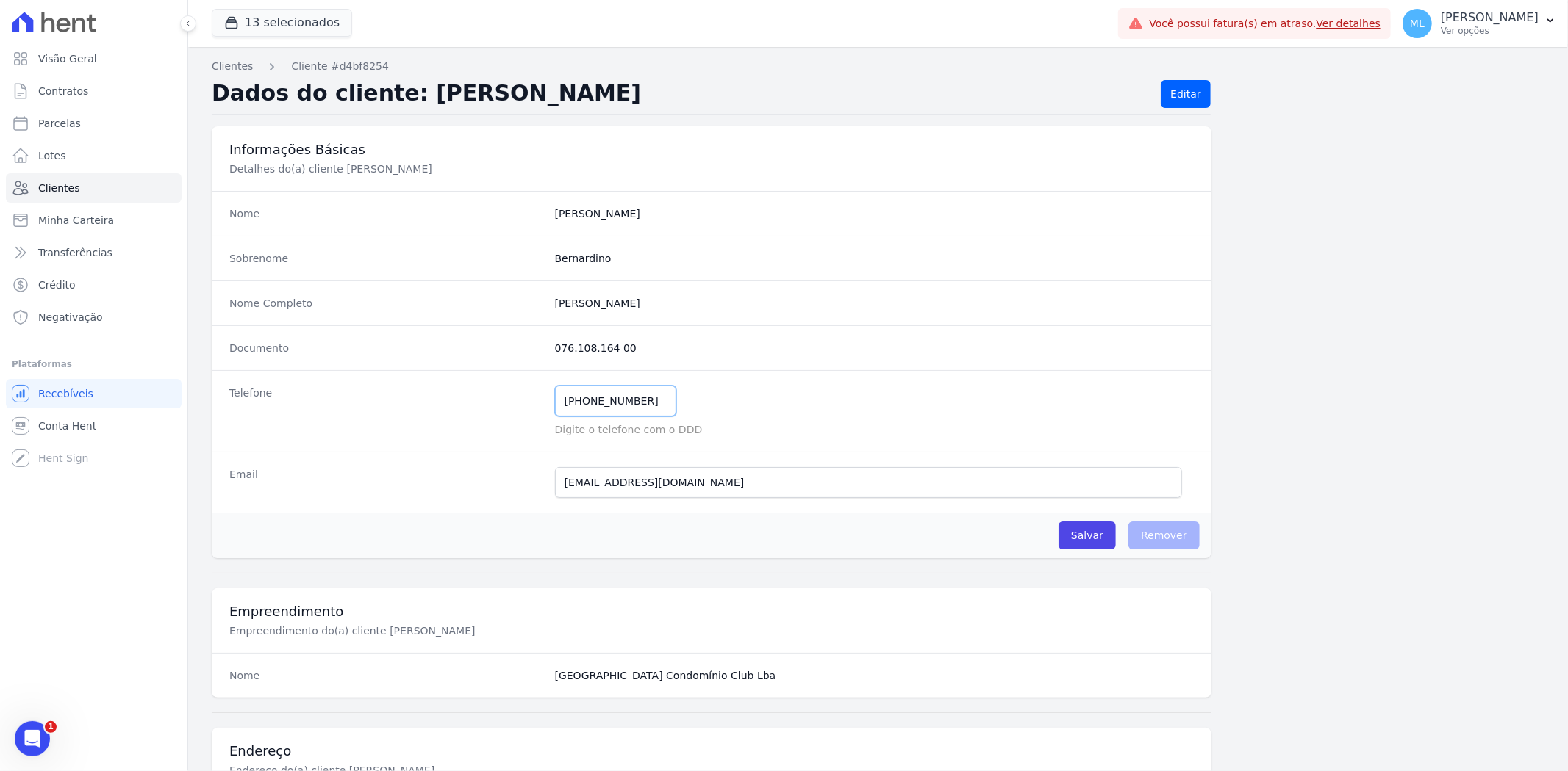
drag, startPoint x: 655, startPoint y: 402, endPoint x: 464, endPoint y: 395, distance: 191.1
click at [464, 395] on div "Telefone [PHONE_NUMBER] Mensagem de SMS ainda não enviada.. Mensagem de [PERSON…" at bounding box center [711, 411] width 1000 height 81
click at [95, 177] on link "Clientes" at bounding box center [94, 188] width 176 height 30
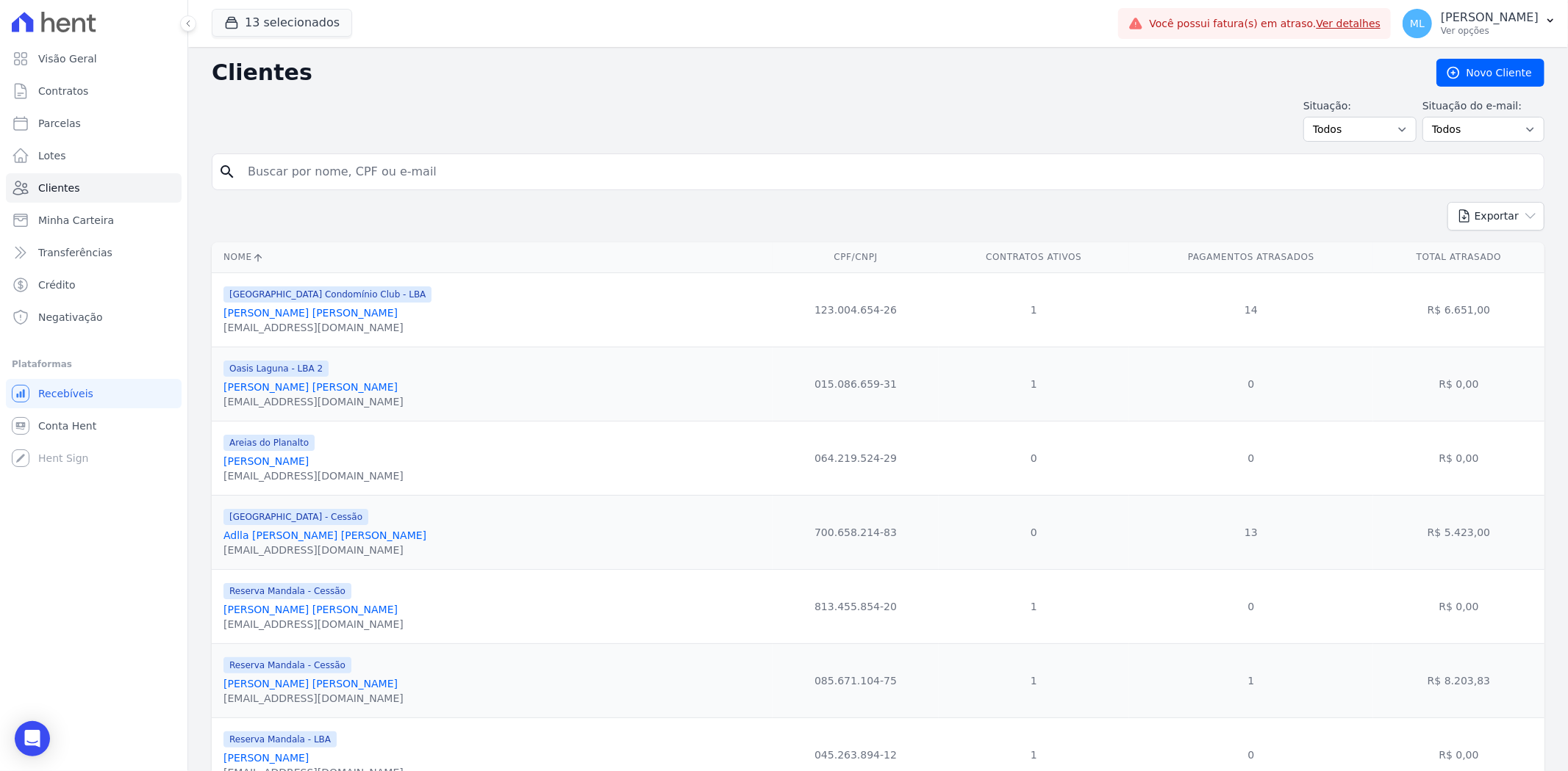
click at [402, 174] on input "search" at bounding box center [888, 172] width 1299 height 30
type input "natha"
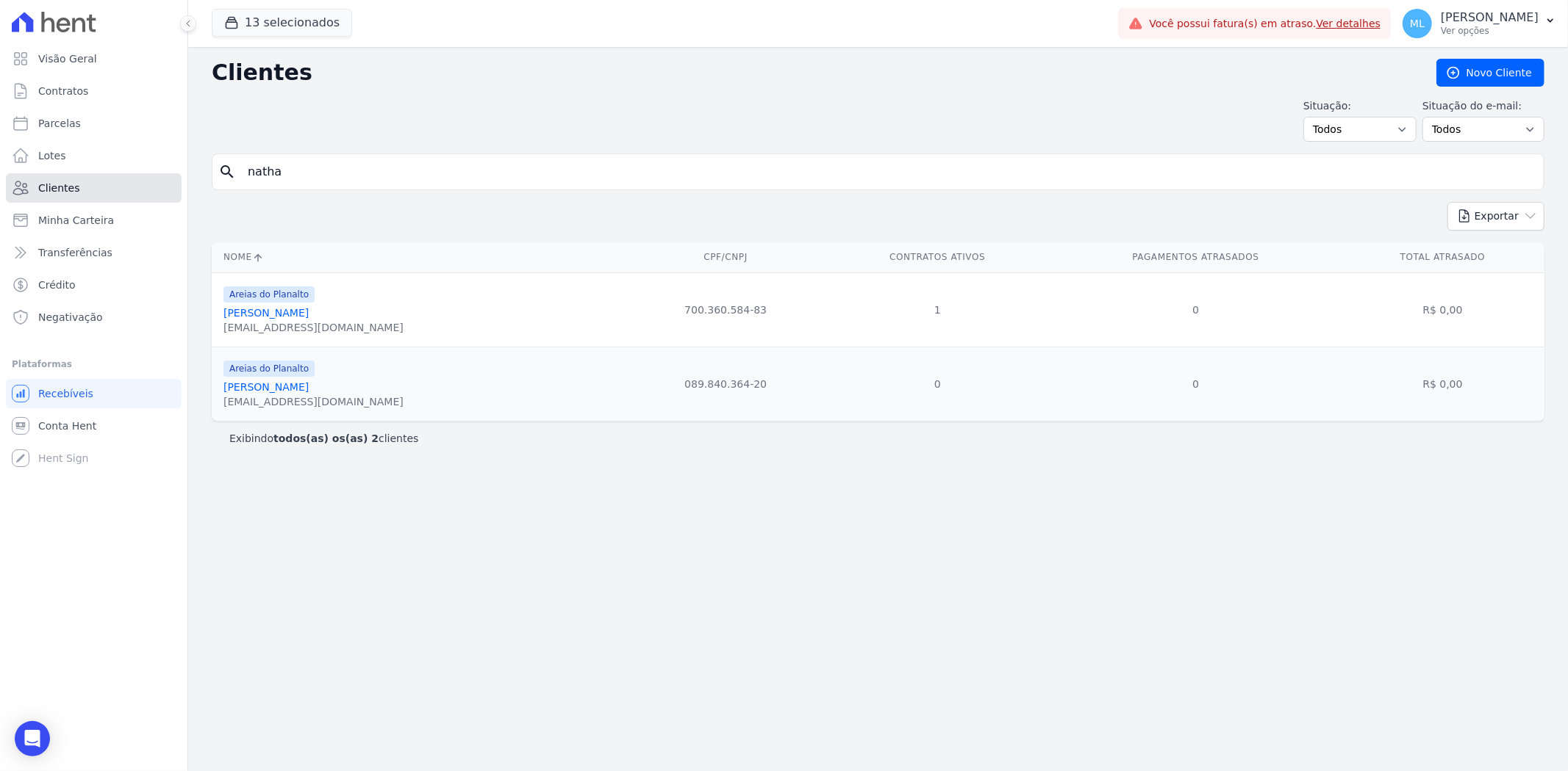
click at [122, 189] on link "Clientes" at bounding box center [94, 188] width 176 height 30
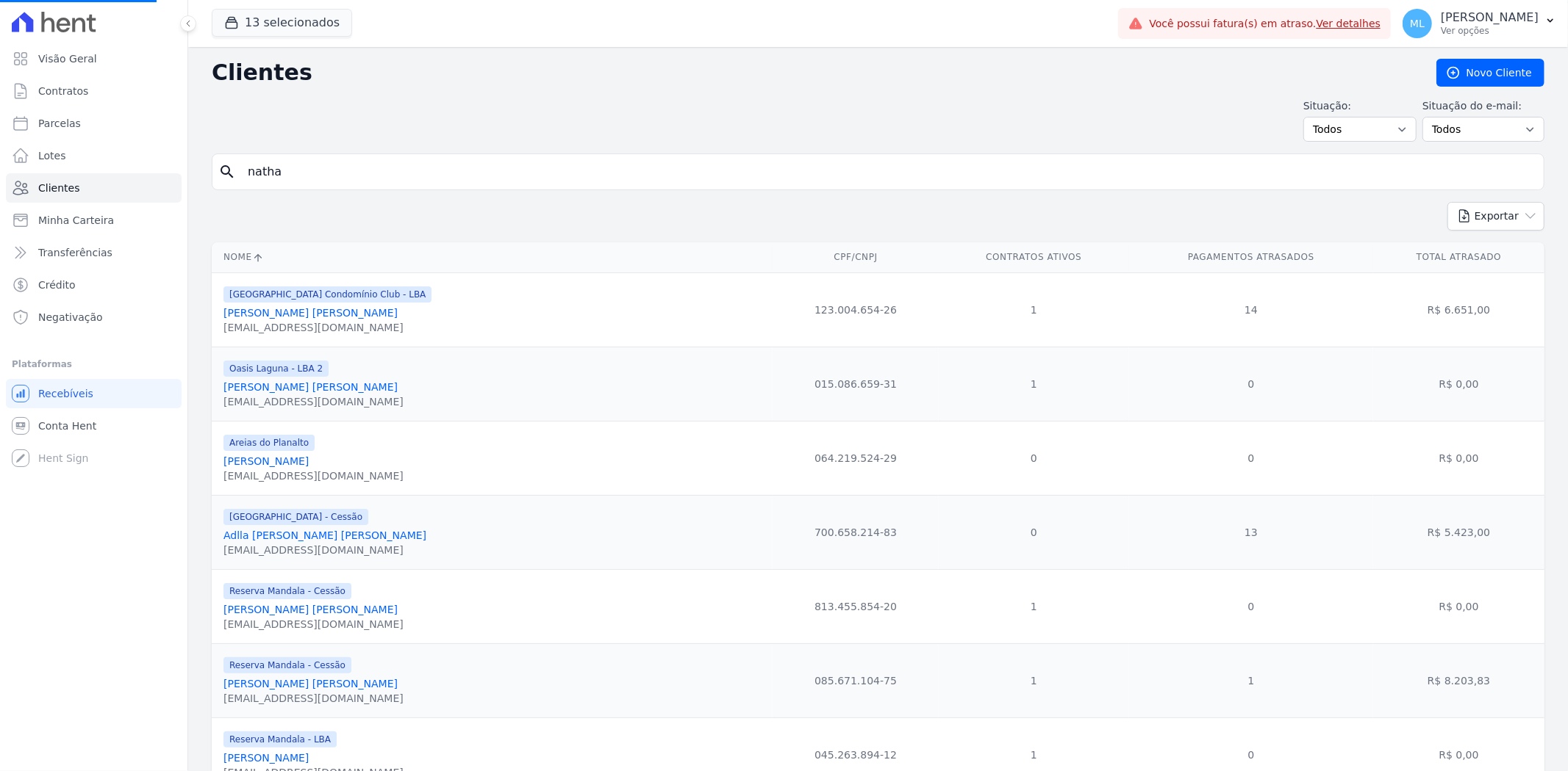
drag, startPoint x: 316, startPoint y: 177, endPoint x: 120, endPoint y: 164, distance: 196.4
click at [125, 166] on div "Visão Geral Contratos [GEOGRAPHIC_DATA] Lotes Clientes Minha Carteira Transferê…" at bounding box center [784, 385] width 1568 height 771
type input "[PERSON_NAME] [PERSON_NAME]"
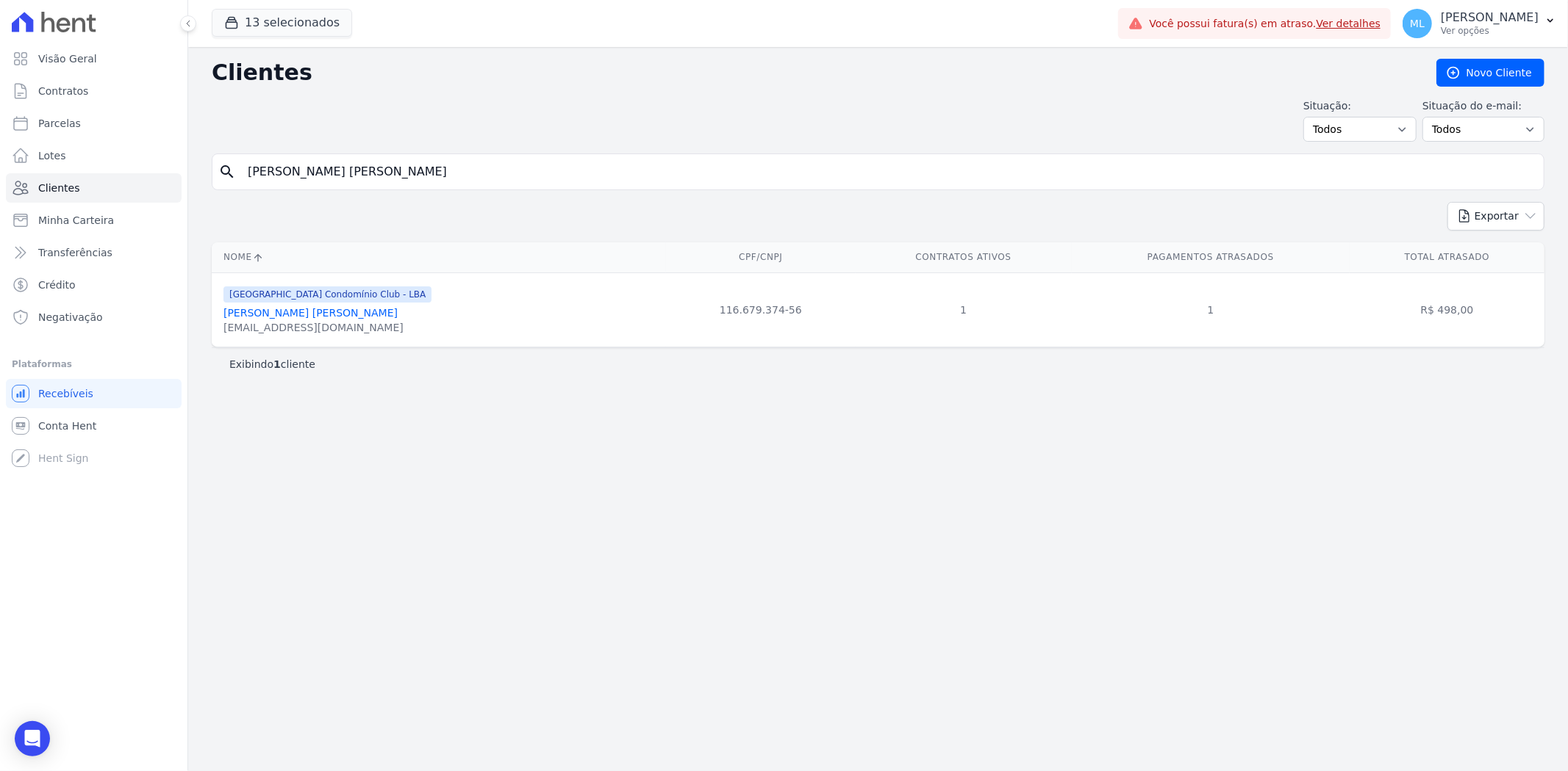
click at [318, 316] on link "[PERSON_NAME] [PERSON_NAME]" at bounding box center [310, 313] width 174 height 11
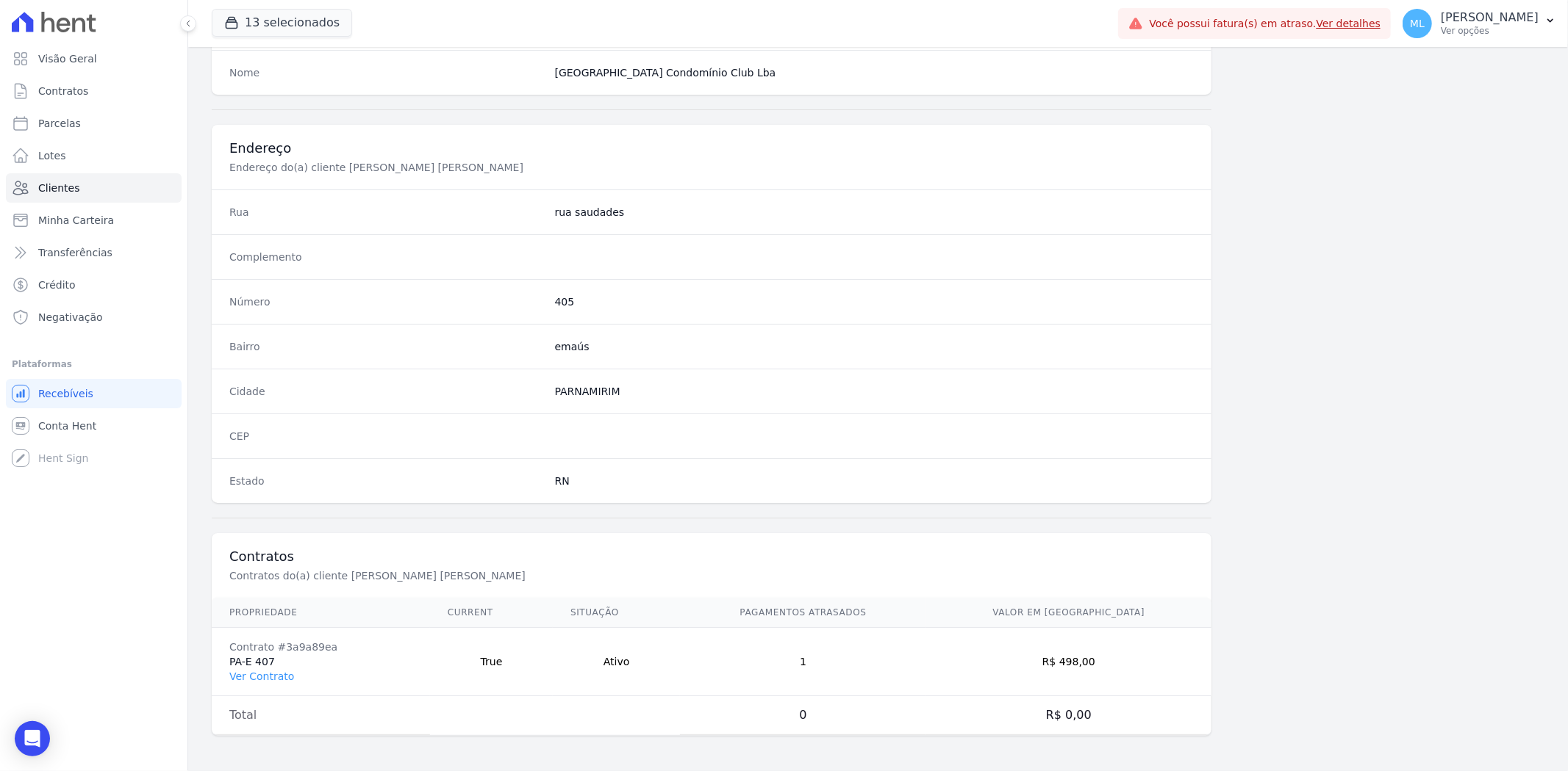
scroll to position [605, 0]
click at [278, 677] on link "Ver Contrato" at bounding box center [261, 677] width 65 height 11
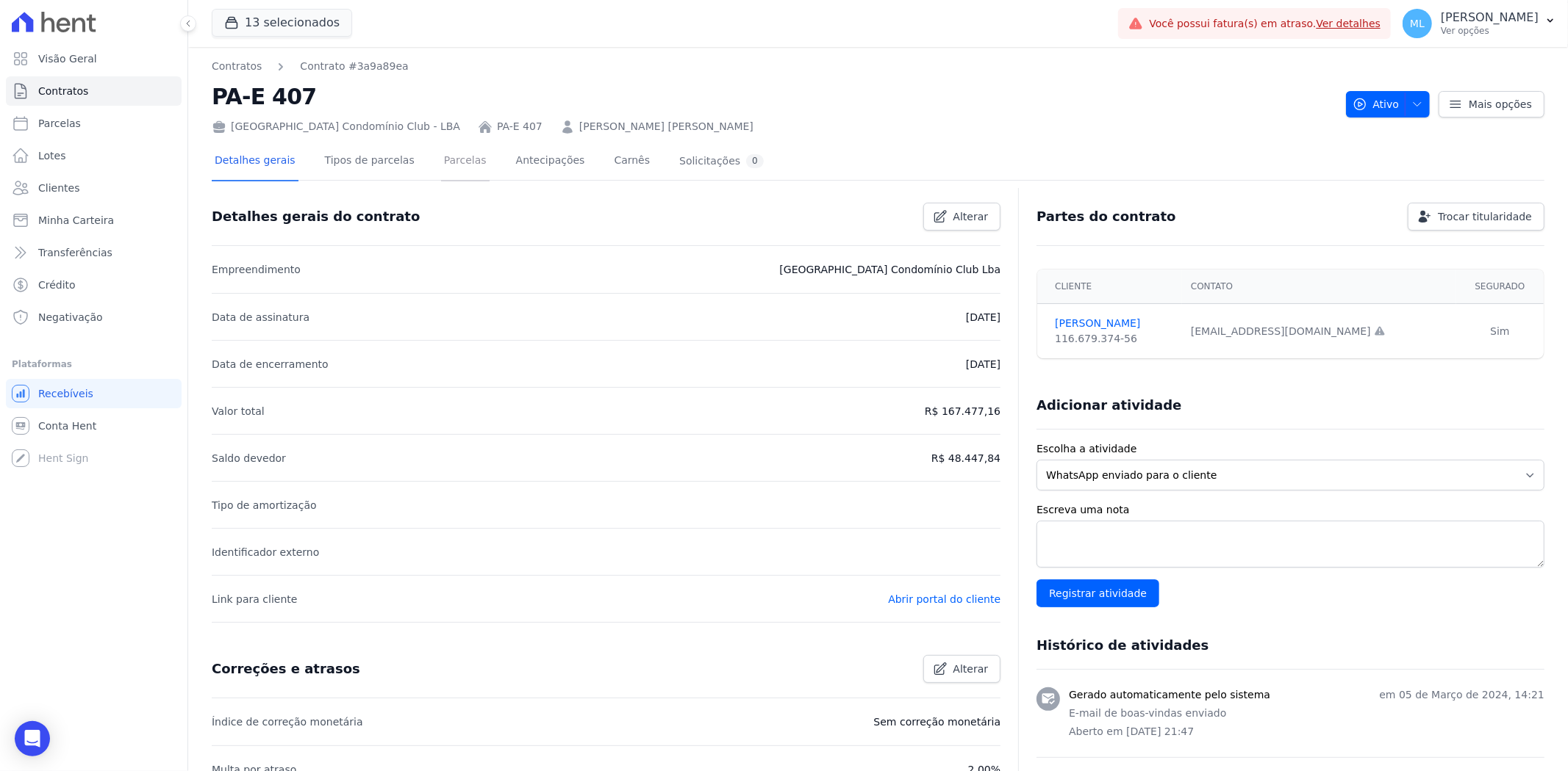
click at [441, 160] on link "Parcelas" at bounding box center [465, 162] width 48 height 39
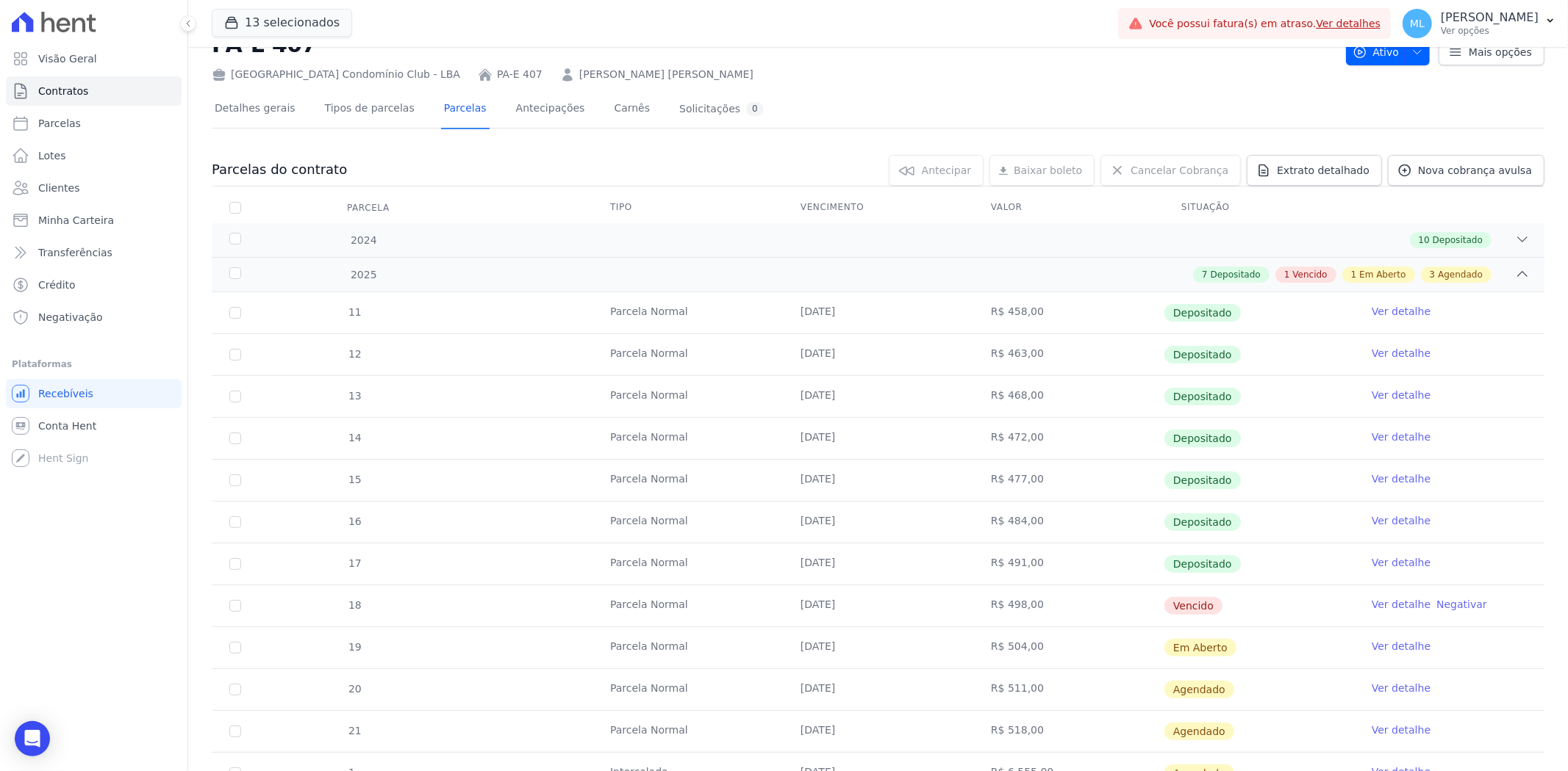
scroll to position [81, 0]
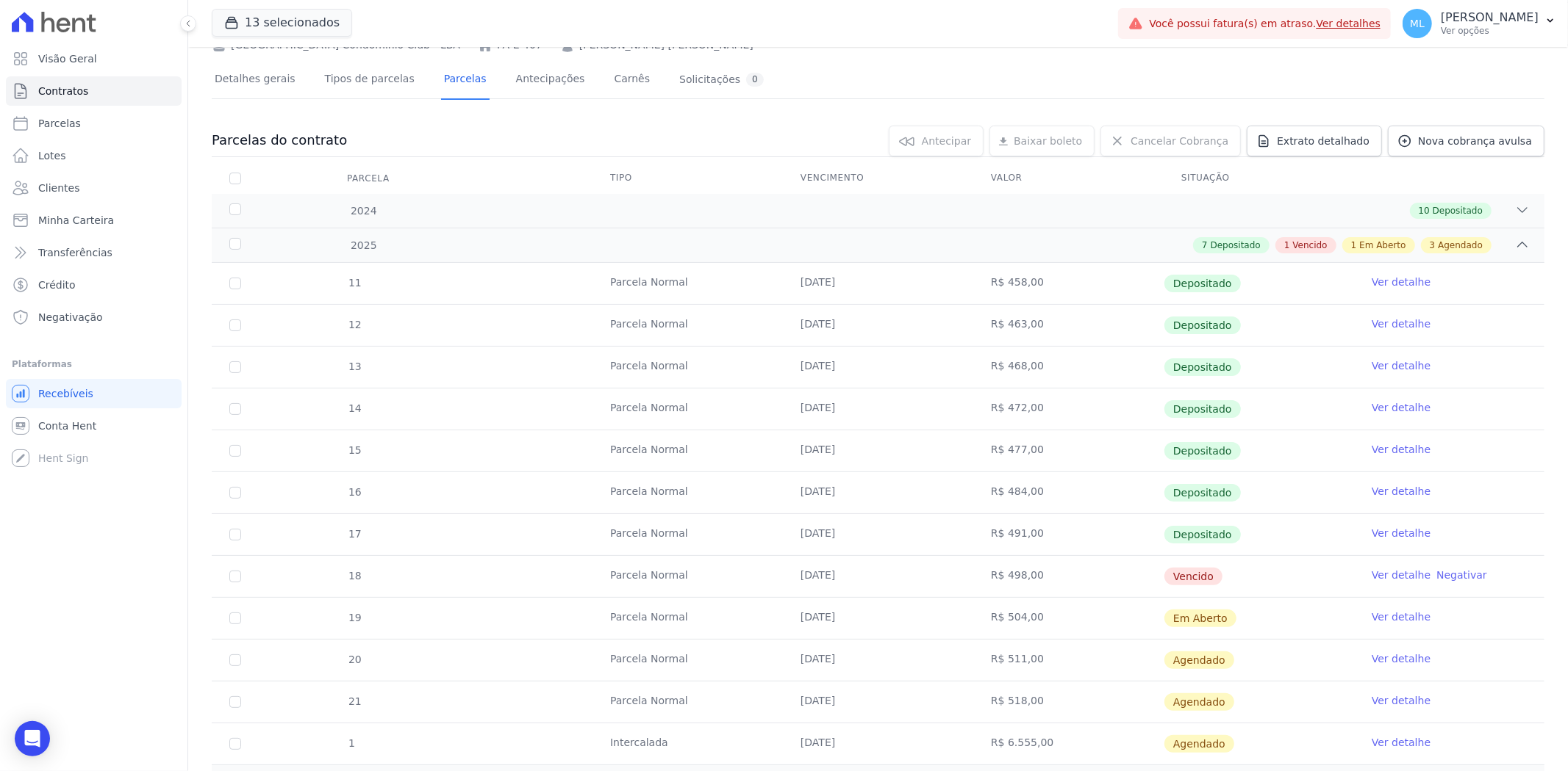
click at [1387, 570] on link "Ver detalhe" at bounding box center [1401, 576] width 59 height 15
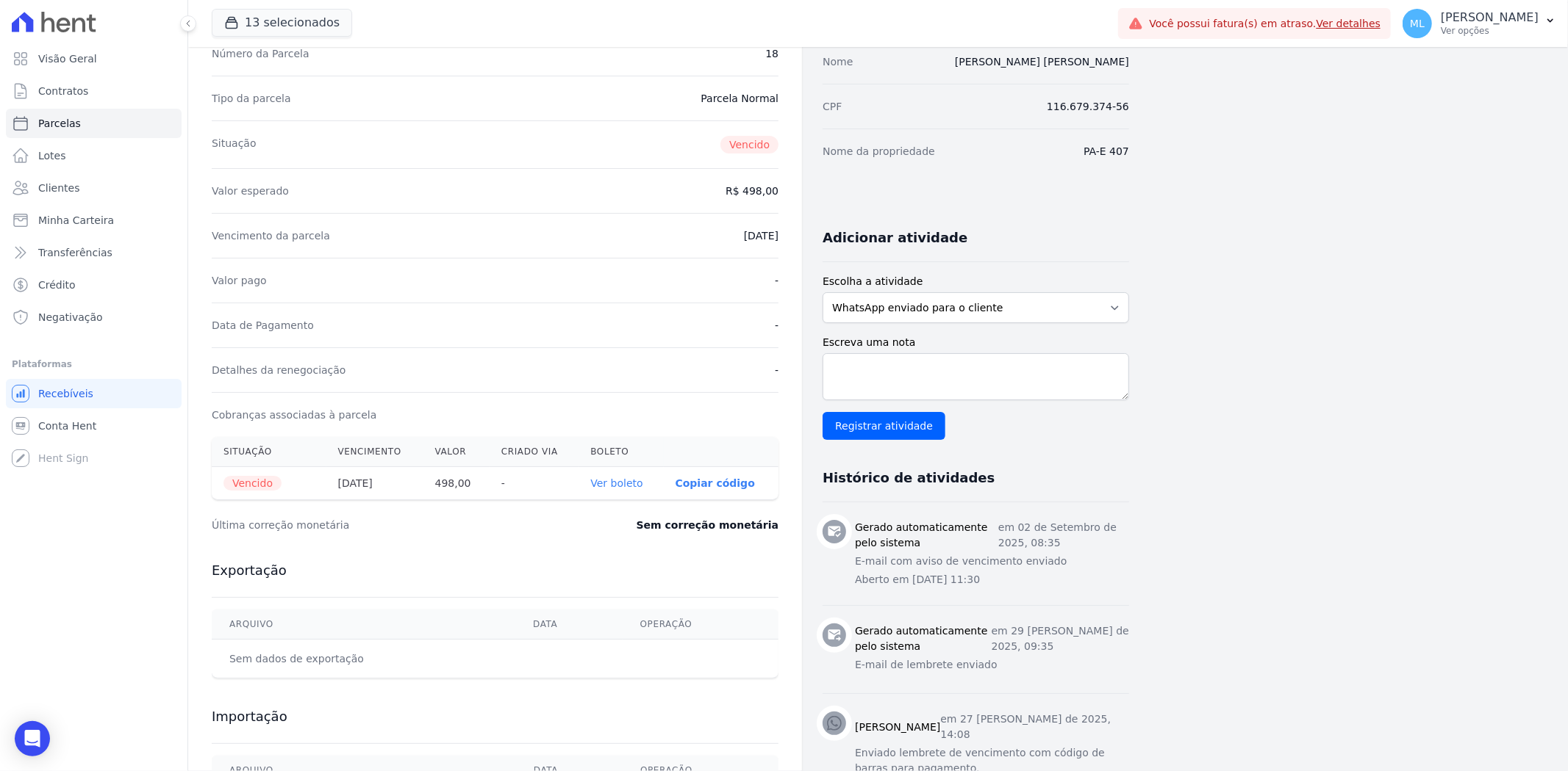
scroll to position [163, 0]
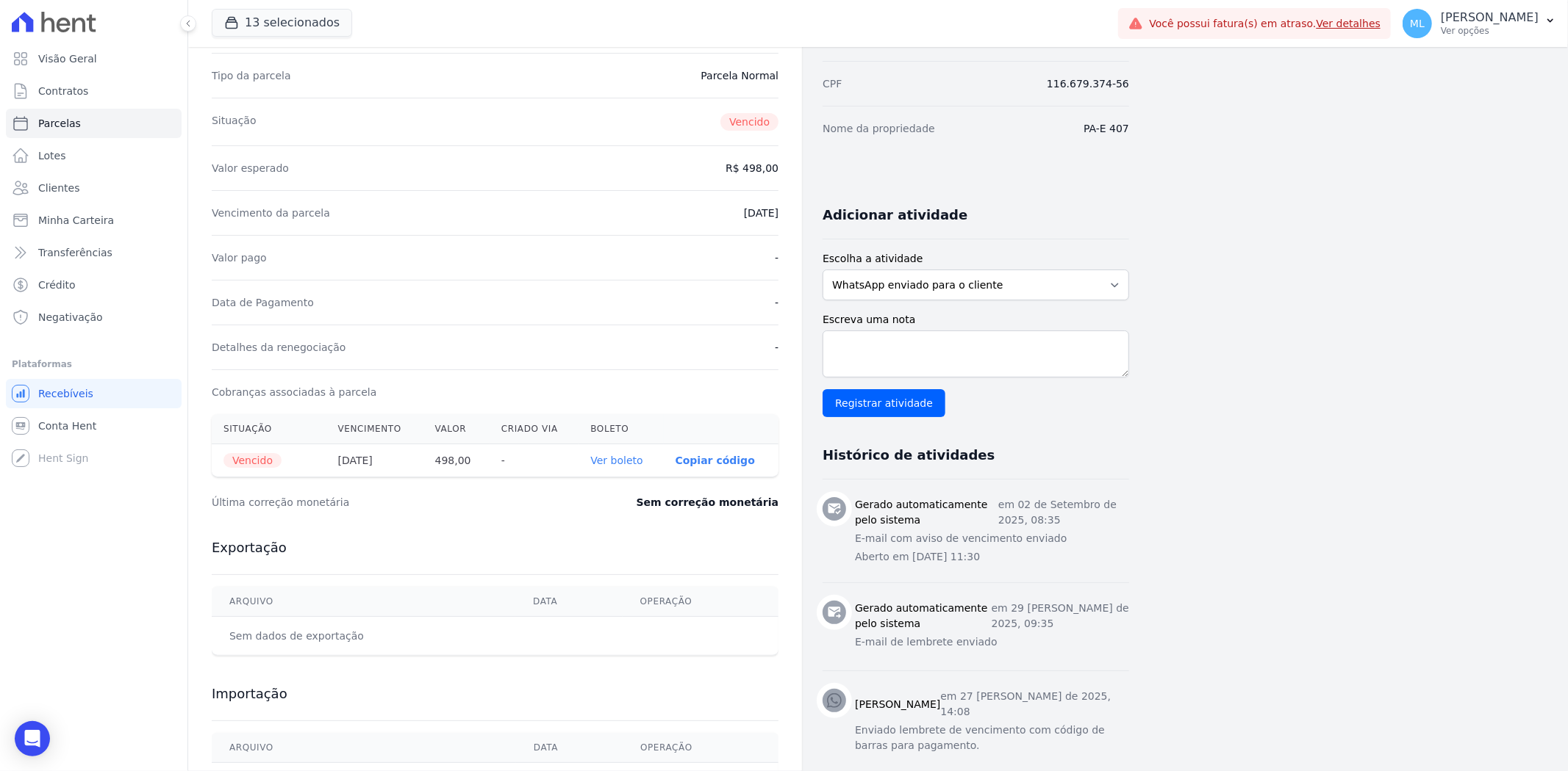
click at [618, 465] on link "Ver boleto" at bounding box center [616, 461] width 53 height 11
click at [95, 186] on link "Clientes" at bounding box center [94, 188] width 176 height 30
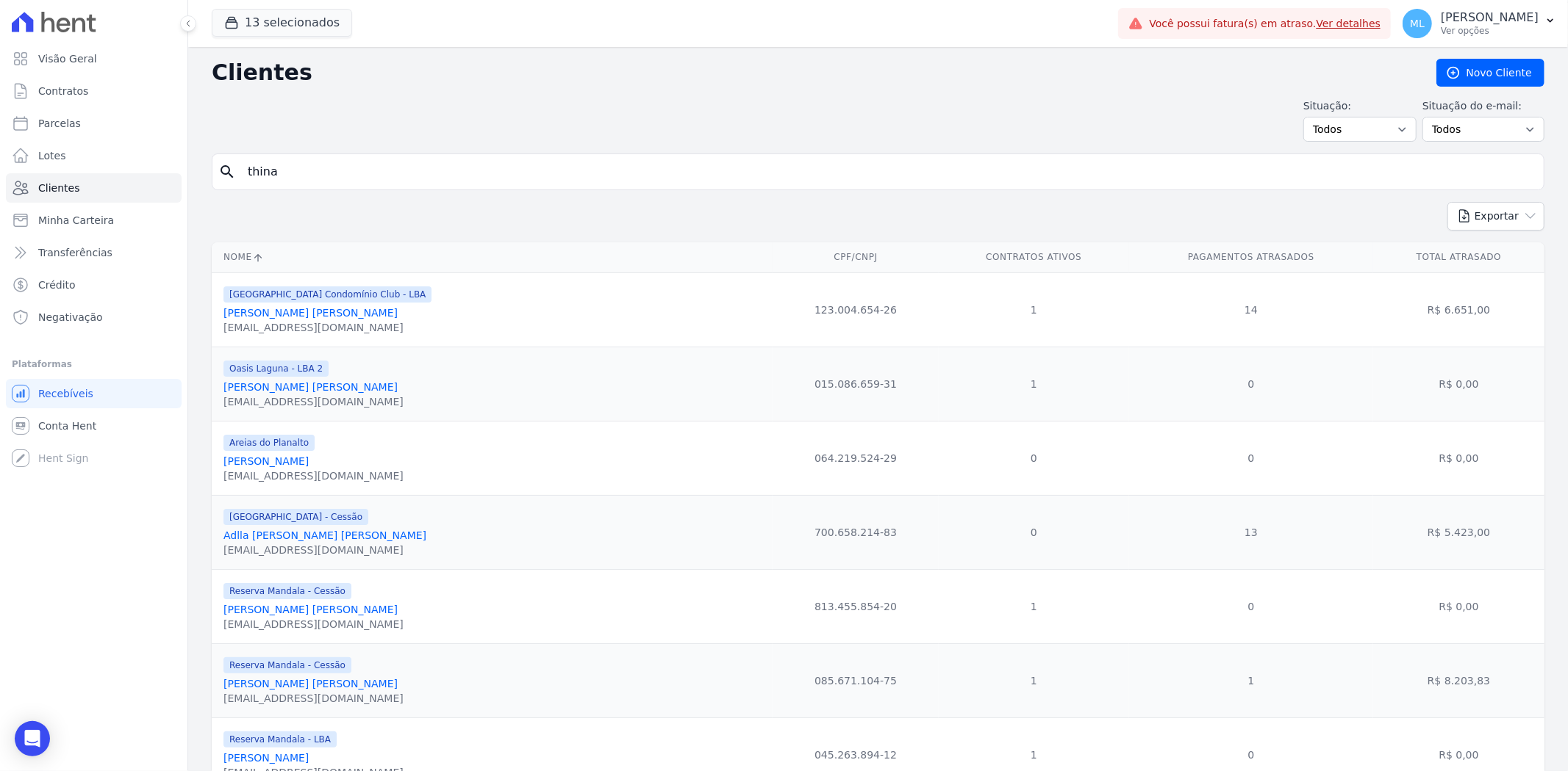
type input "thina"
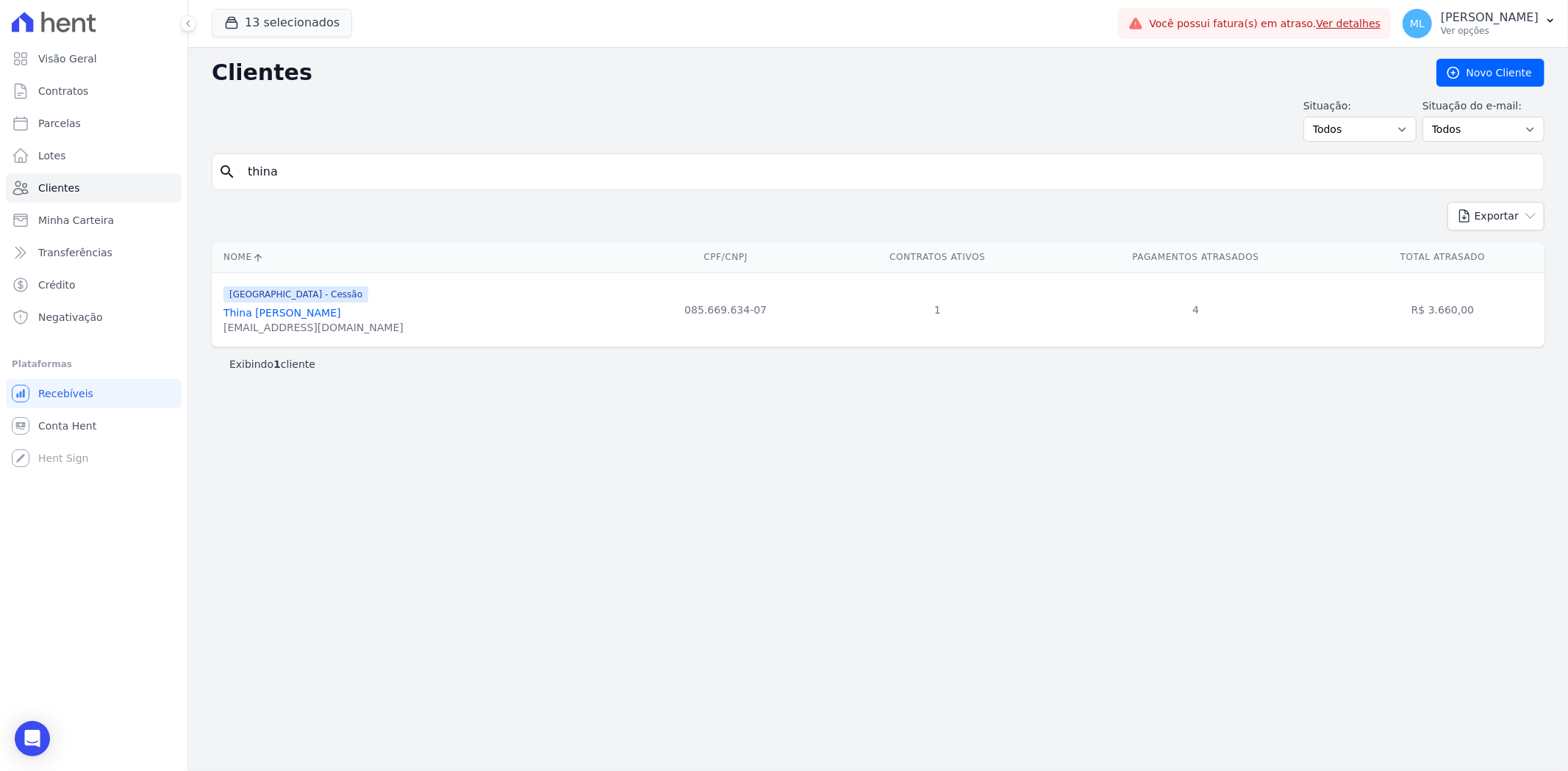
click at [306, 316] on link "Thina Micaelli Da Silva" at bounding box center [282, 313] width 117 height 11
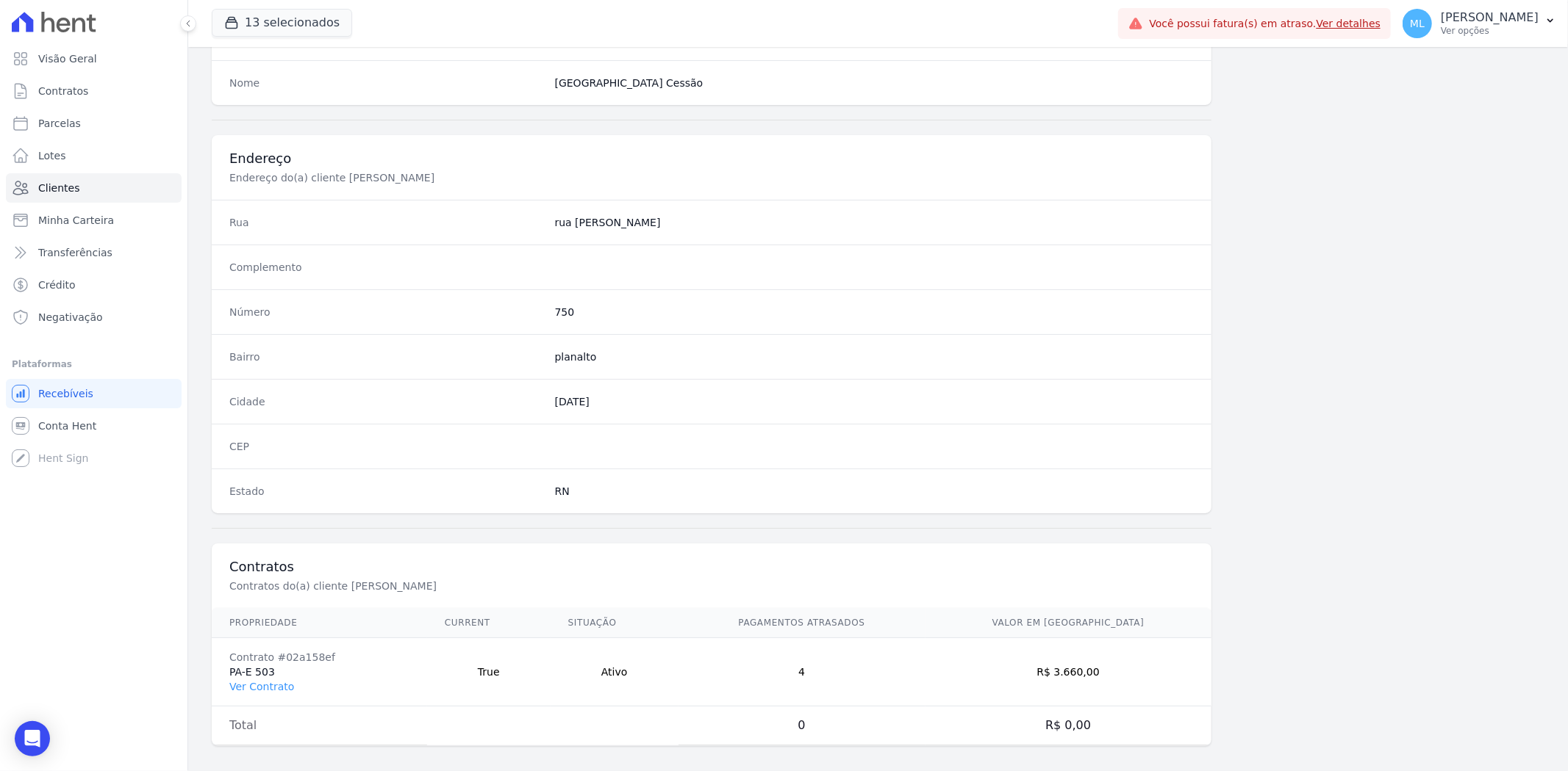
scroll to position [605, 0]
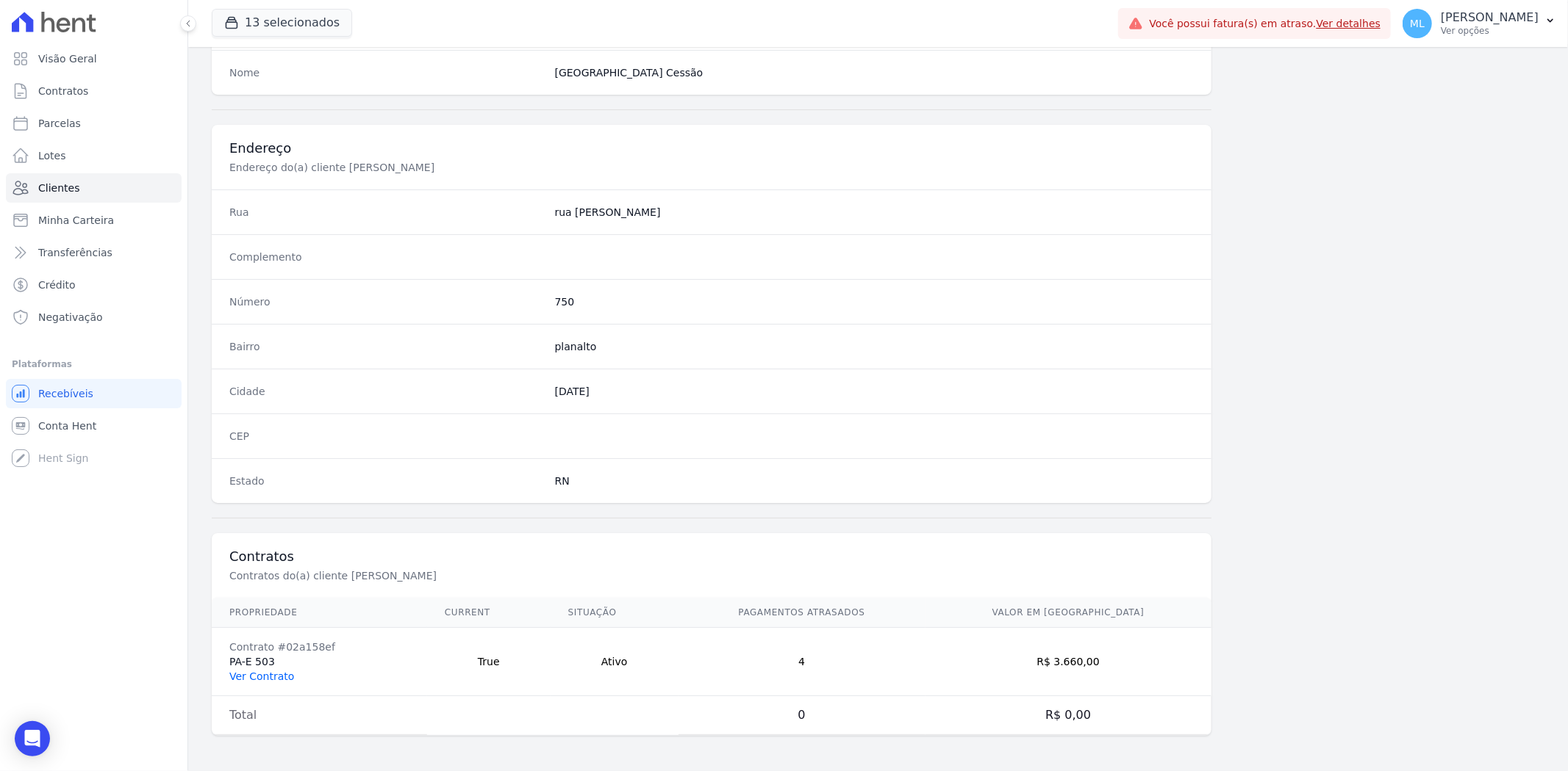
click at [283, 671] on link "Ver Contrato" at bounding box center [261, 677] width 65 height 11
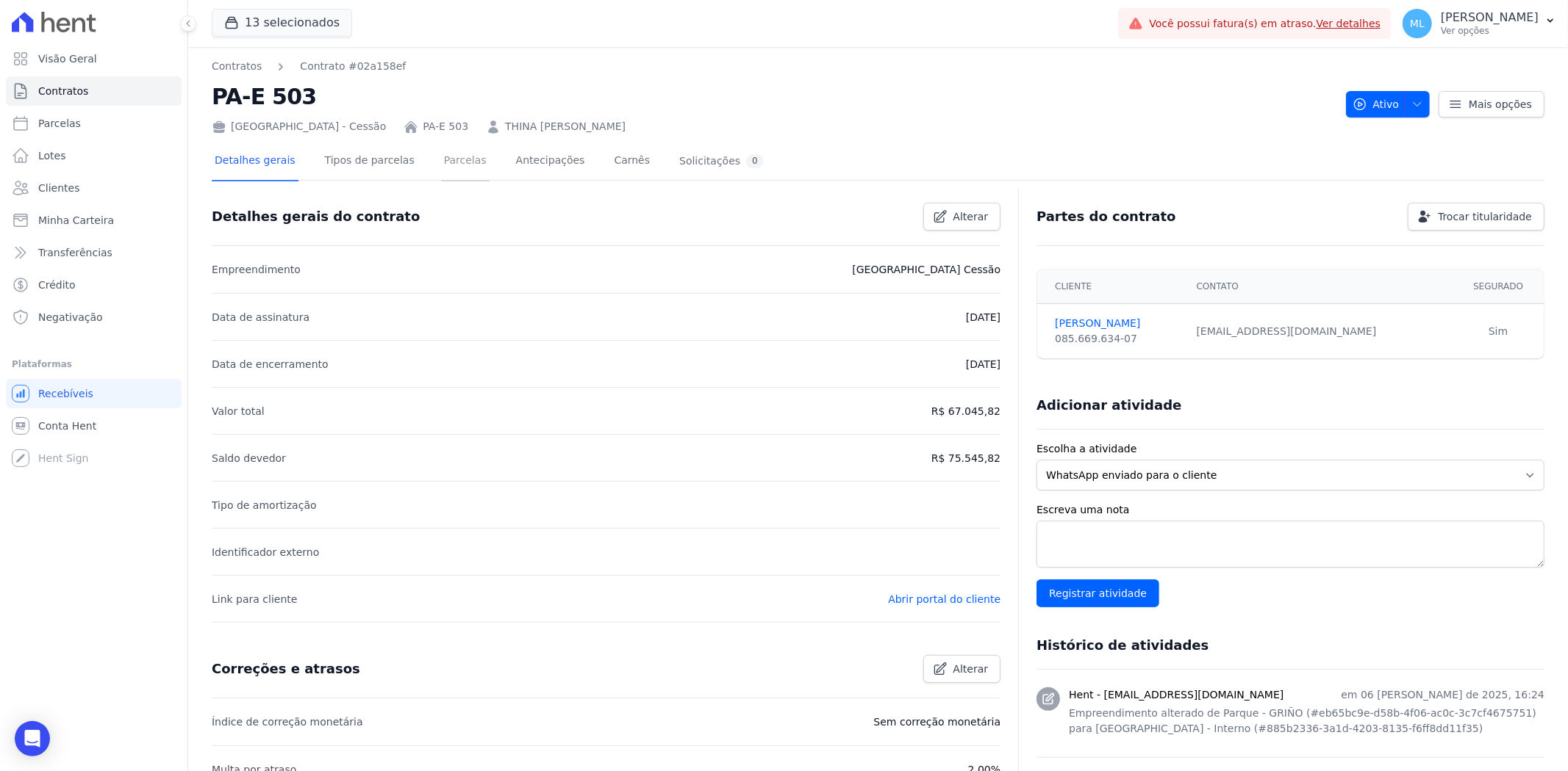
click at [443, 164] on link "Parcelas" at bounding box center [465, 162] width 48 height 39
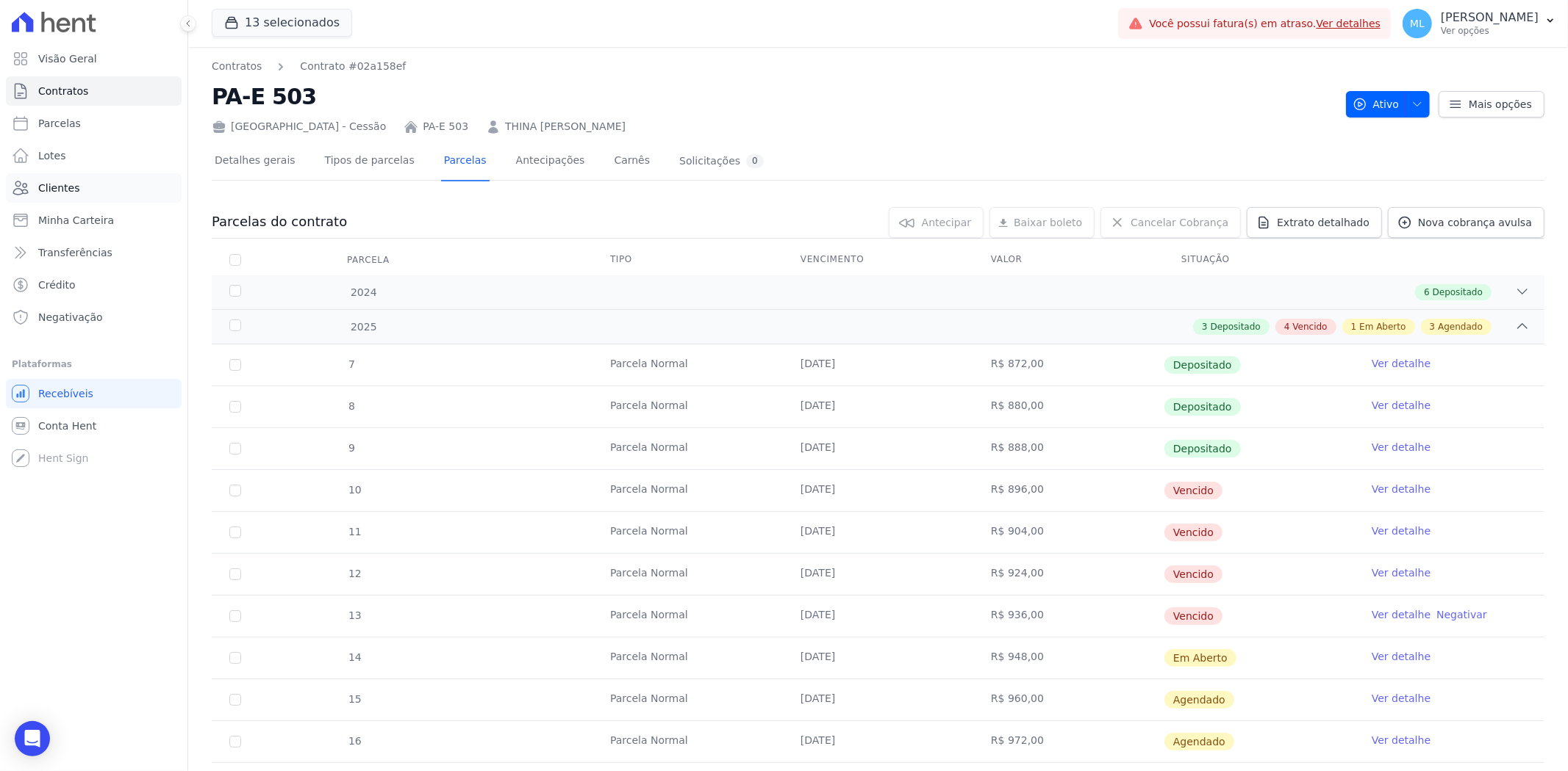
click at [108, 186] on link "Clientes" at bounding box center [94, 188] width 176 height 30
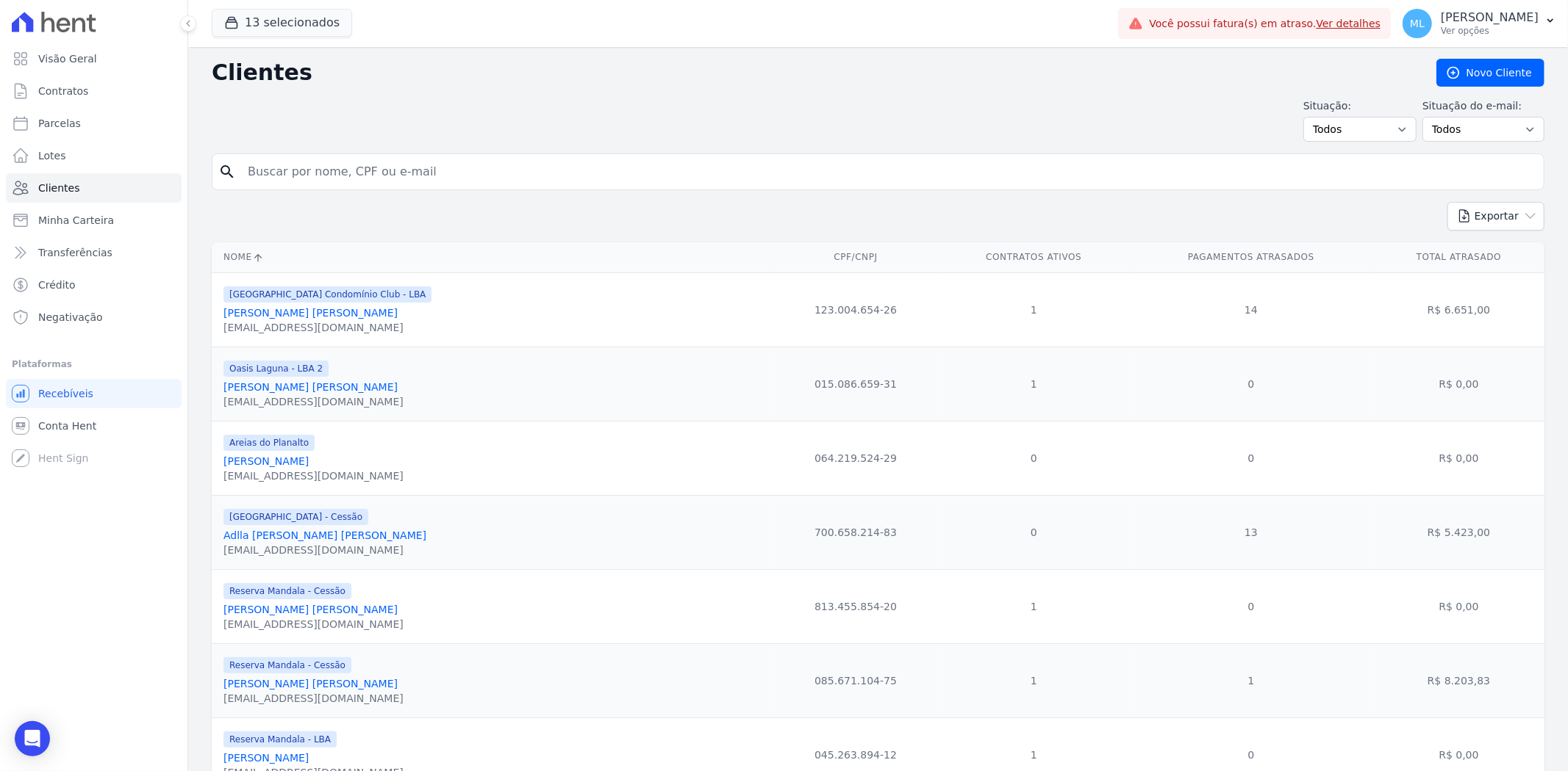
click at [404, 172] on input "search" at bounding box center [888, 172] width 1299 height 30
type input "graziele"
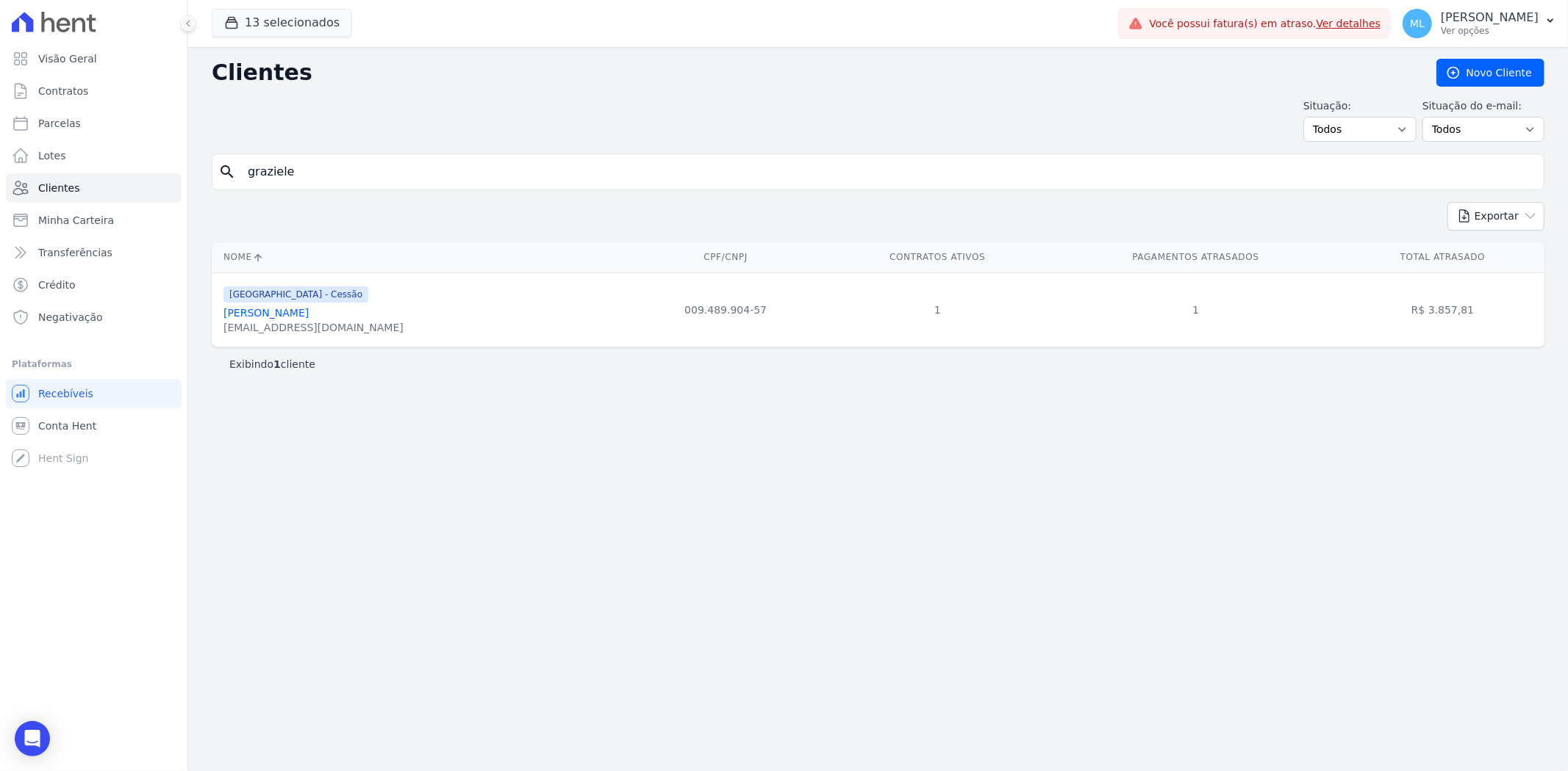
click at [309, 316] on link "Graziele Cristina Carvalho Barbosa" at bounding box center [266, 313] width 85 height 11
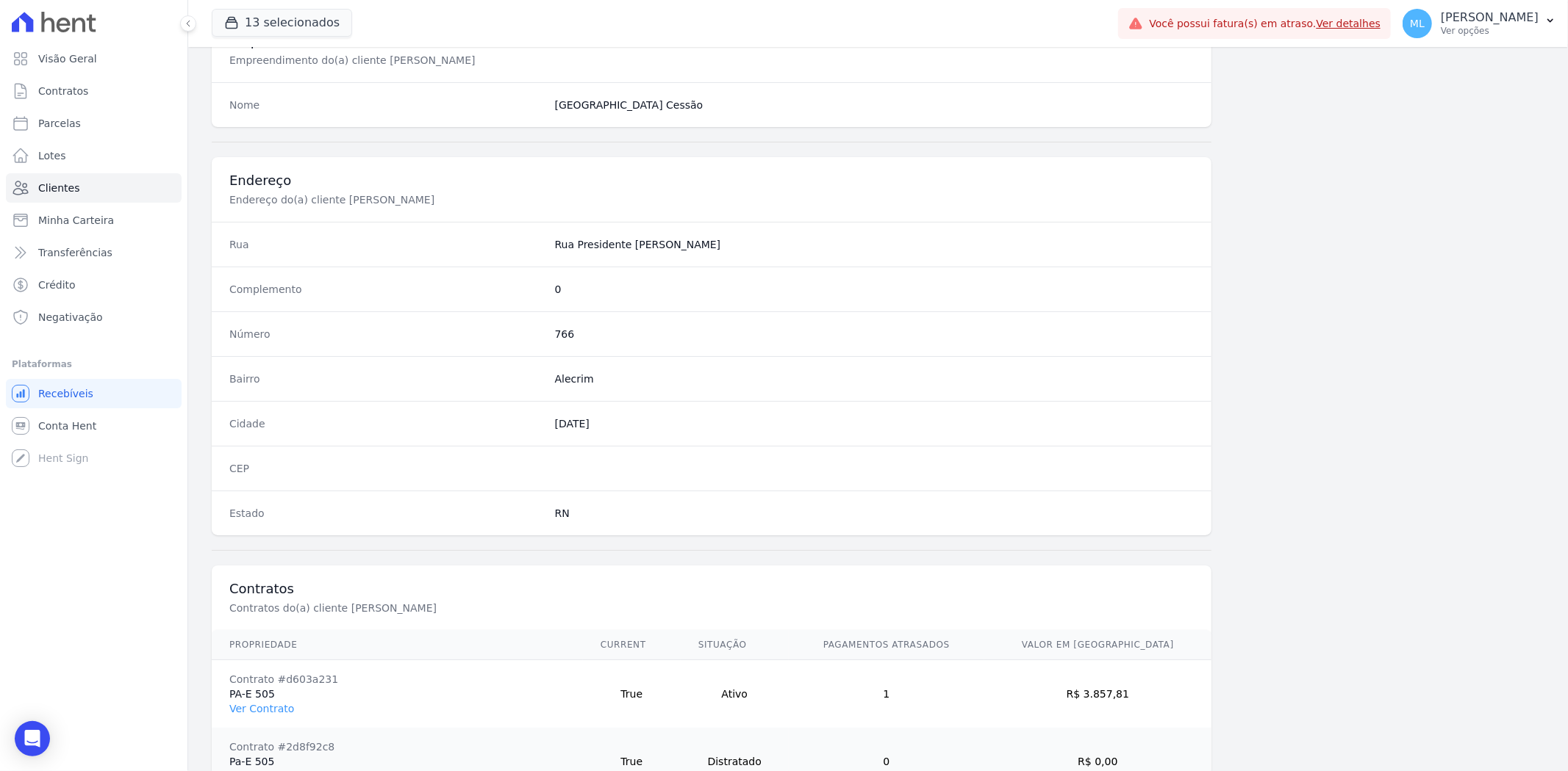
scroll to position [740, 0]
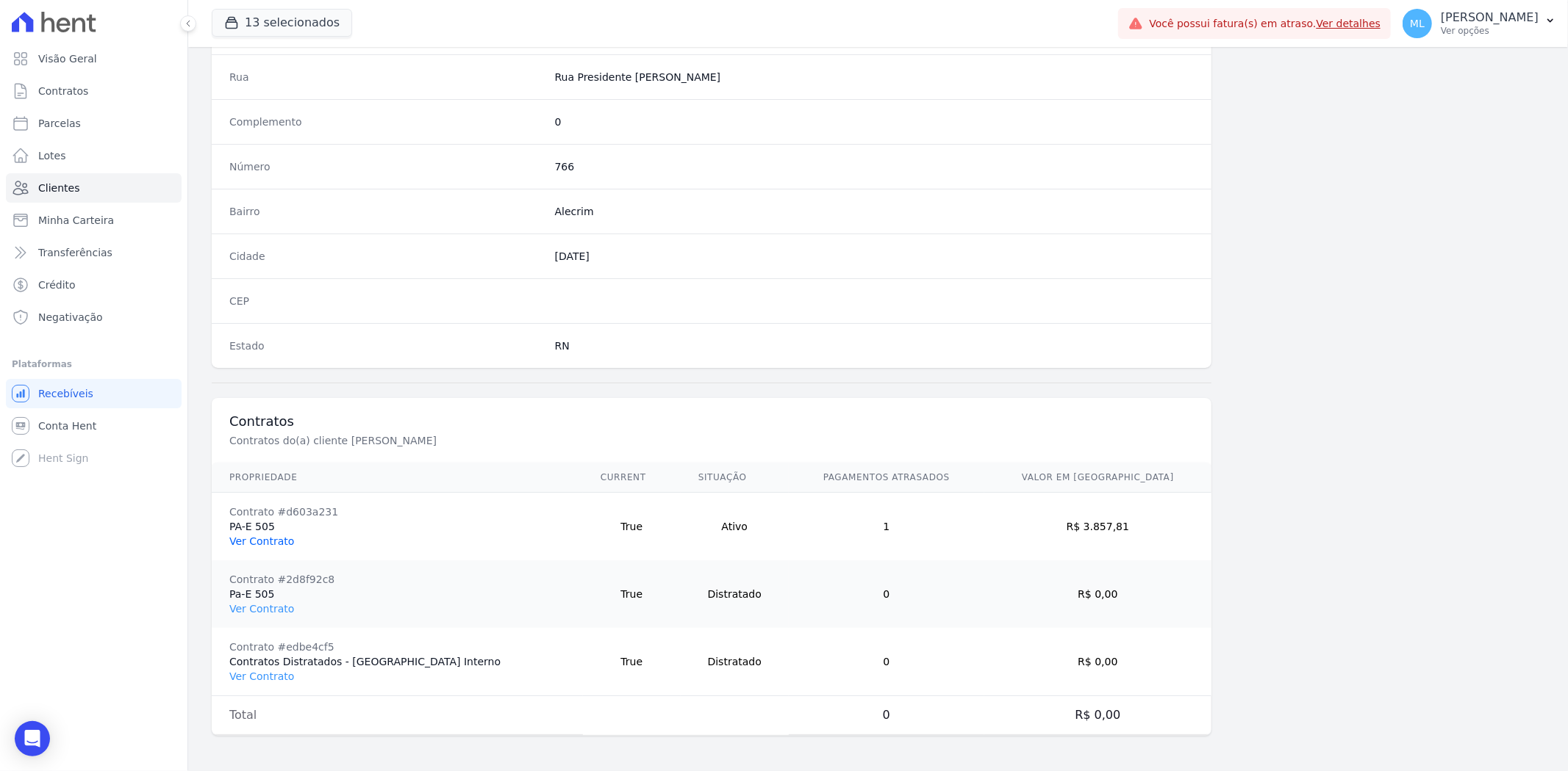
click at [274, 535] on link "Ver Contrato" at bounding box center [261, 541] width 65 height 11
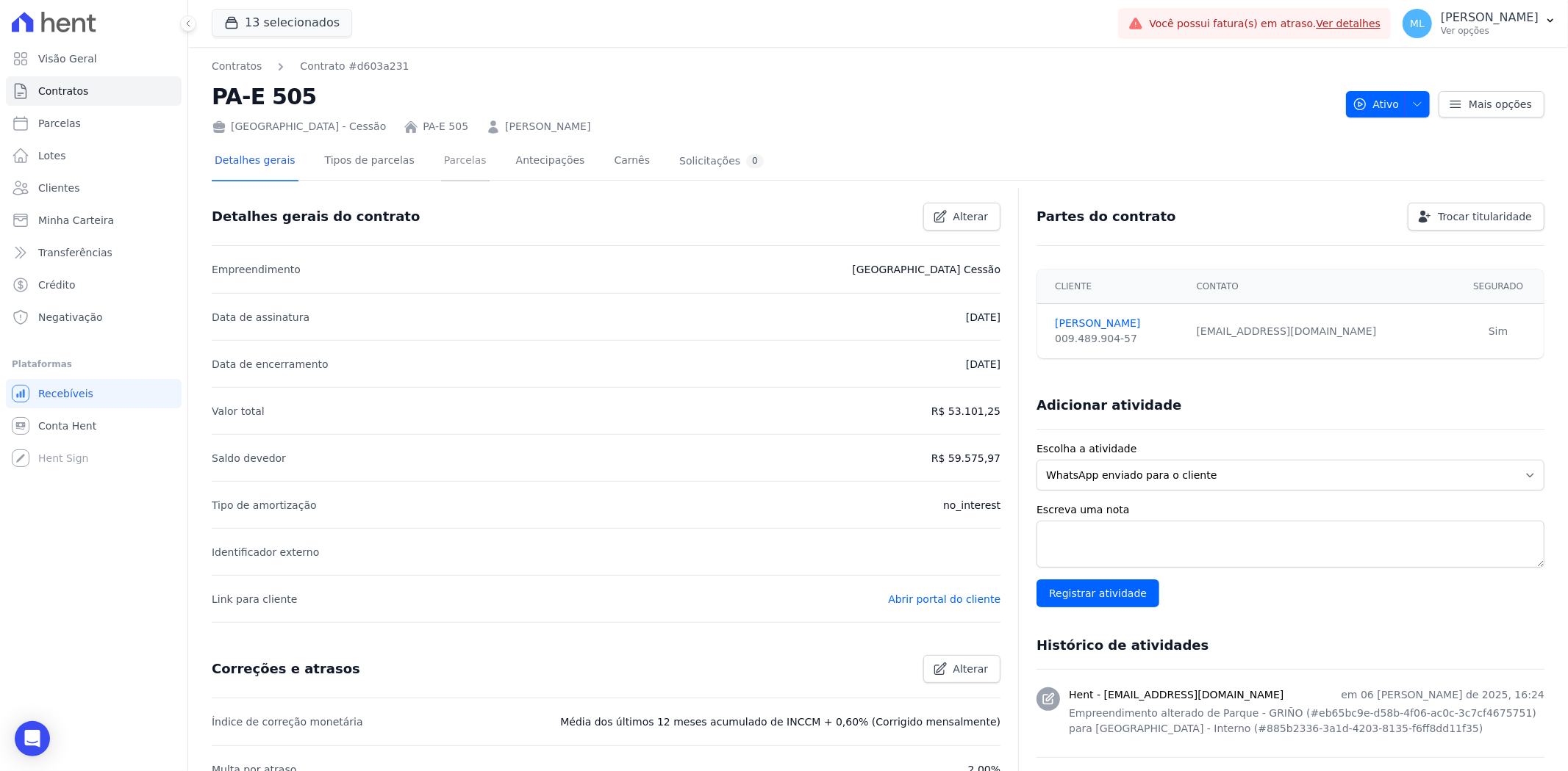
click at [441, 177] on link "Parcelas" at bounding box center [465, 162] width 48 height 39
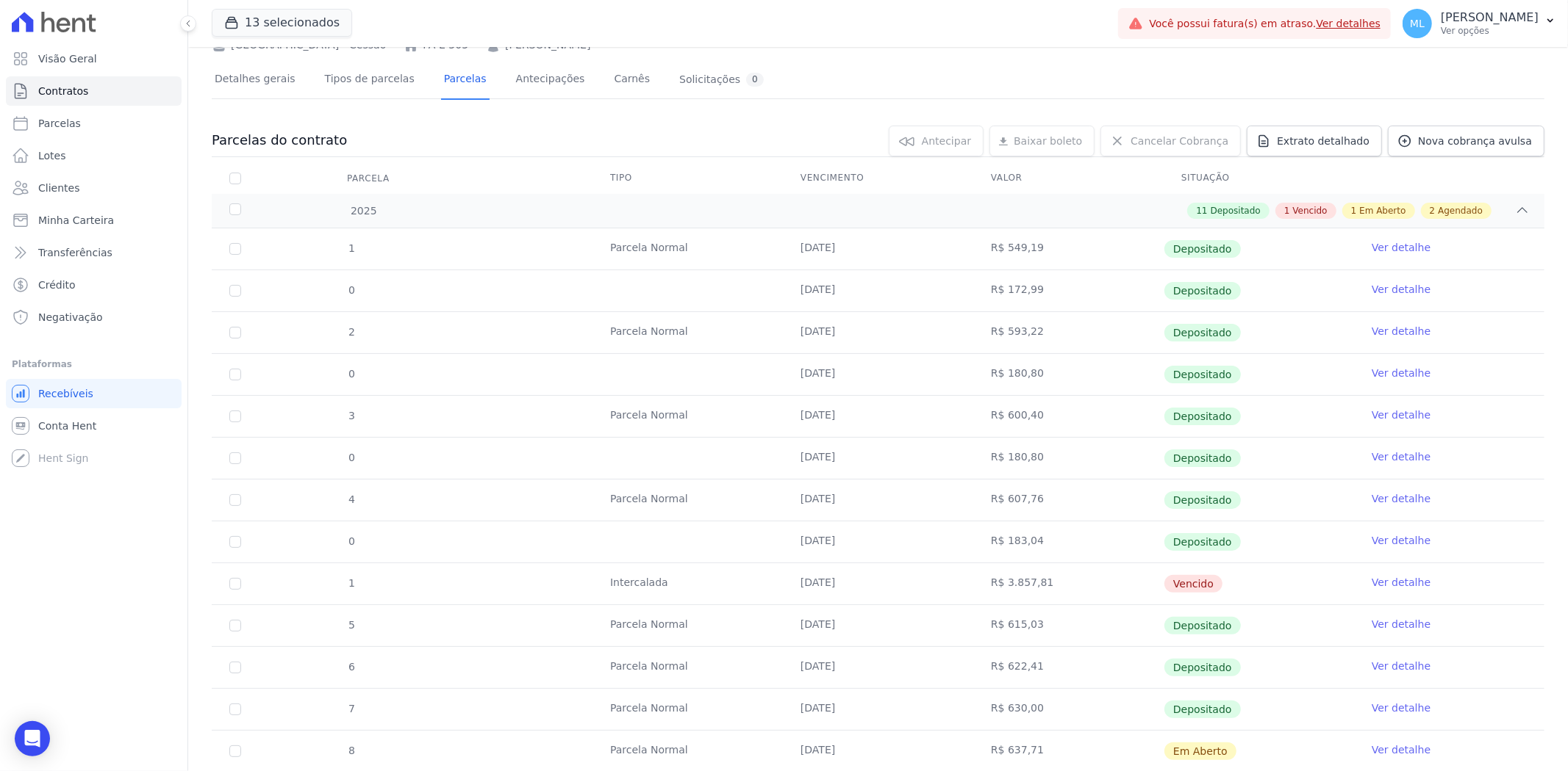
scroll to position [163, 0]
